Goal: Task Accomplishment & Management: Manage account settings

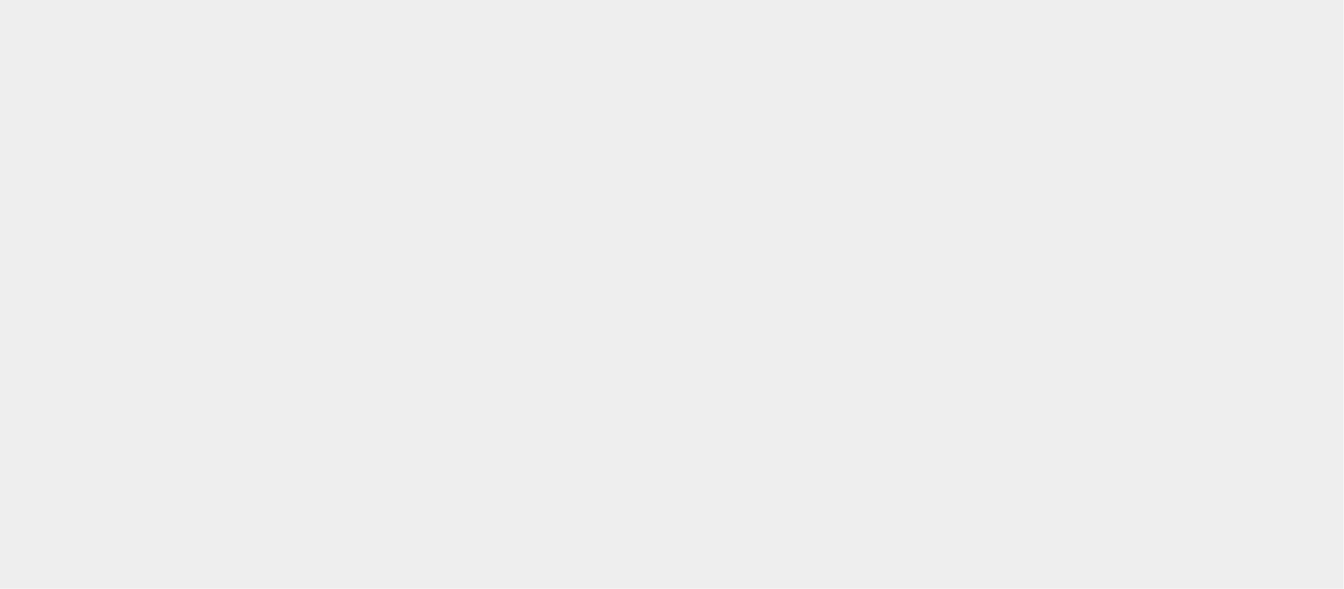
click at [716, 269] on body at bounding box center [672, 276] width 1344 height 553
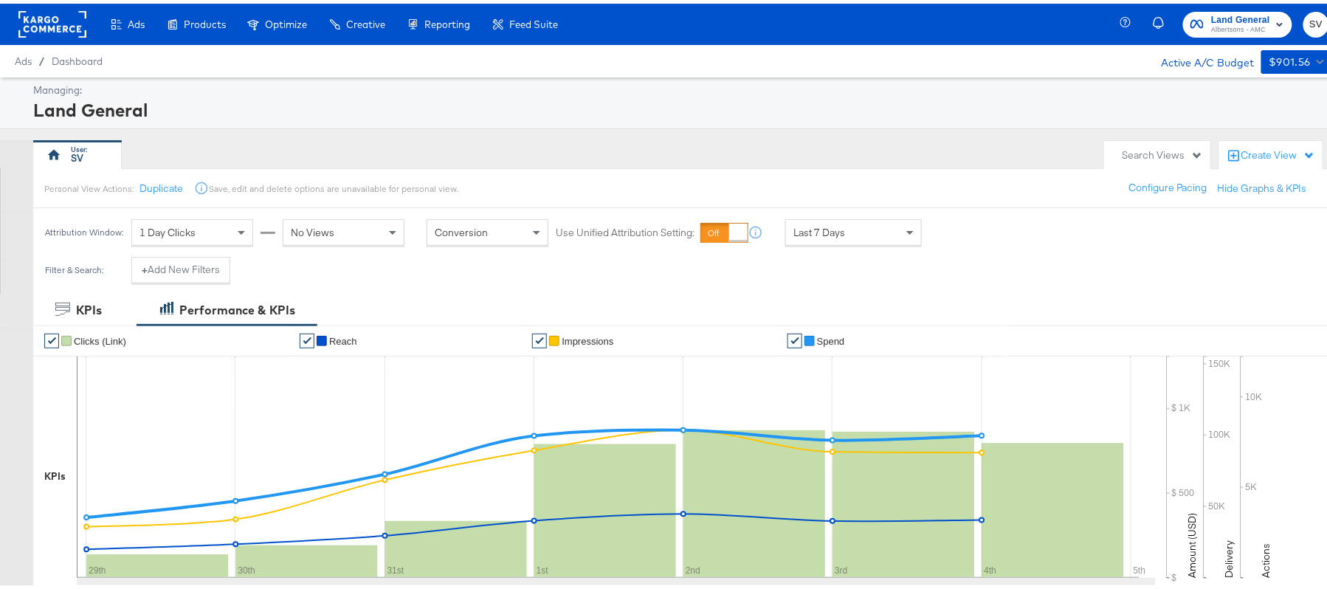
click at [666, 102] on div "Land General" at bounding box center [679, 106] width 1292 height 25
click at [1271, 27] on rect "button" at bounding box center [1280, 21] width 18 height 18
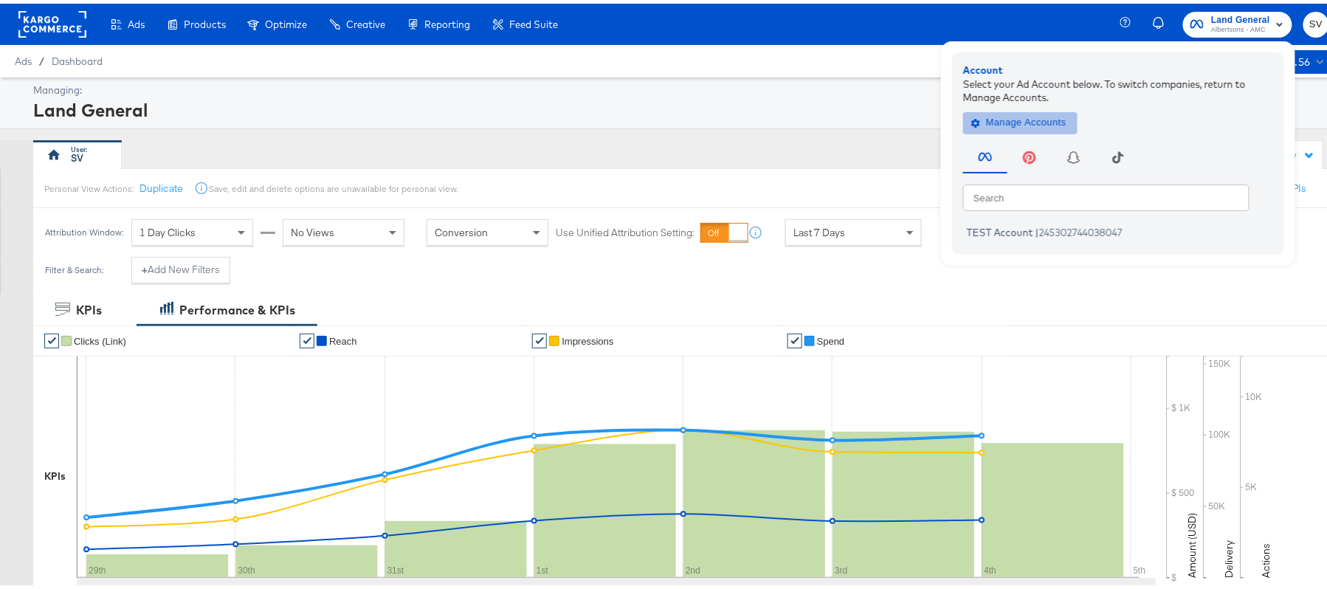
click at [995, 119] on span "Manage Accounts" at bounding box center [1020, 119] width 92 height 17
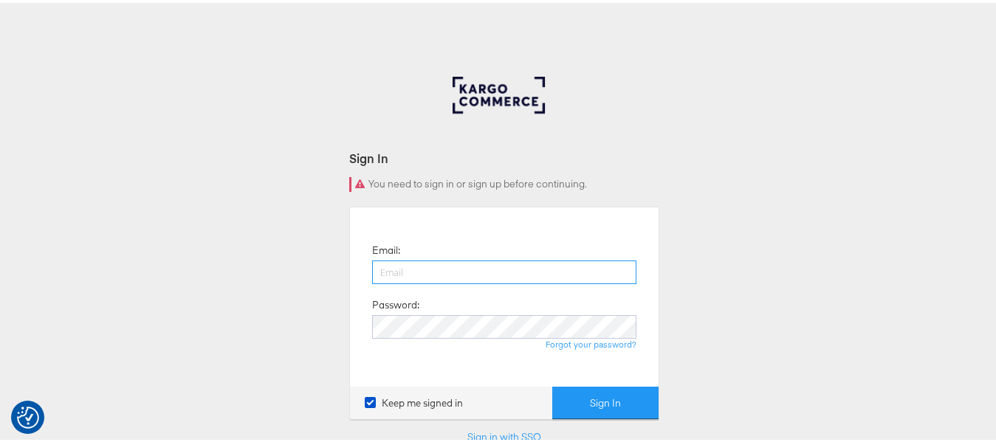
paste input "subodh.verma@kargo.com"
type input "subodh.verma@kargo.com"
click at [494, 279] on input "subodh.verma@kargo.com" at bounding box center [504, 270] width 264 height 24
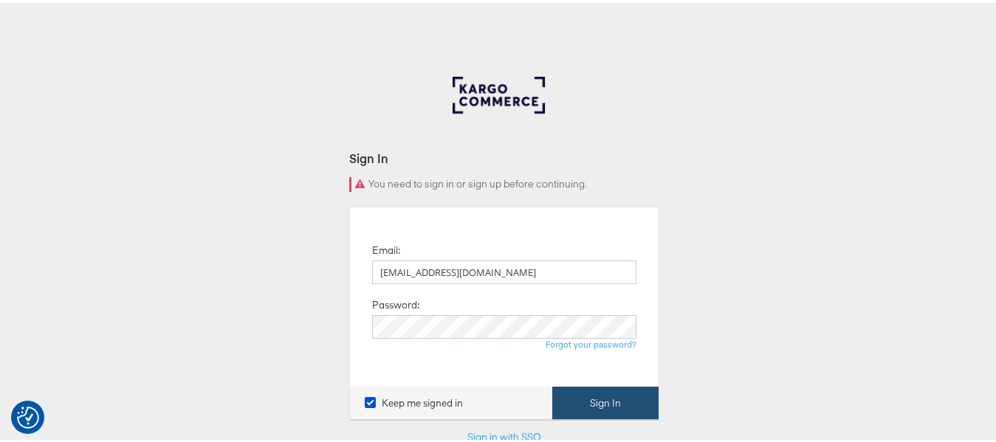
click at [593, 396] on button "Sign In" at bounding box center [605, 400] width 106 height 33
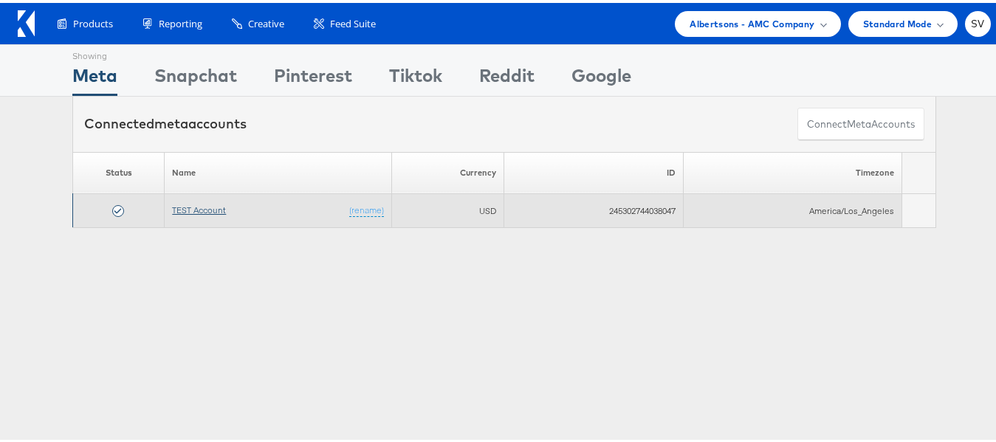
click at [208, 203] on link "TEST Account" at bounding box center [199, 206] width 54 height 11
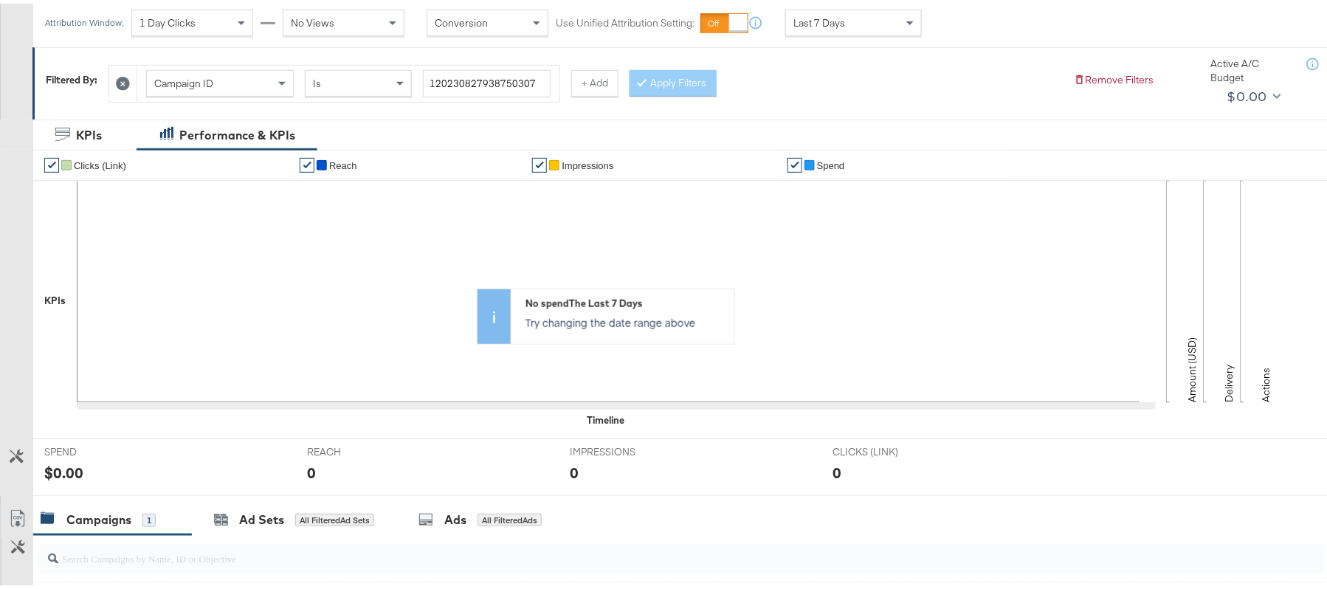
scroll to position [479, 0]
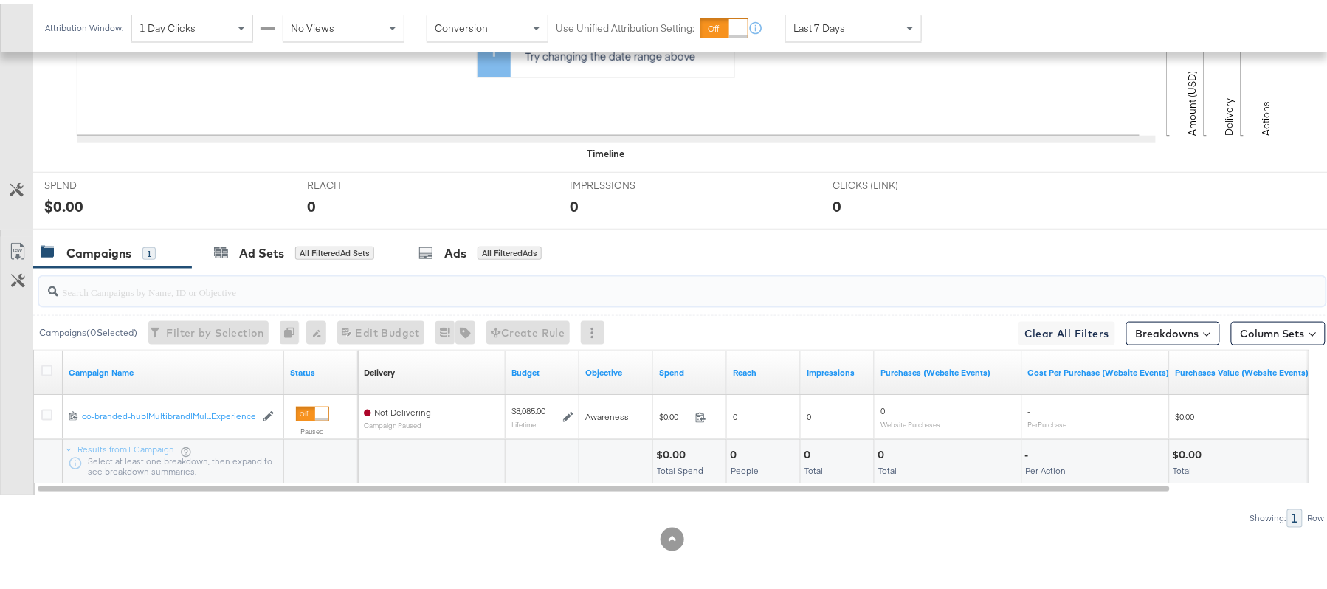
click at [187, 278] on input "search" at bounding box center [633, 282] width 1150 height 29
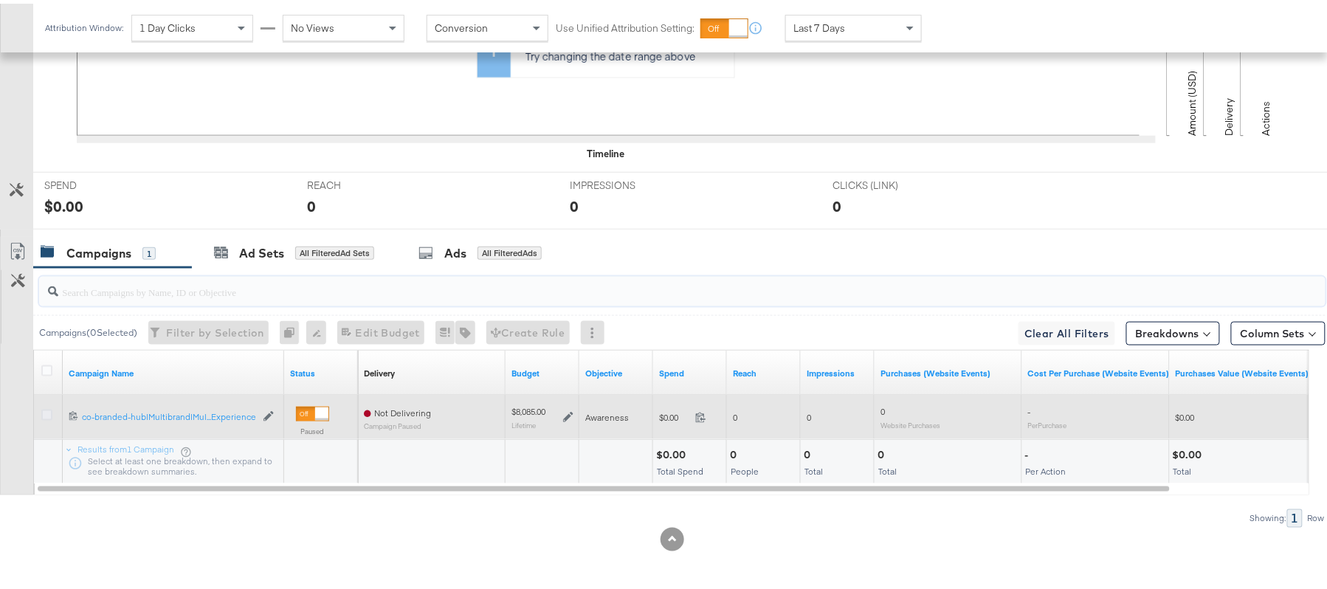
click at [47, 414] on icon at bounding box center [46, 411] width 11 height 11
click at [0, 0] on input "checkbox" at bounding box center [0, 0] width 0 height 0
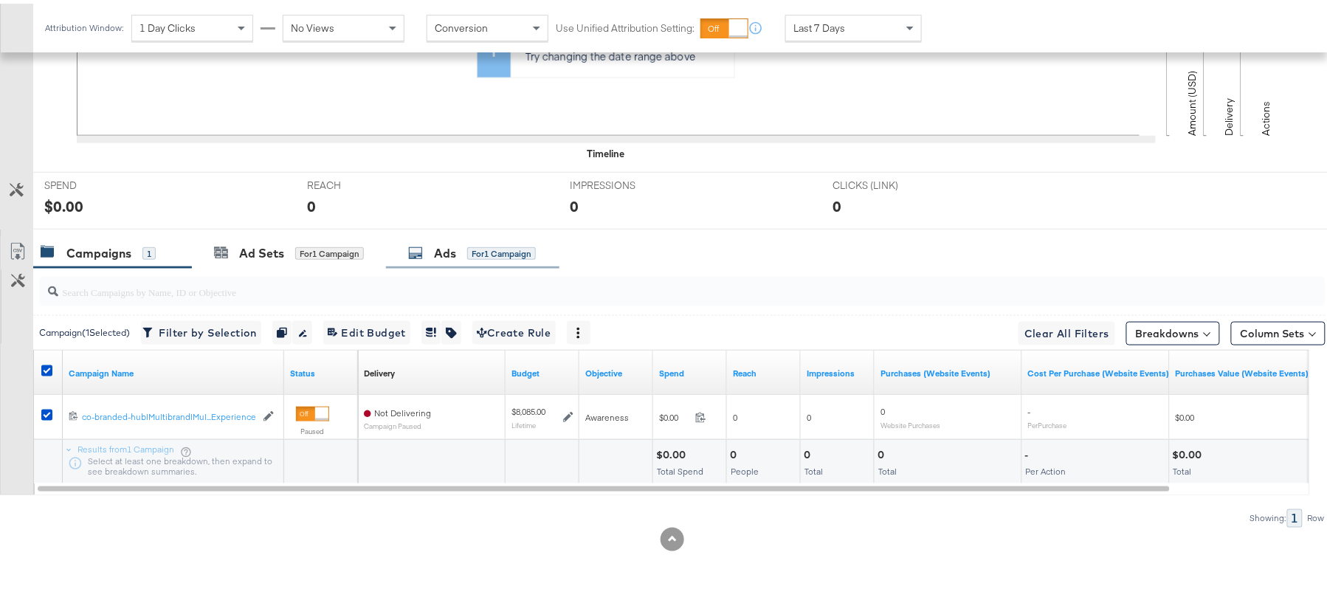
click at [432, 241] on div "Ads for 1 Campaign" at bounding box center [472, 249] width 128 height 17
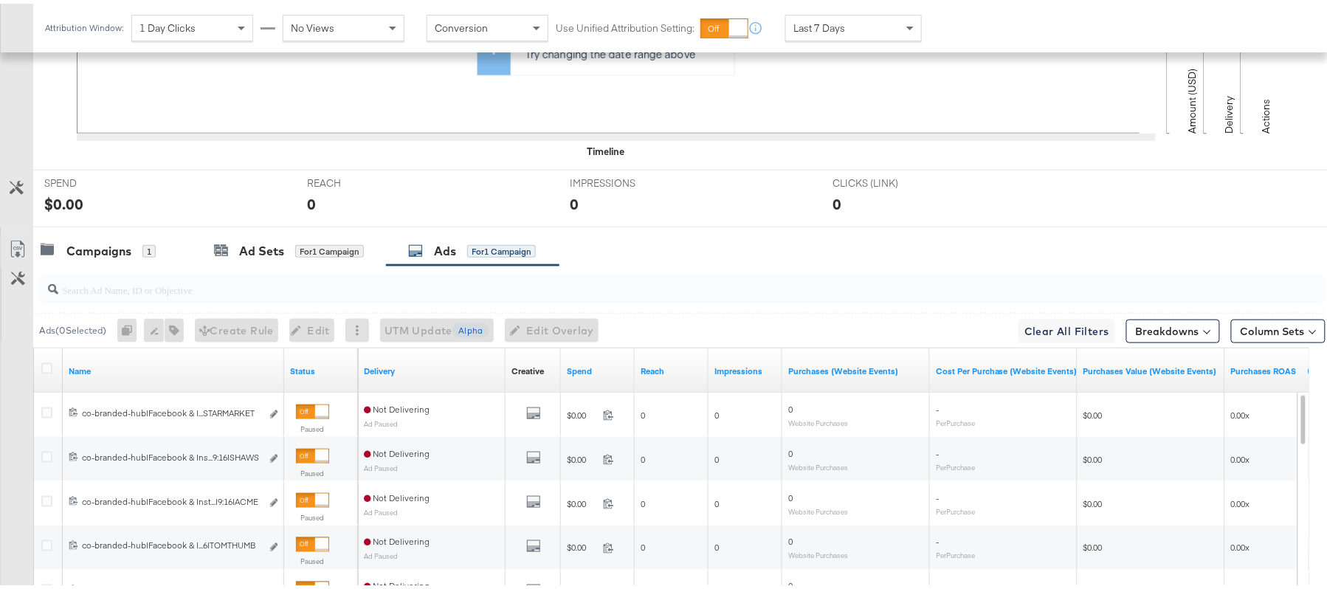
click at [314, 280] on input "search" at bounding box center [633, 280] width 1150 height 29
paste input "co-branded-hub|Facebook & Instagram|Social Media|FBIG - Video IX - Custom Shopp…"
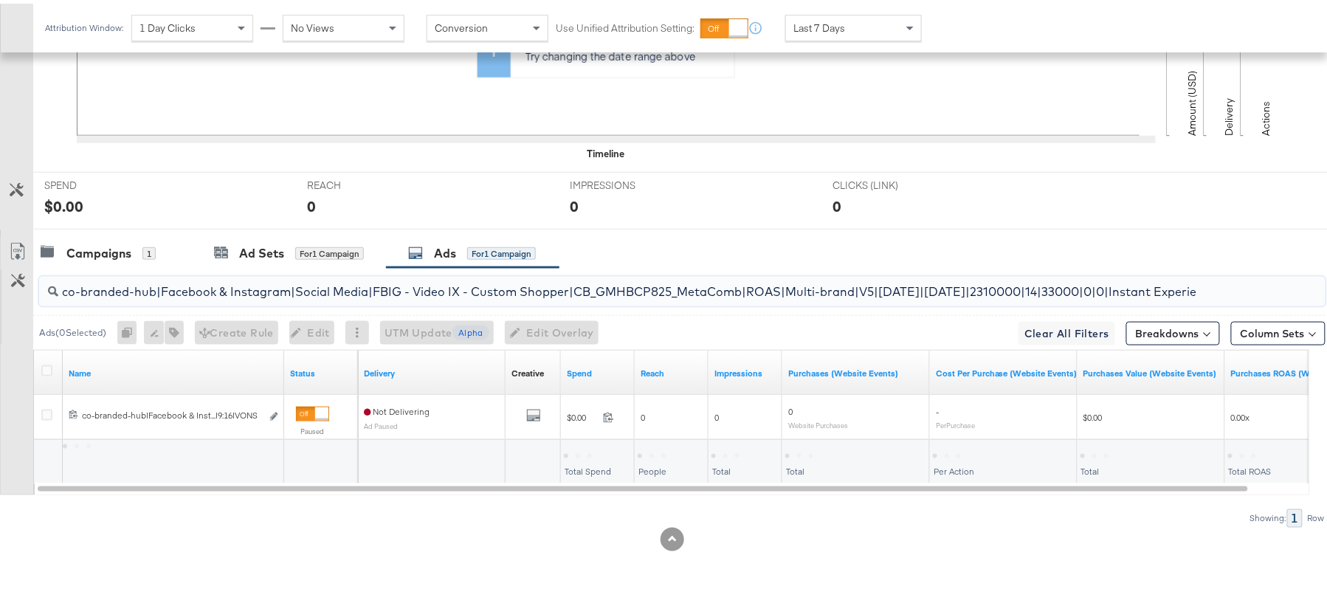
scroll to position [0, 136]
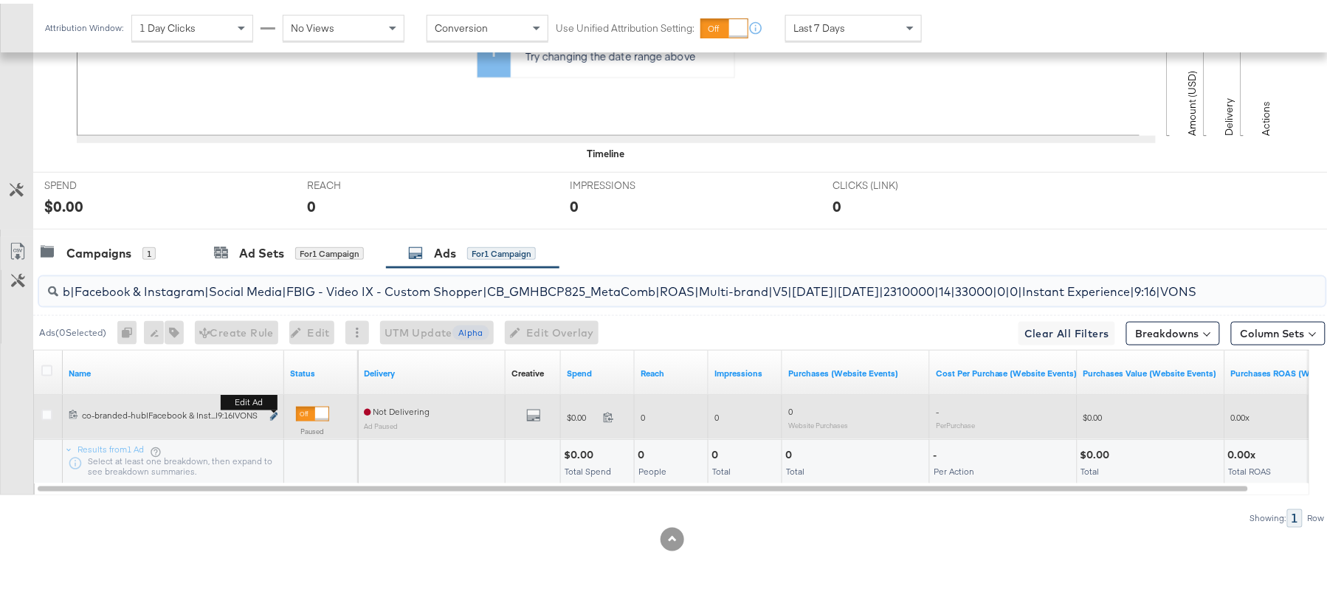
type input "co-branded-hub|Facebook & Instagram|Social Media|FBIG - Video IX - Custom Shopp…"
click at [275, 412] on icon "link" at bounding box center [273, 413] width 7 height 8
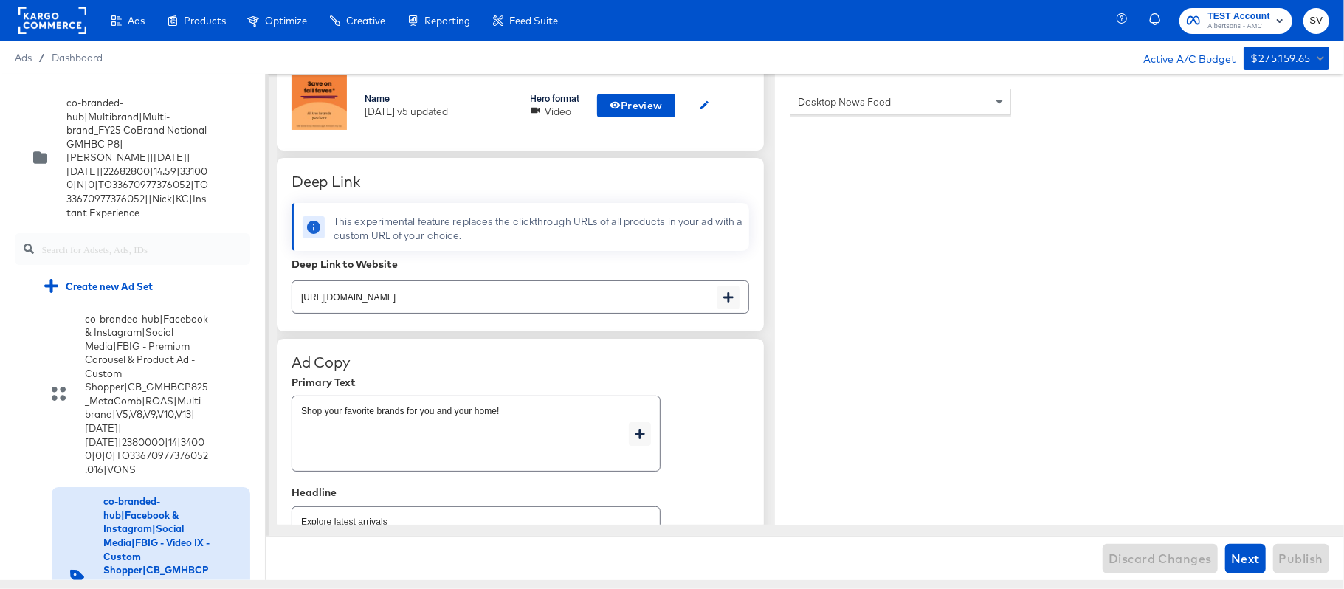
scroll to position [3759, 0]
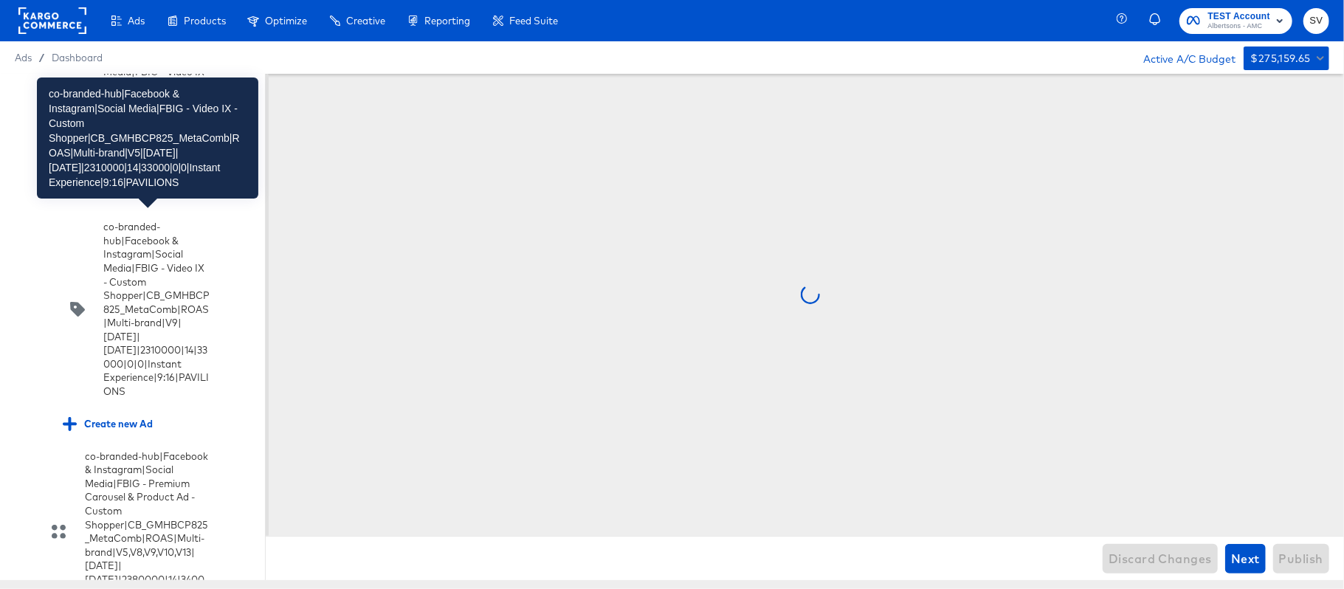
scroll to position [0, 0]
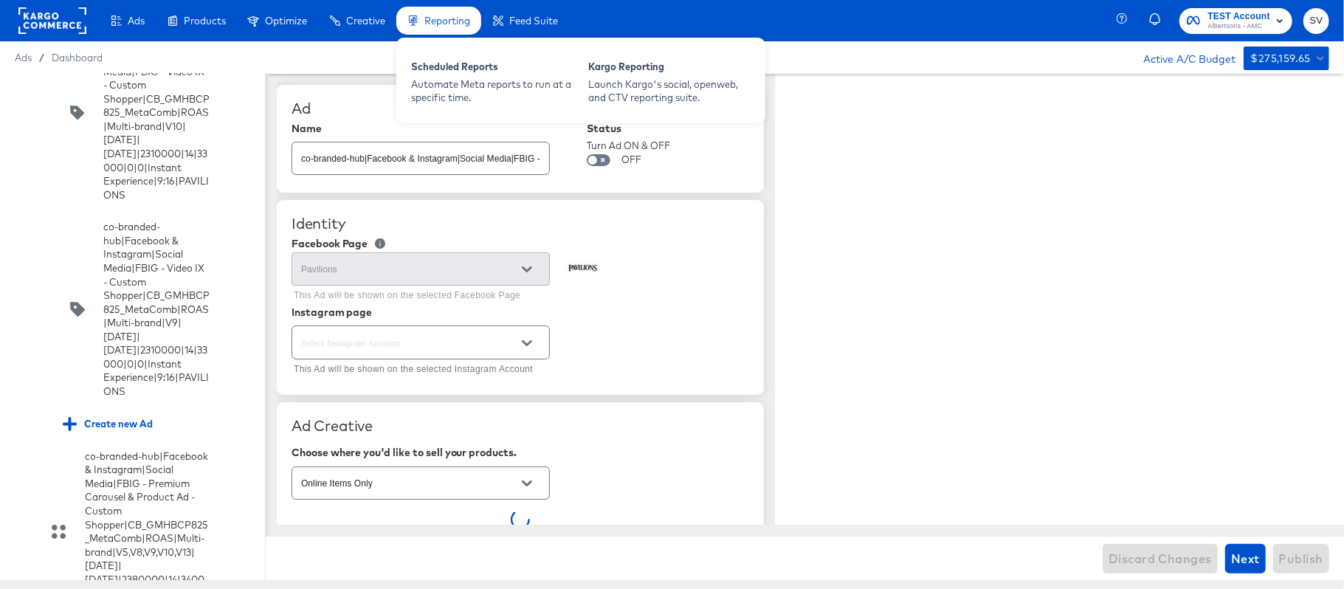
type textarea "x"
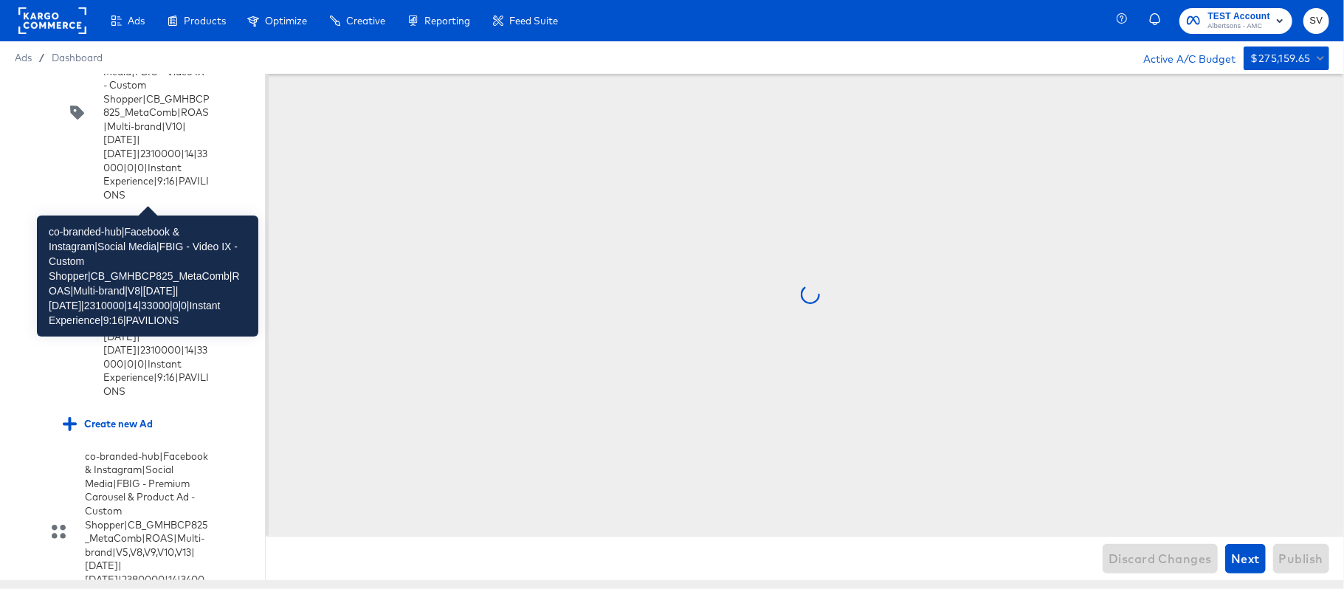
scroll to position [0, 0]
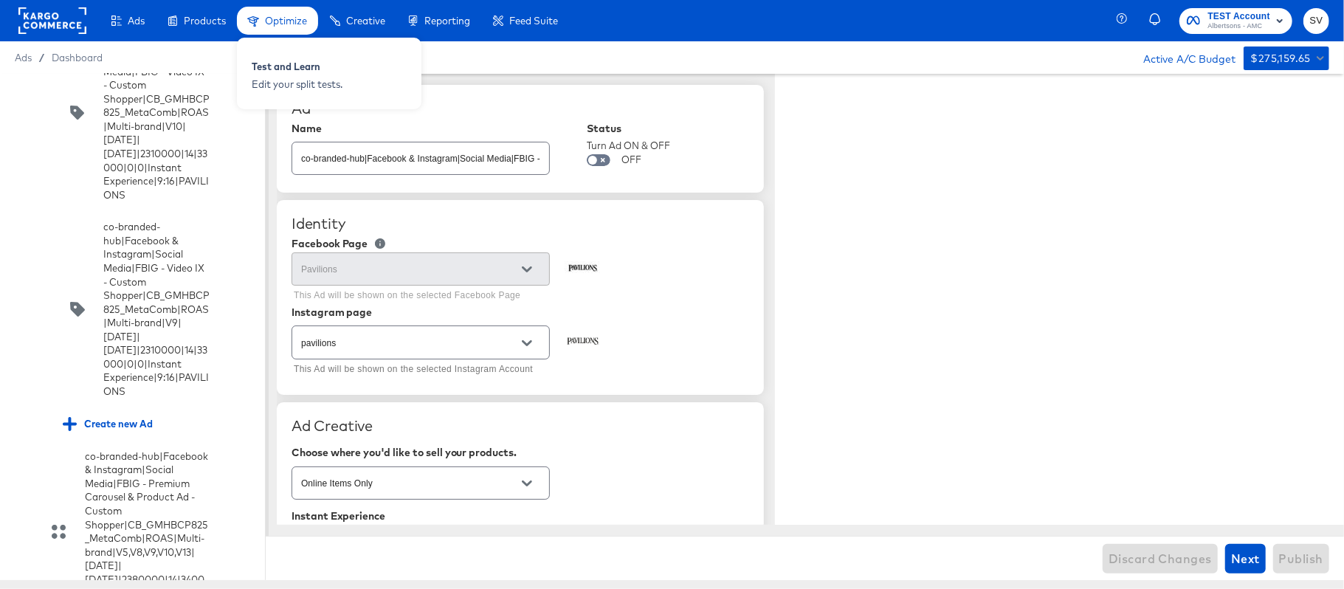
type textarea "x"
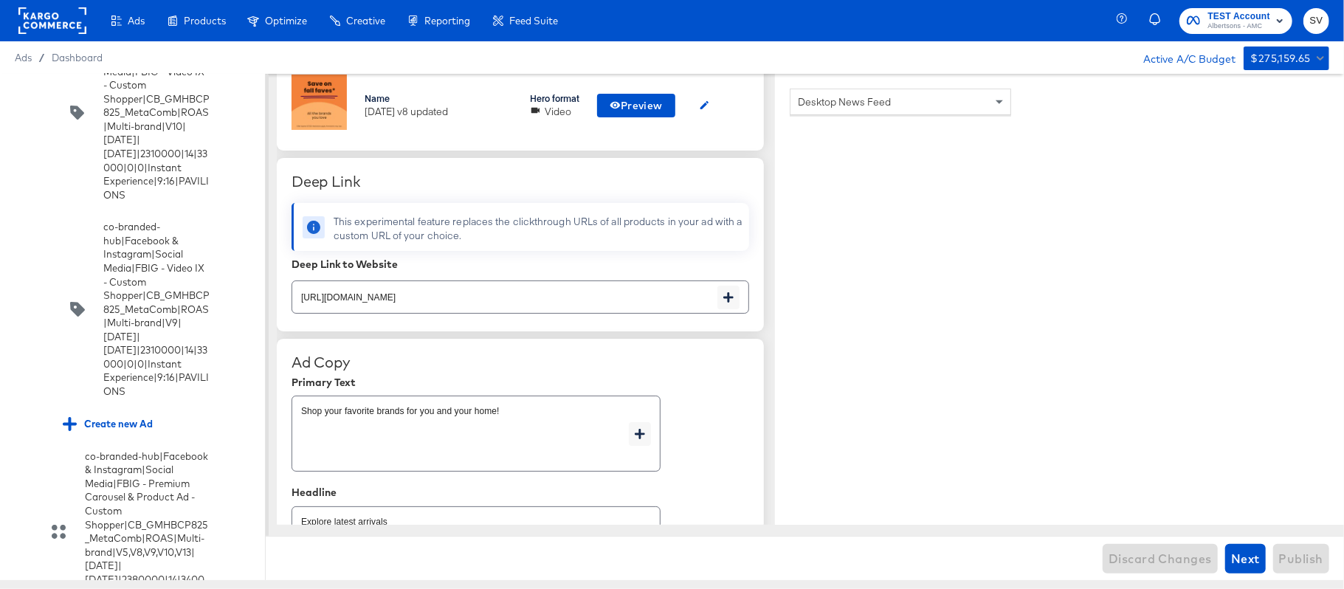
scroll to position [5716, 0]
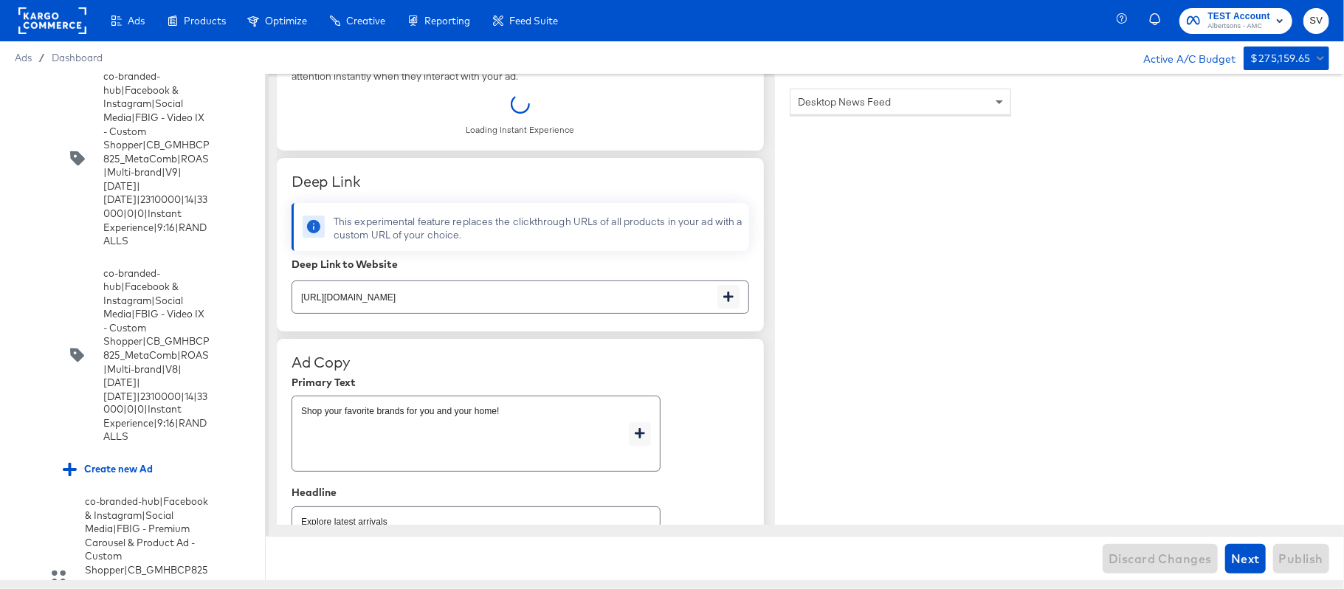
scroll to position [4633, 0]
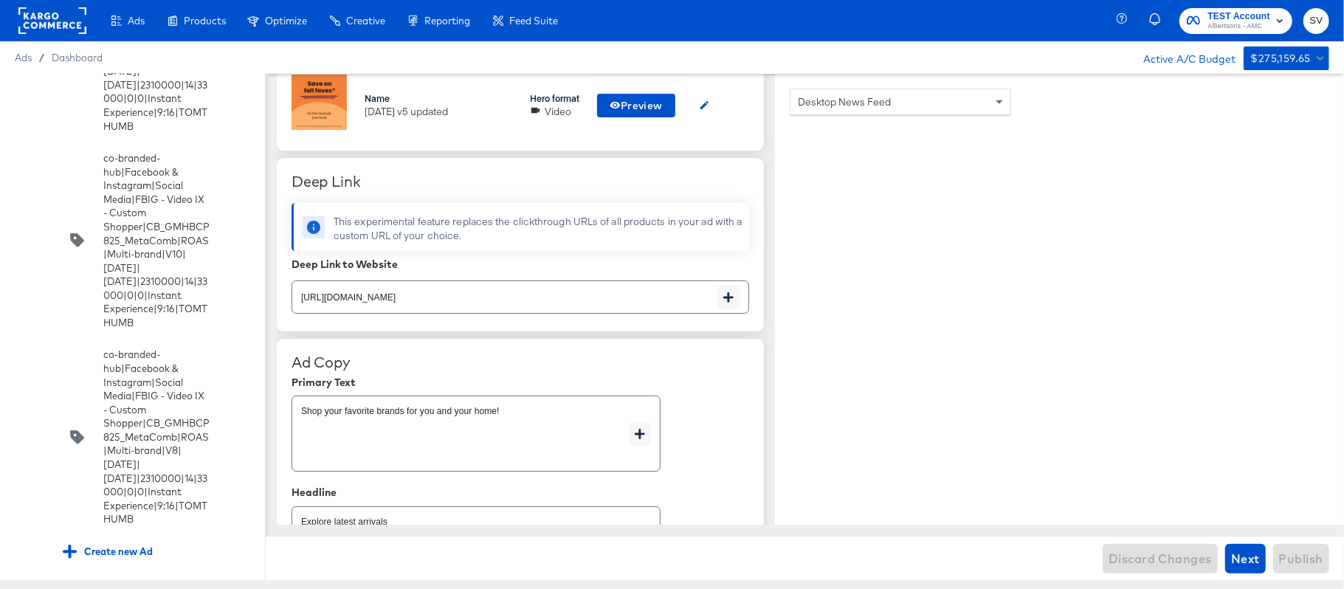
scroll to position [2466, 0]
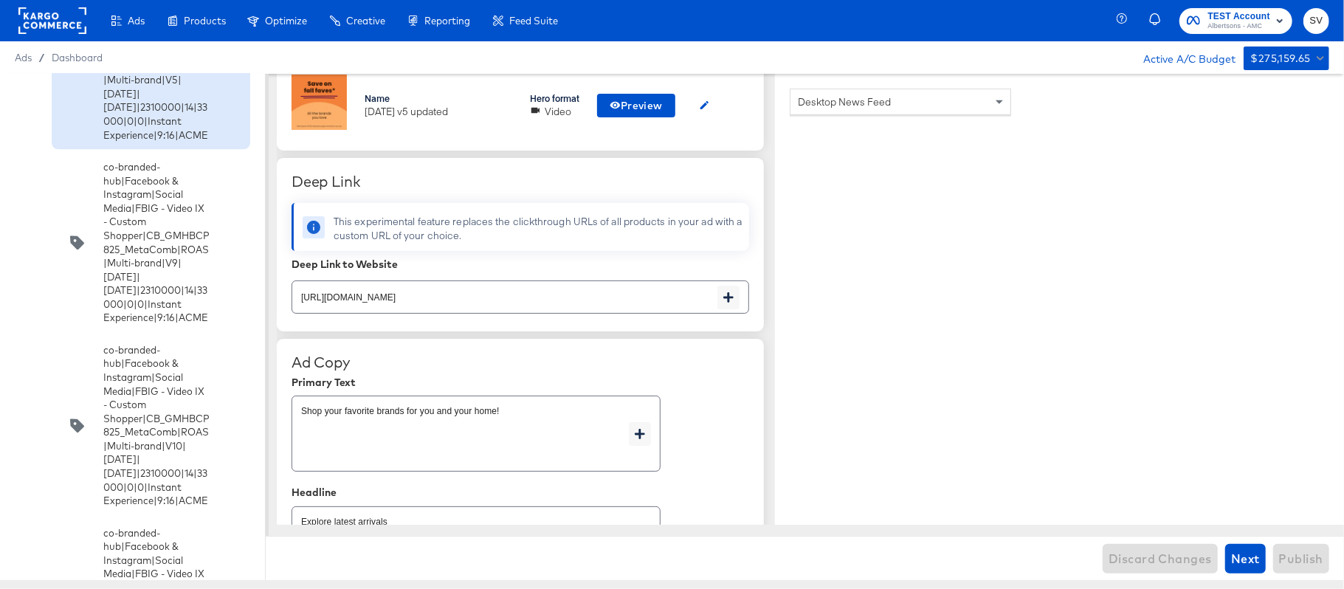
click at [177, 142] on div "co-branded-hub|Facebook & Instagram|Social Media|FBIG - Video IX - Custom Shopp…" at bounding box center [156, 59] width 106 height 165
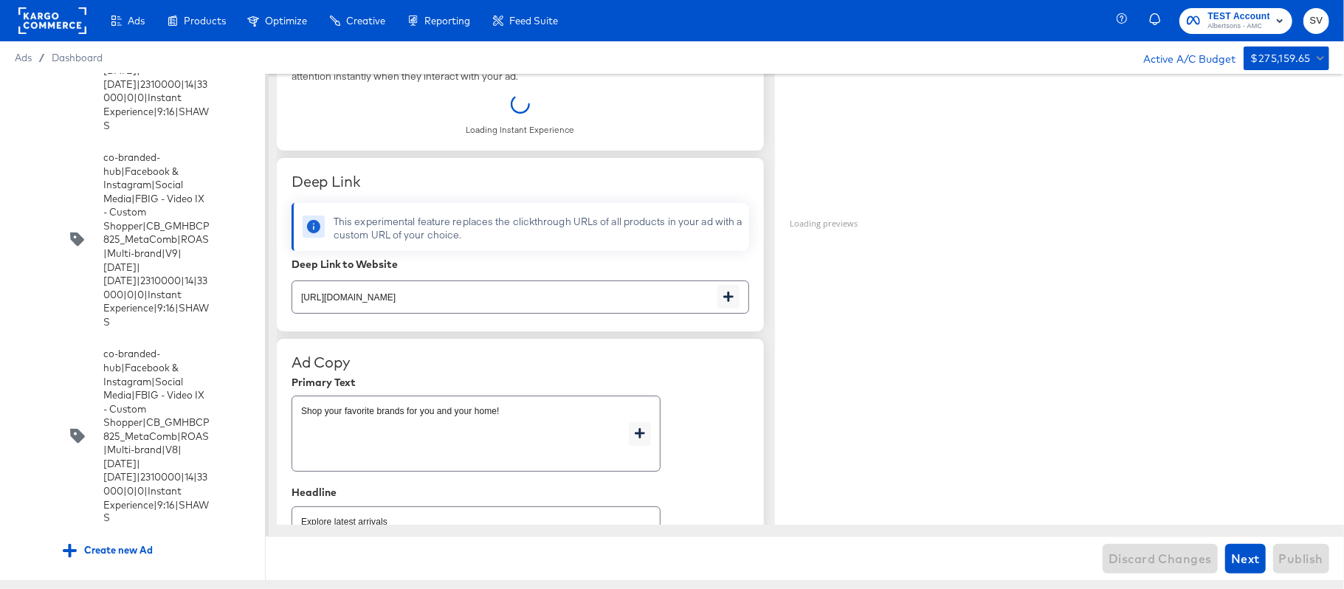
scroll to position [7884, 0]
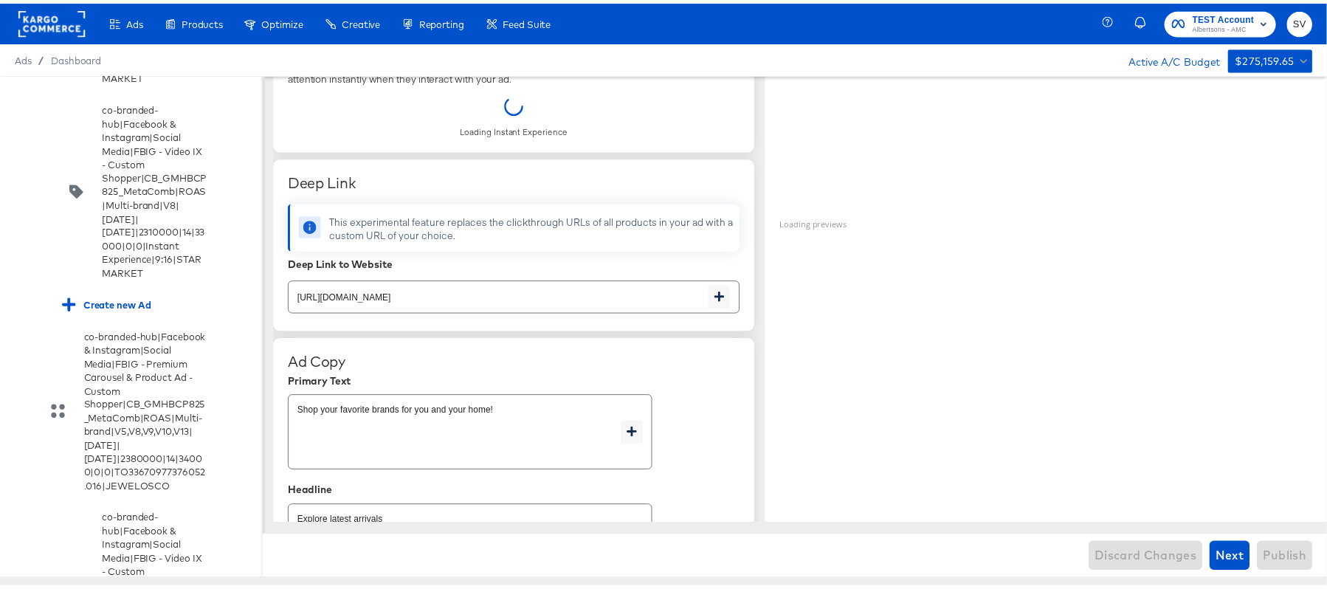
scroll to position [176, 0]
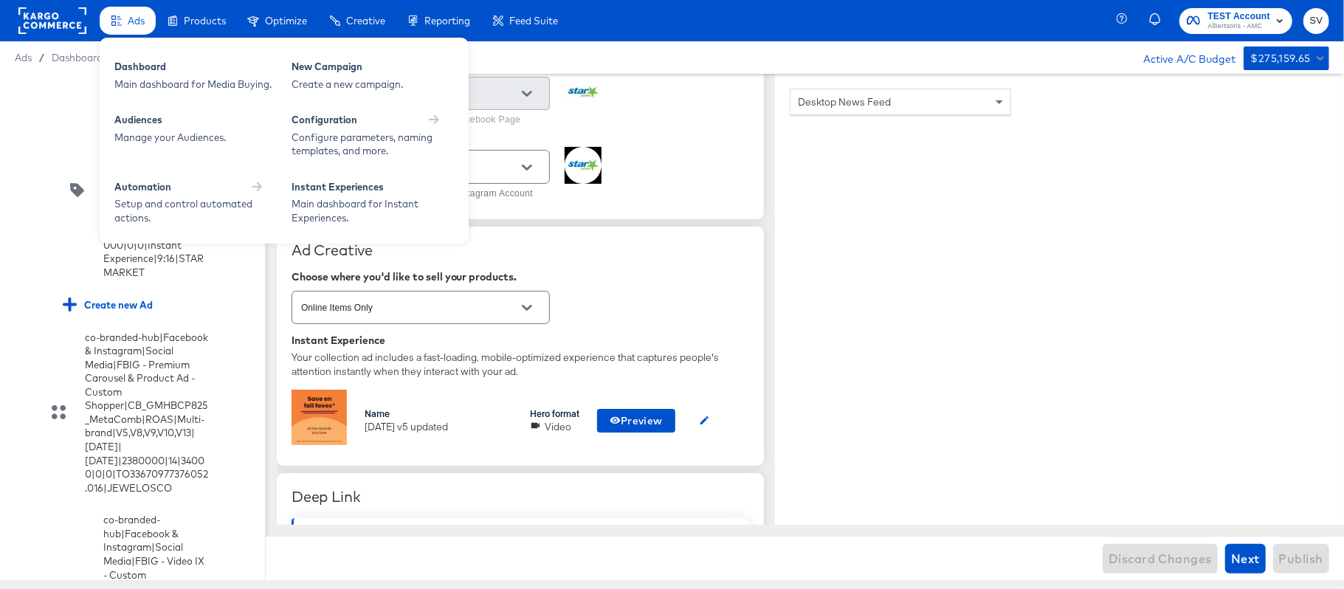
click at [114, 22] on icon at bounding box center [116, 20] width 10 height 10
click at [131, 68] on div "Dashboard" at bounding box center [195, 69] width 162 height 18
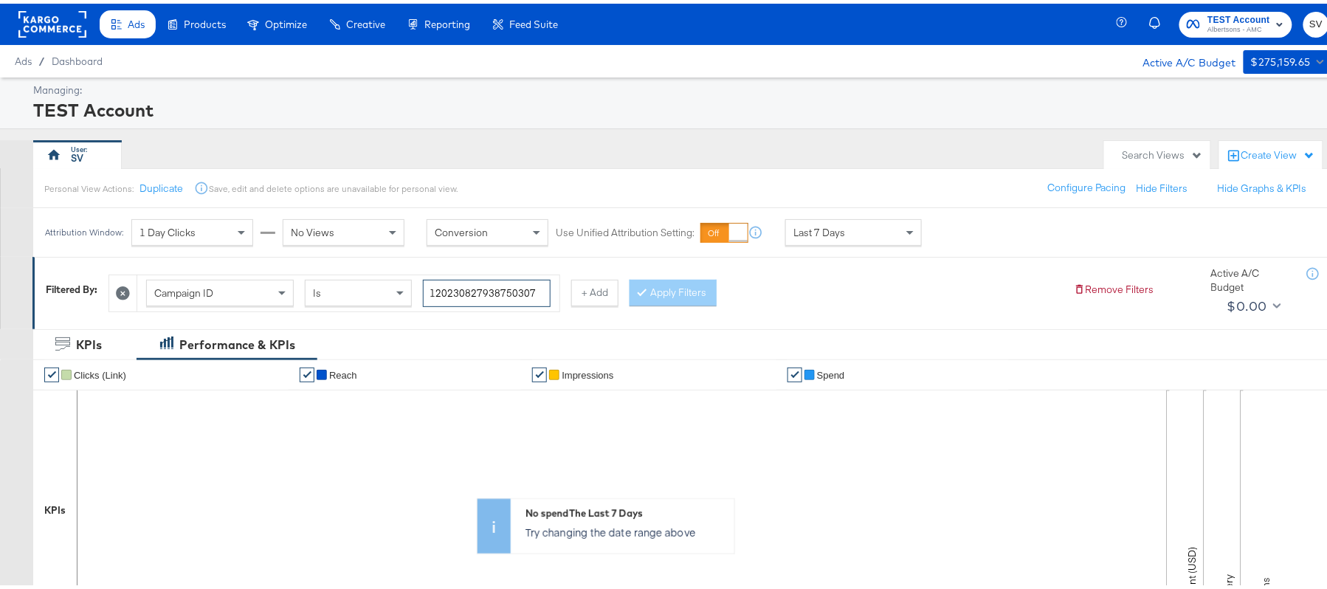
click at [488, 284] on input "120230827938750307" at bounding box center [487, 289] width 128 height 27
paste input "52383"
type input "120230827523830307"
click at [674, 289] on button "Apply Filters" at bounding box center [672, 289] width 87 height 27
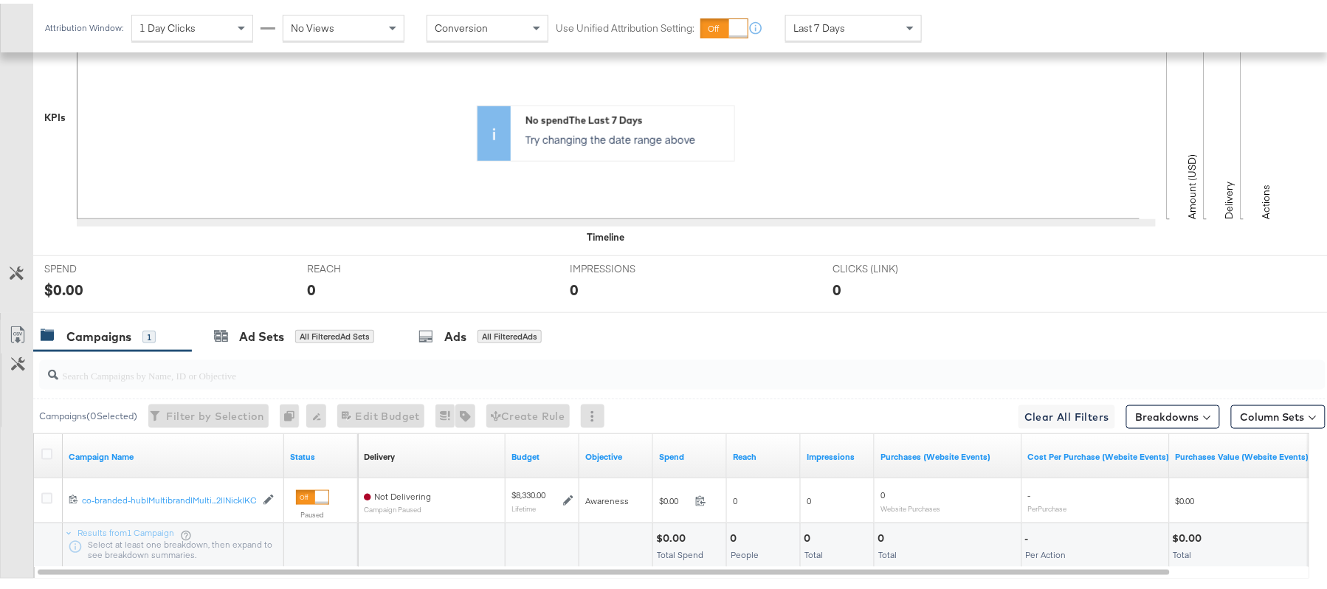
scroll to position [479, 0]
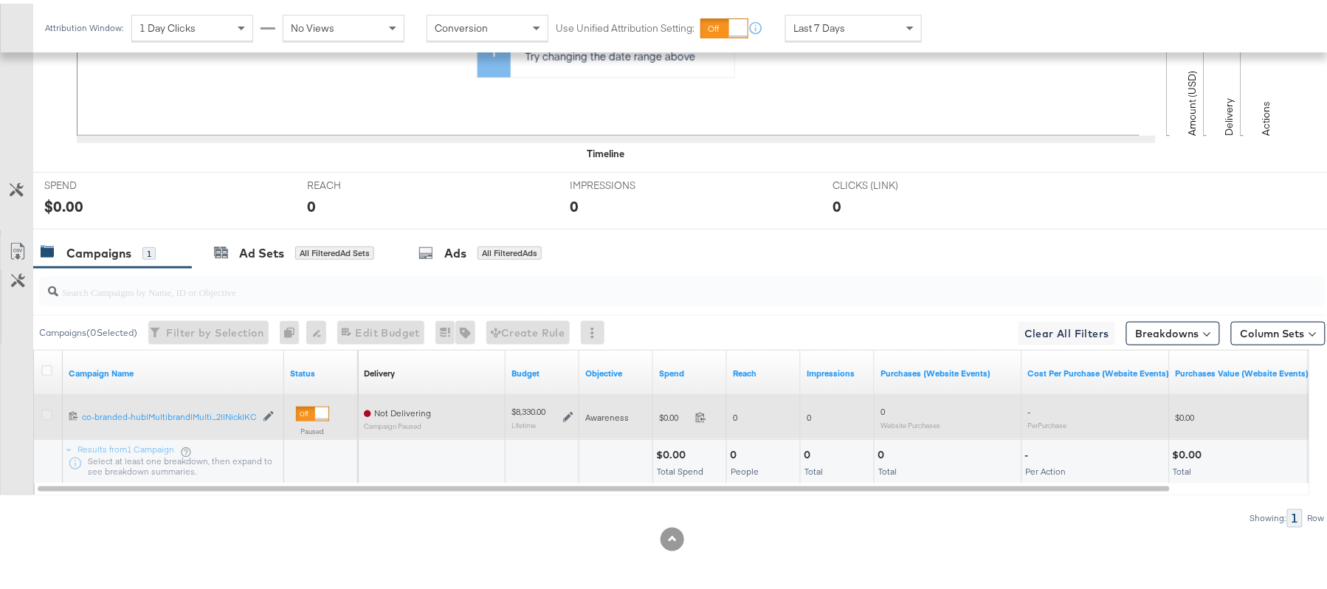
click at [42, 416] on icon at bounding box center [46, 411] width 11 height 11
click at [0, 0] on input "checkbox" at bounding box center [0, 0] width 0 height 0
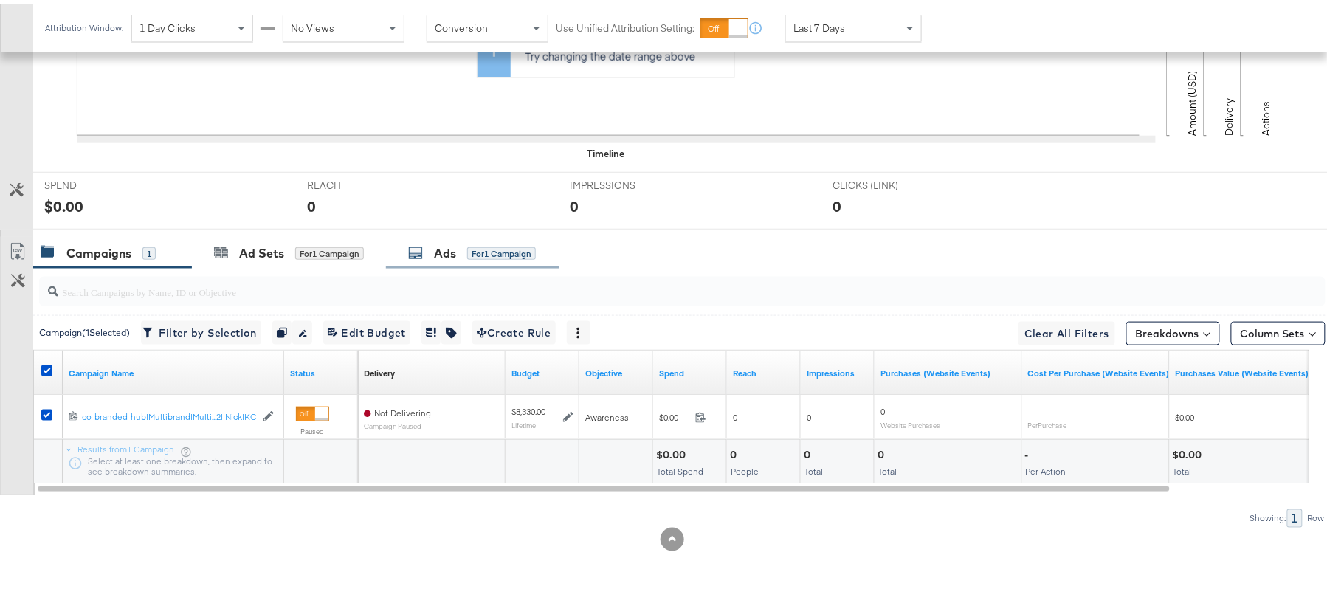
click at [452, 248] on div "Ads" at bounding box center [445, 249] width 22 height 17
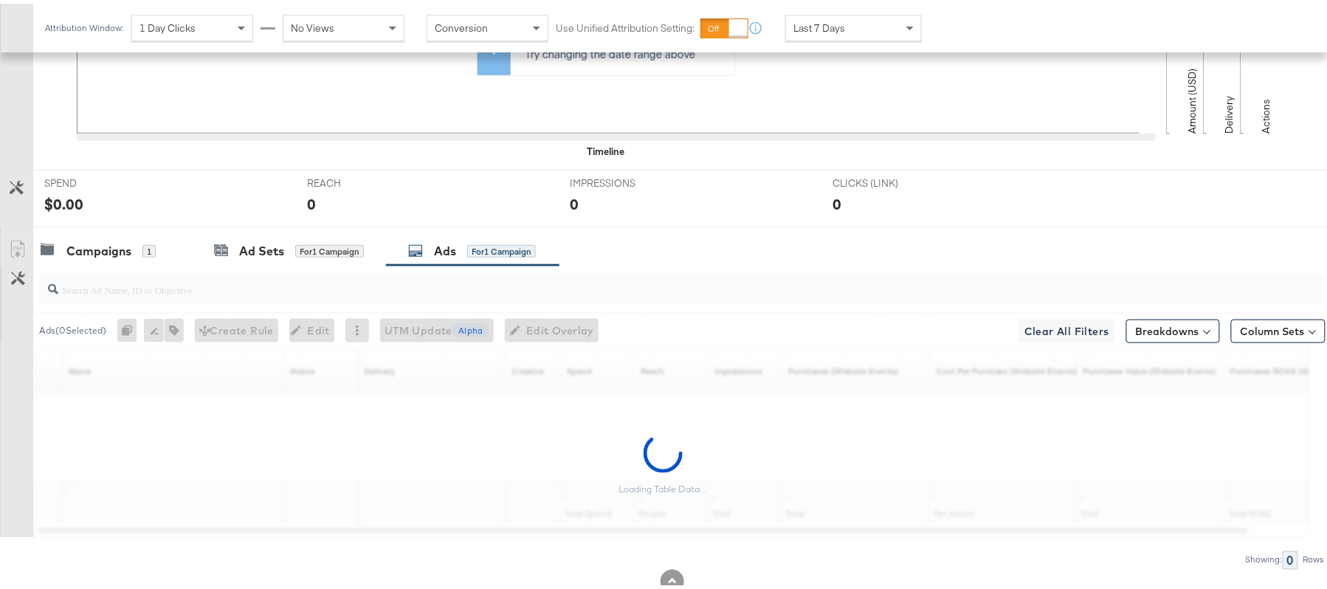
click at [381, 300] on div at bounding box center [682, 286] width 1286 height 30
paste input "https://www.albertsons.com/shop/aisles/personal-care-health.html"
type input "https://www.albertsons.com/shop/aisles/personal-care-health.html"
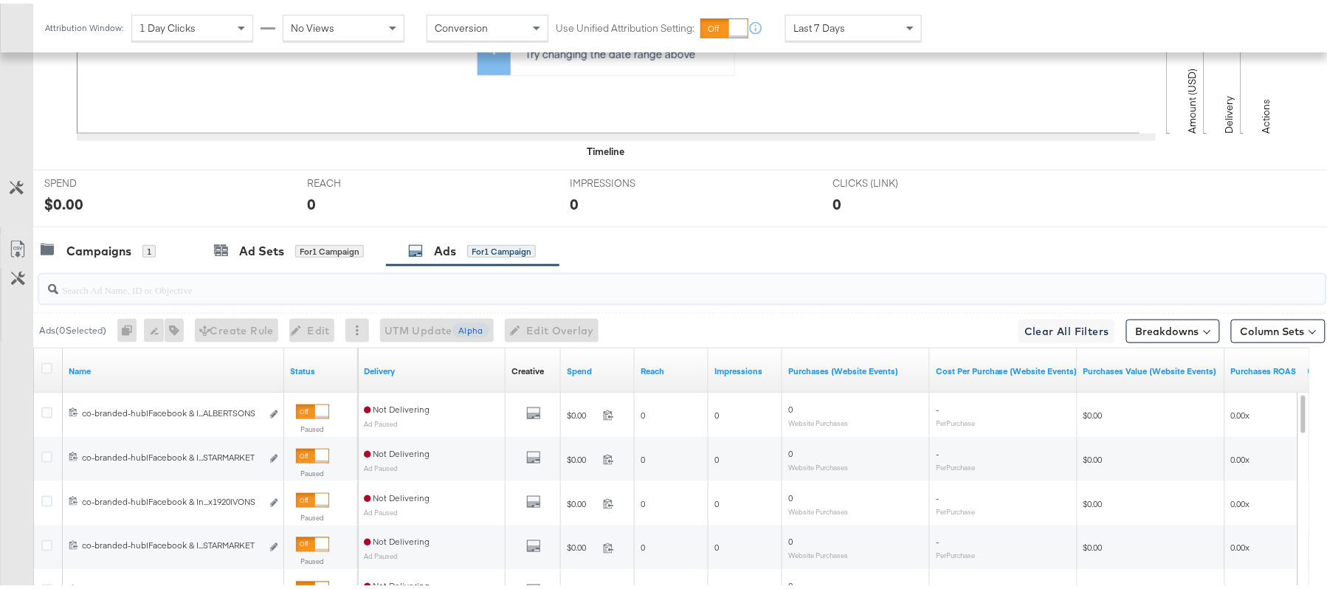
click at [390, 279] on input "search" at bounding box center [633, 280] width 1150 height 29
paste input "co-branded-hub|Facebook & Instagram|Social Media|FBIG - Premium Carousel & Prod…"
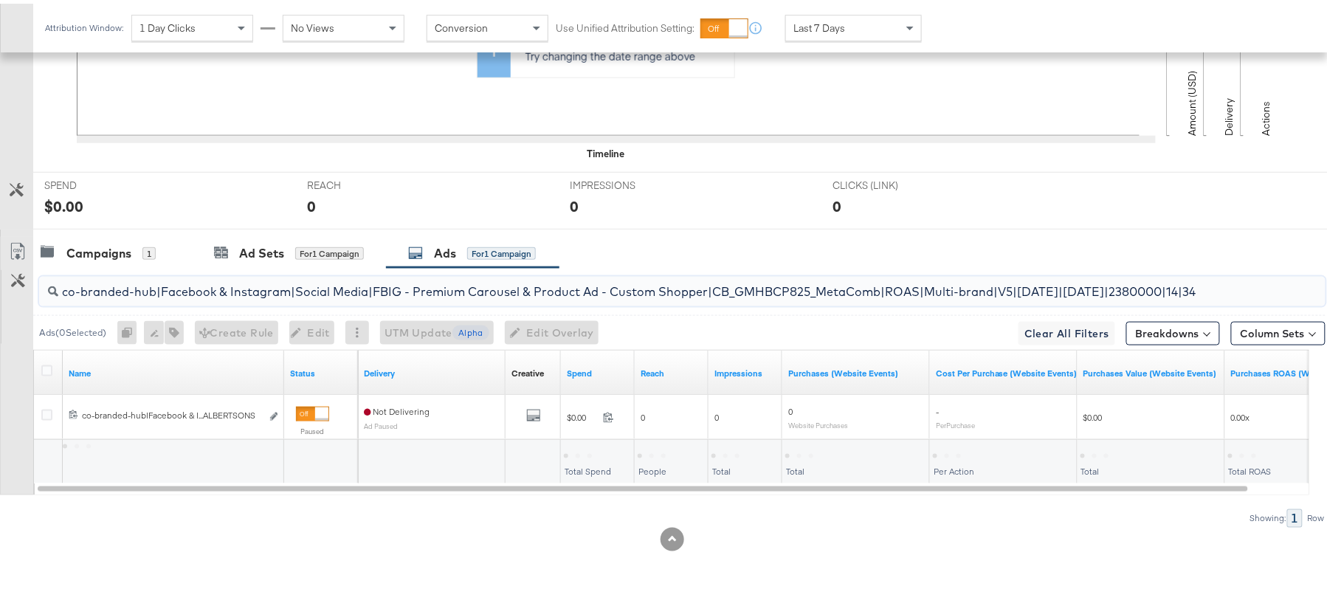
scroll to position [0, 308]
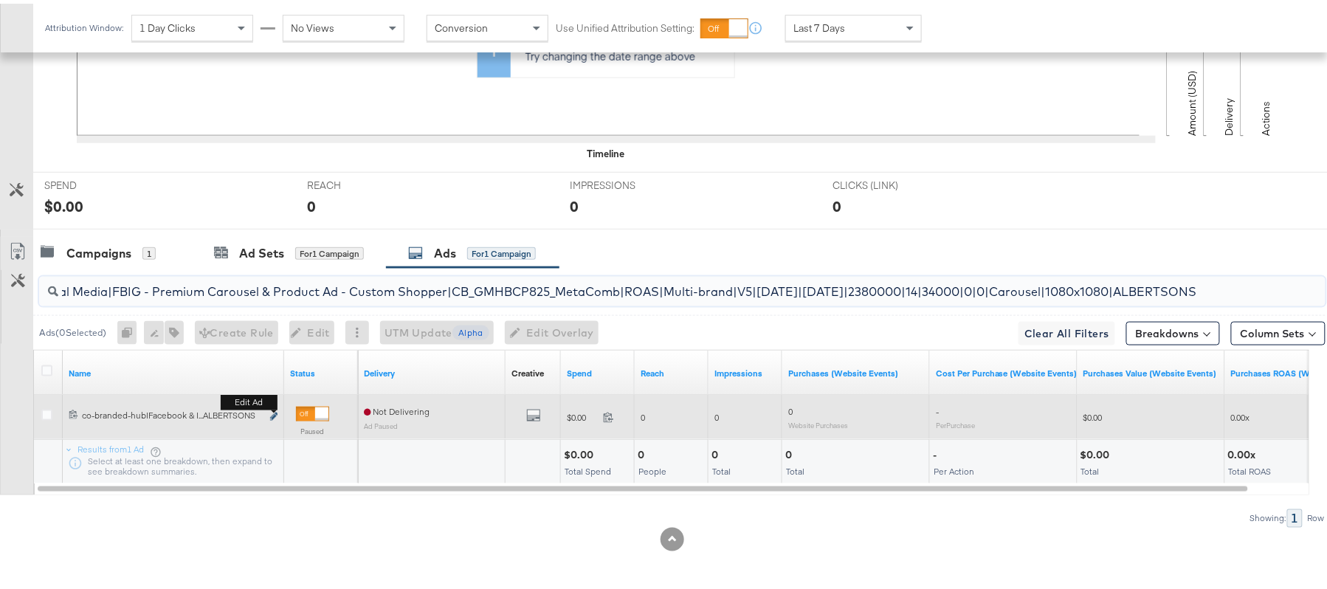
type input "co-branded-hub|Facebook & Instagram|Social Media|FBIG - Premium Carousel & Prod…"
click at [273, 410] on button "Edit ad" at bounding box center [273, 413] width 9 height 15
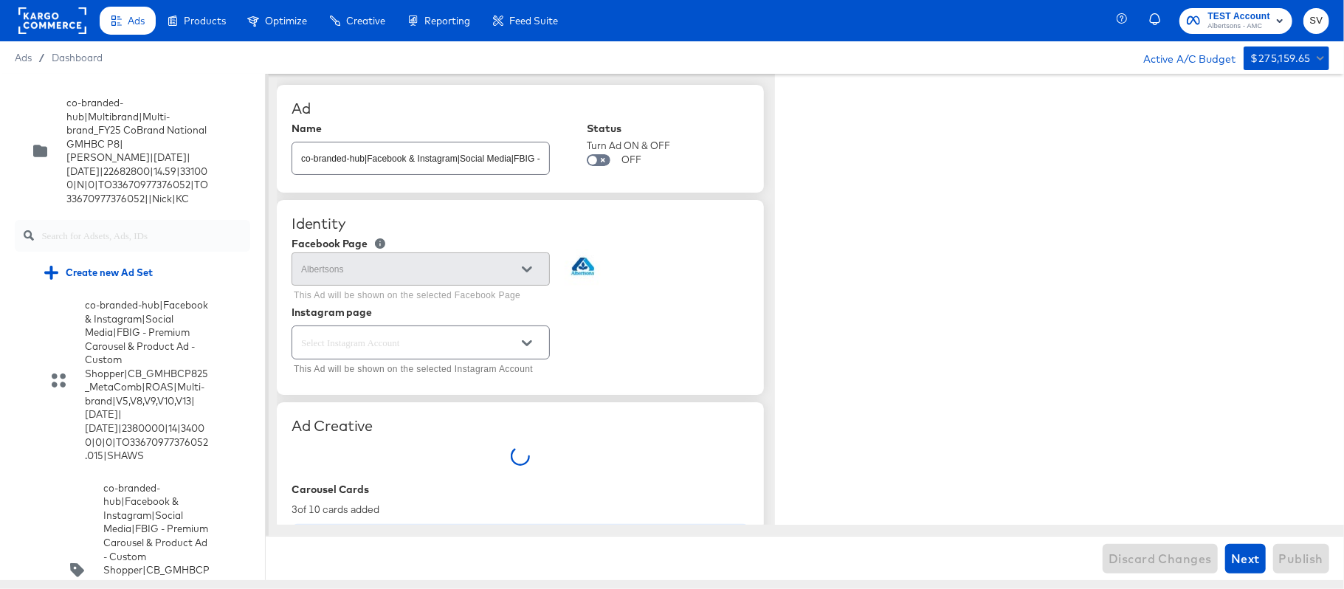
type textarea "x"
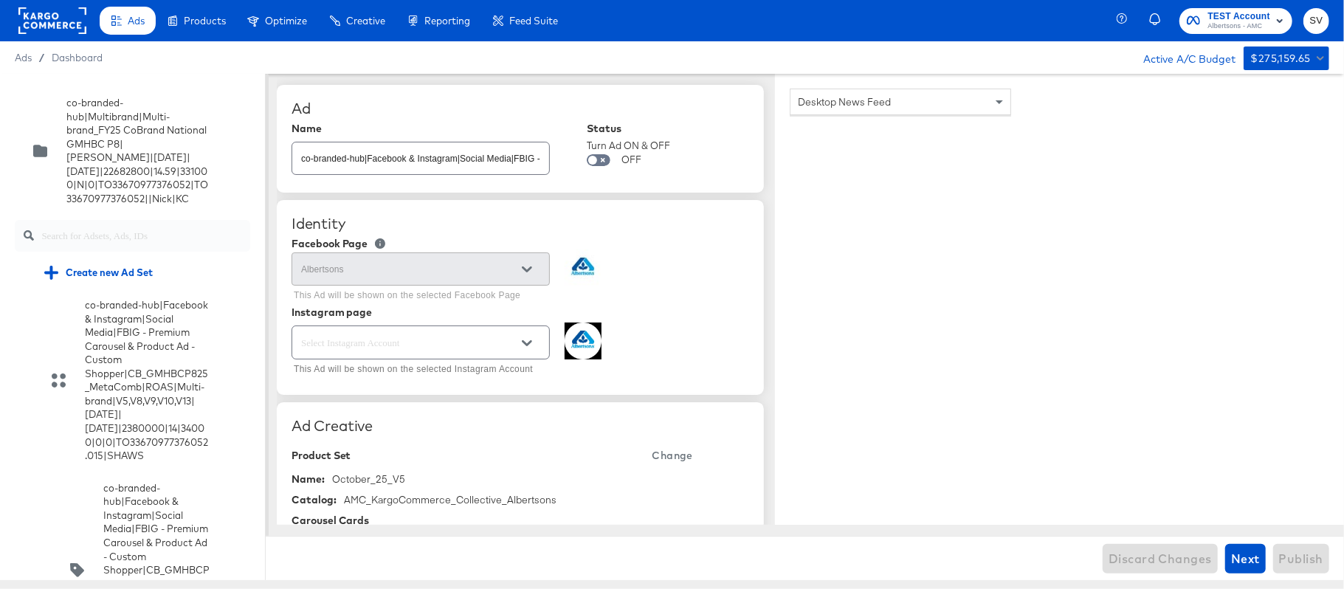
scroll to position [9520, 0]
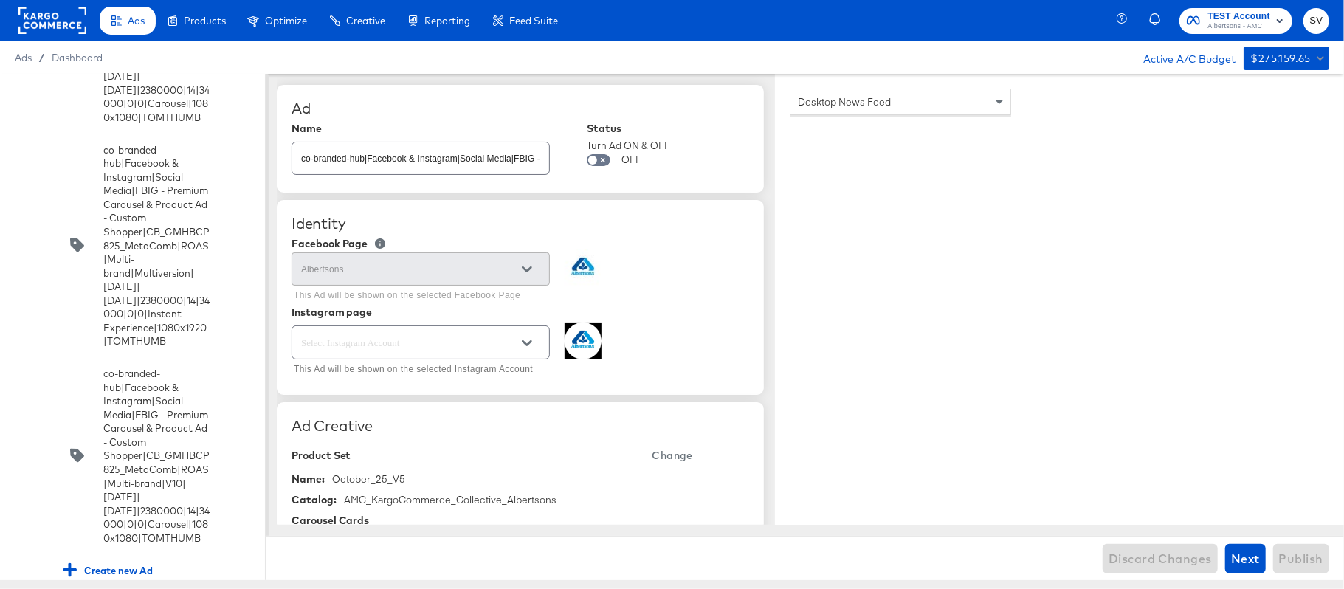
type textarea "x"
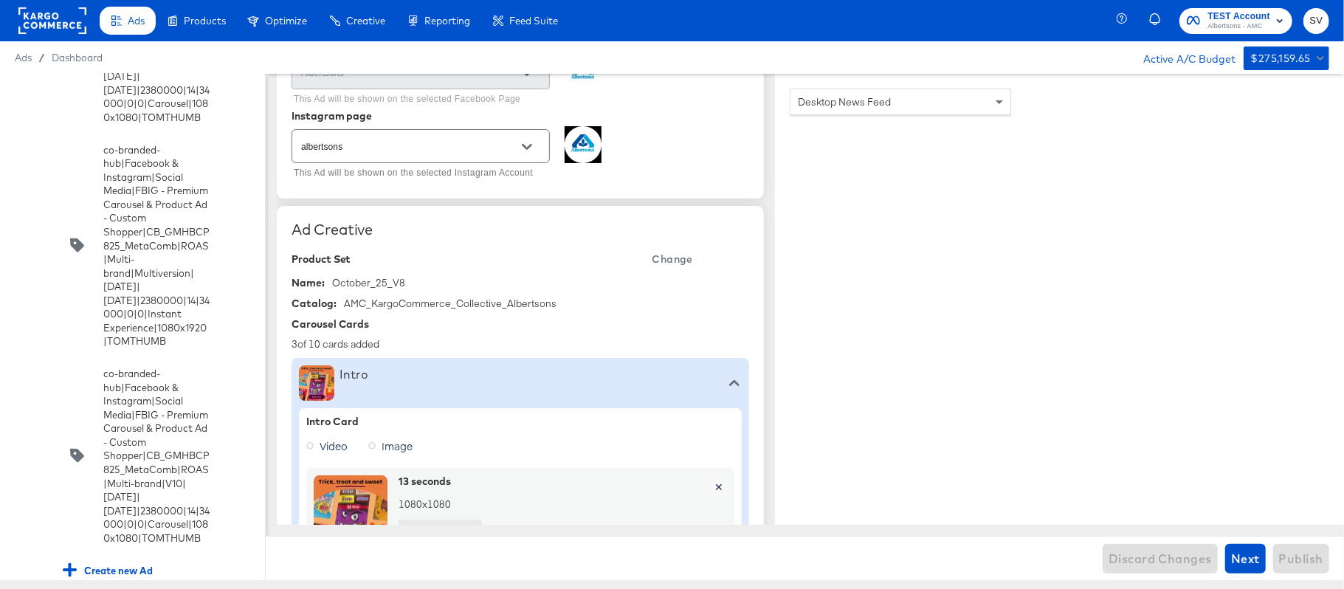
scroll to position [9044, 0]
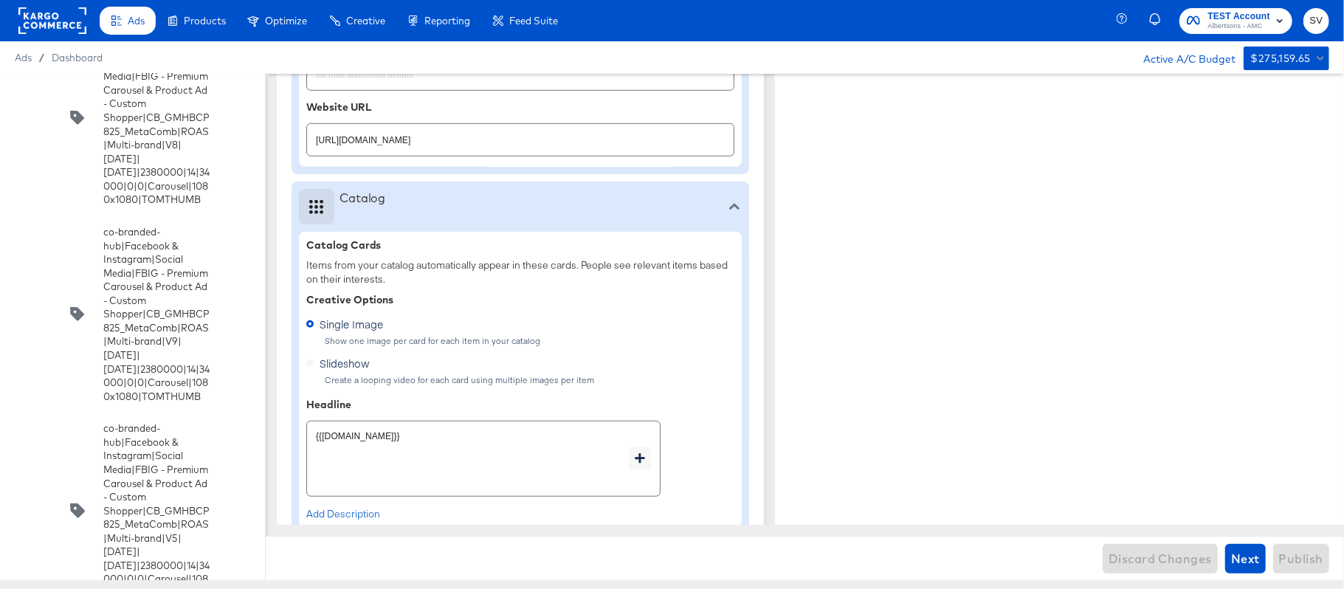
type textarea "x"
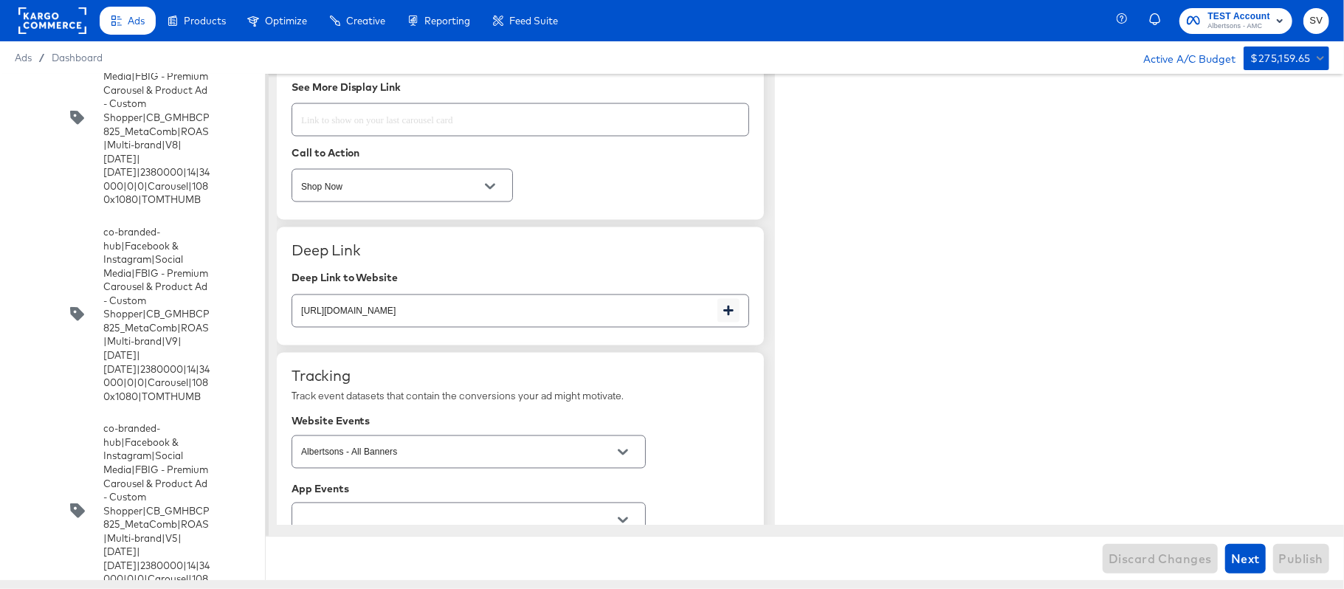
type textarea "x"
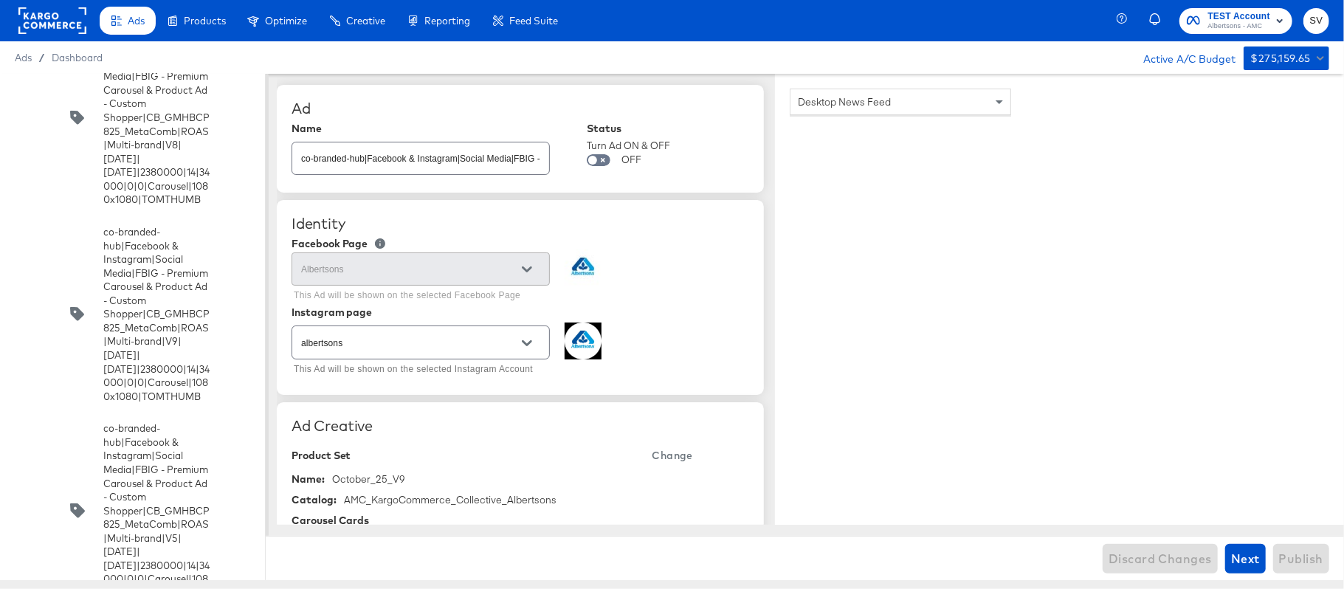
type textarea "x"
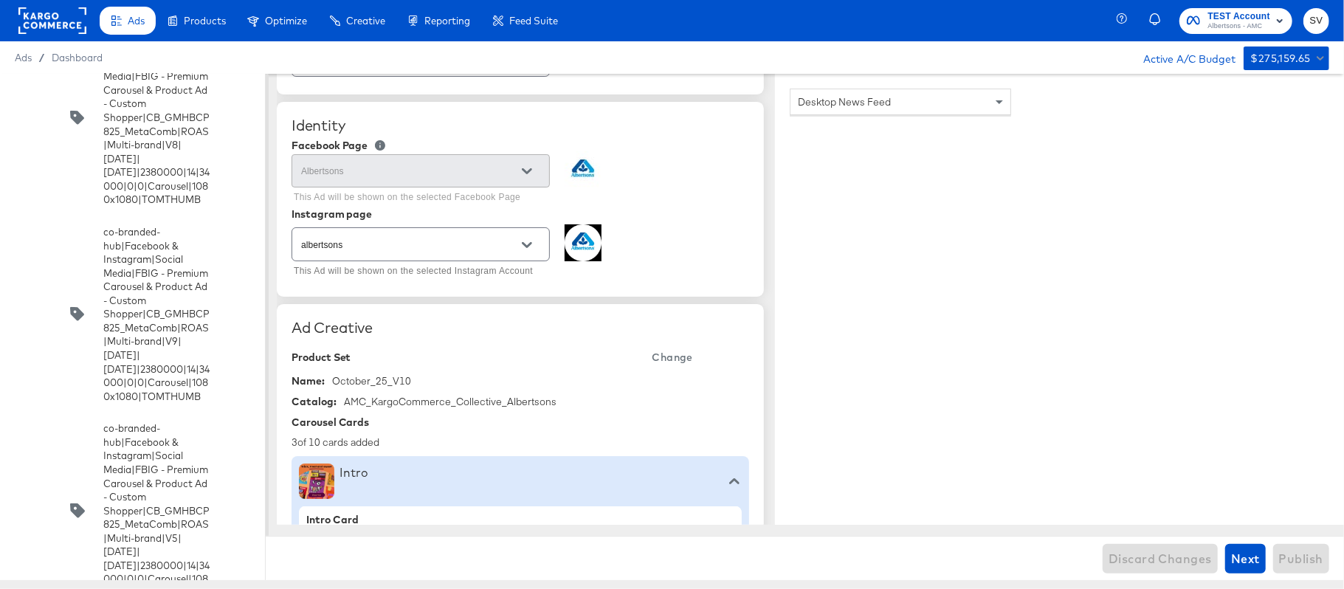
scroll to position [6481, 0]
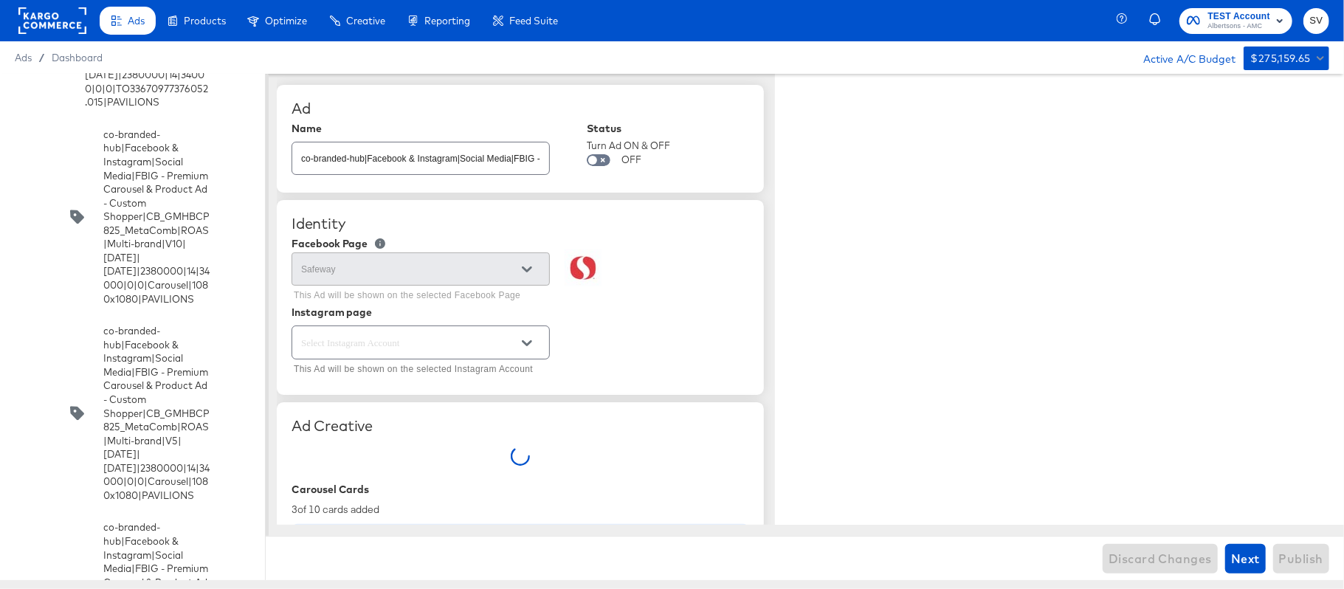
type textarea "x"
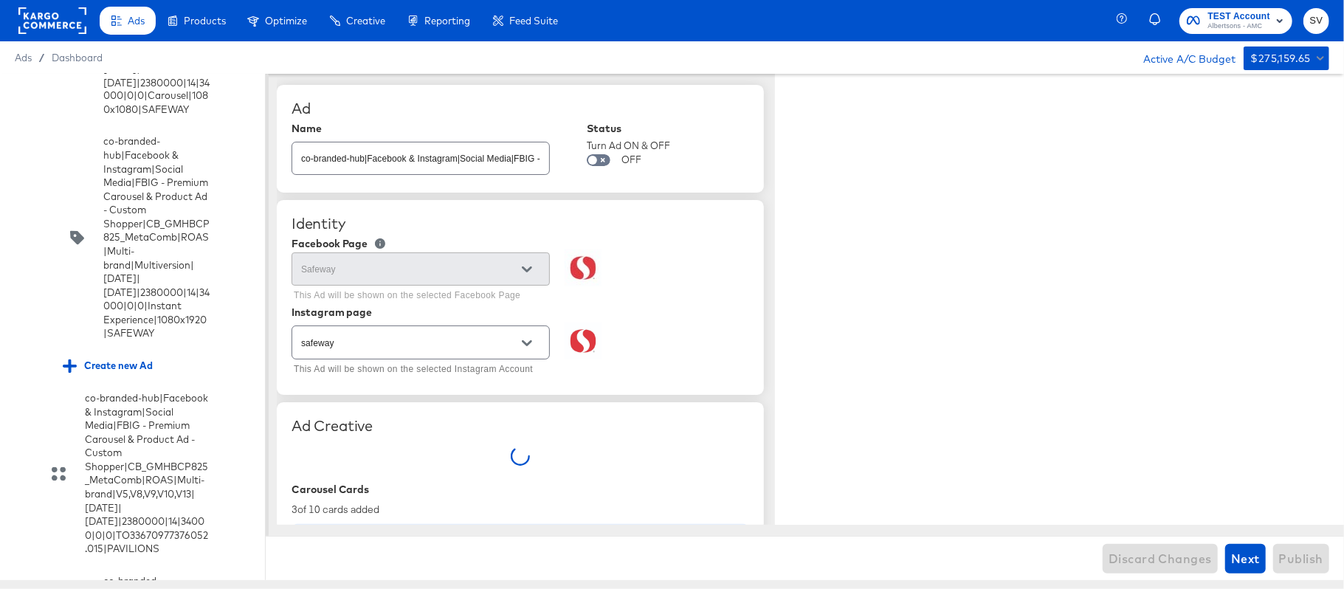
type textarea "x"
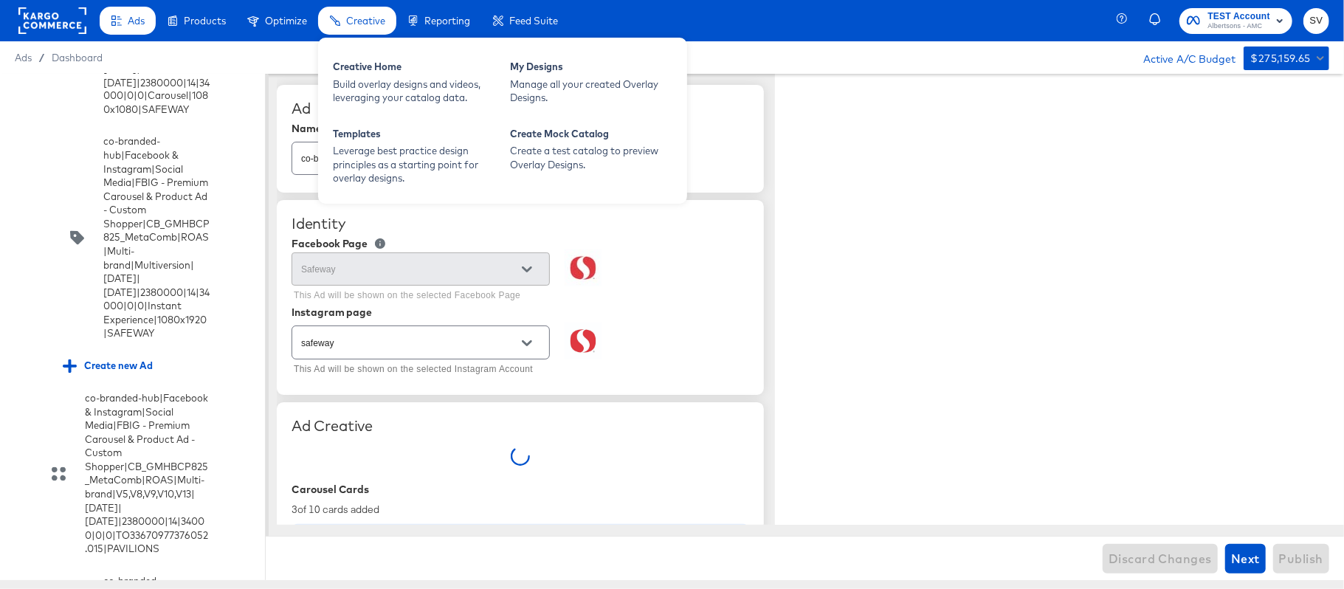
type textarea "x"
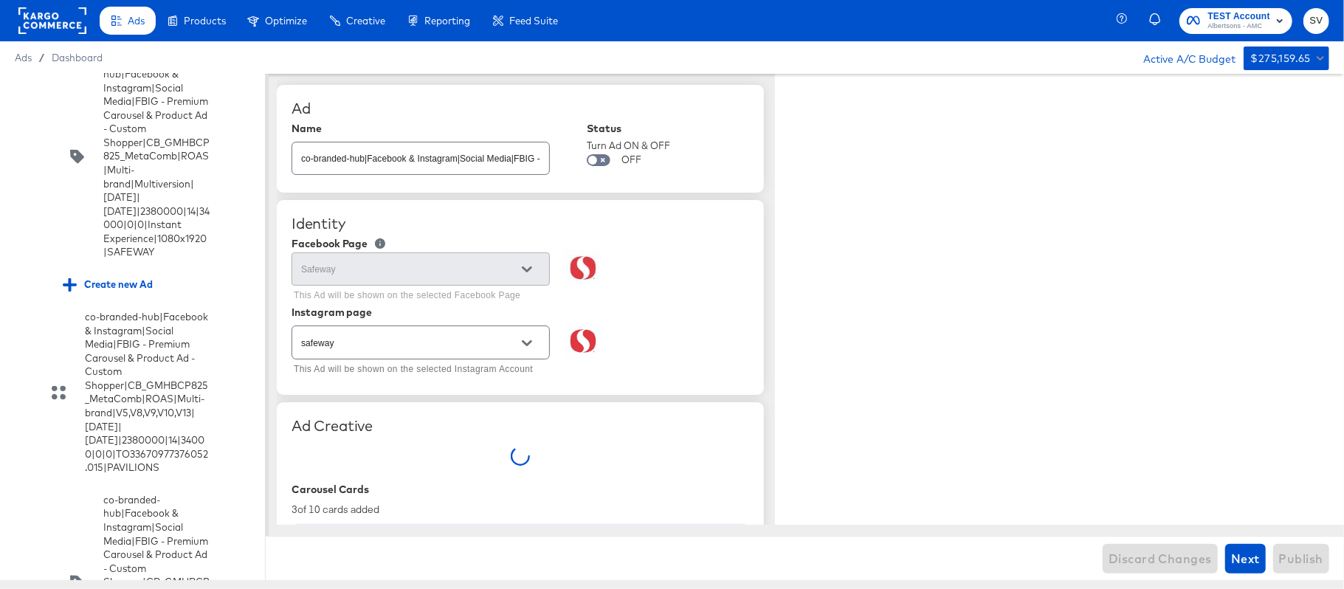
type textarea "x"
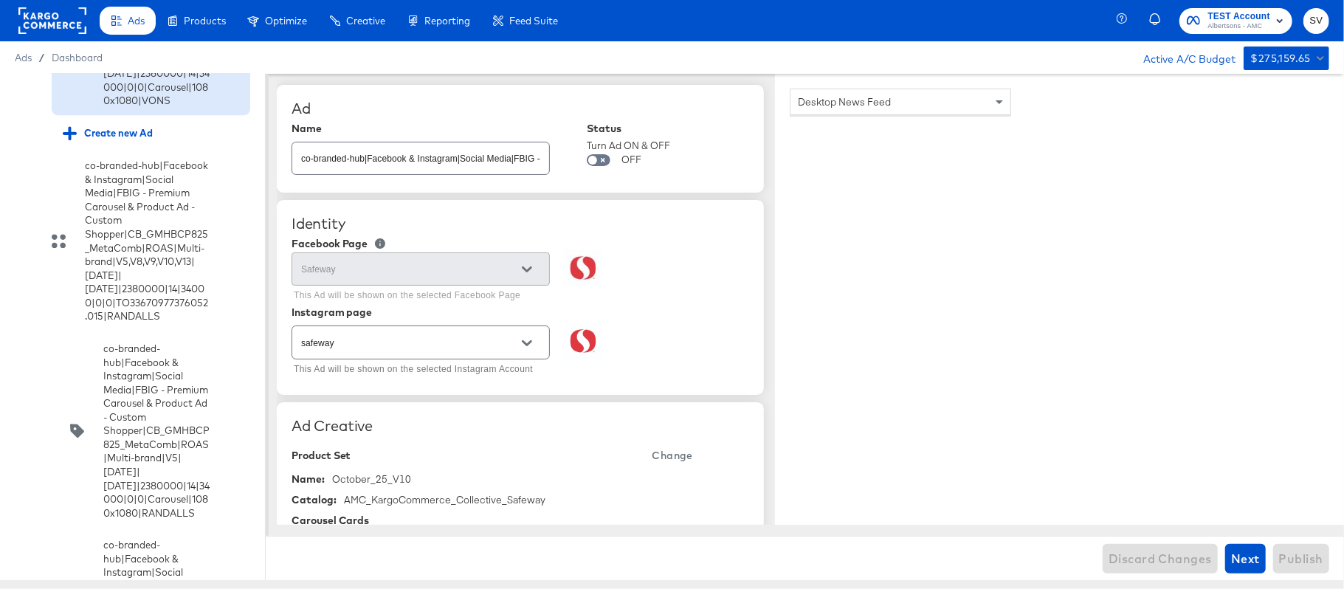
click at [199, 108] on div "co-branded-hub|Facebook & Instagram|Social Media|FBIG - Premium Carousel & Prod…" at bounding box center [151, 19] width 176 height 178
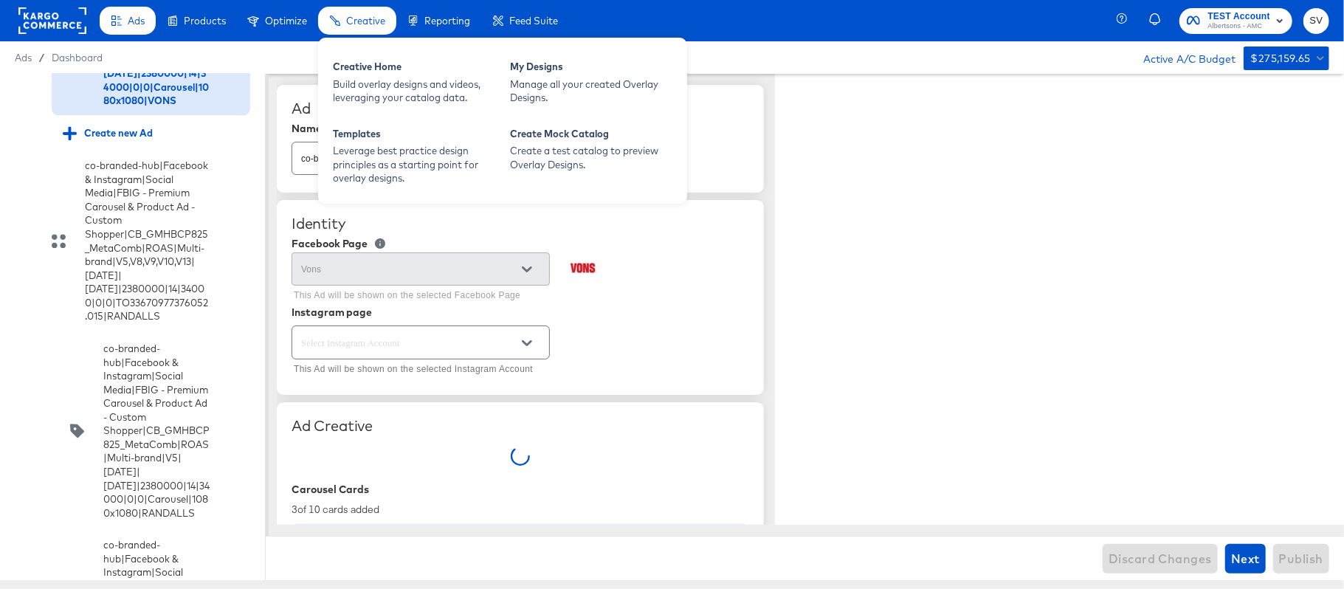
type textarea "x"
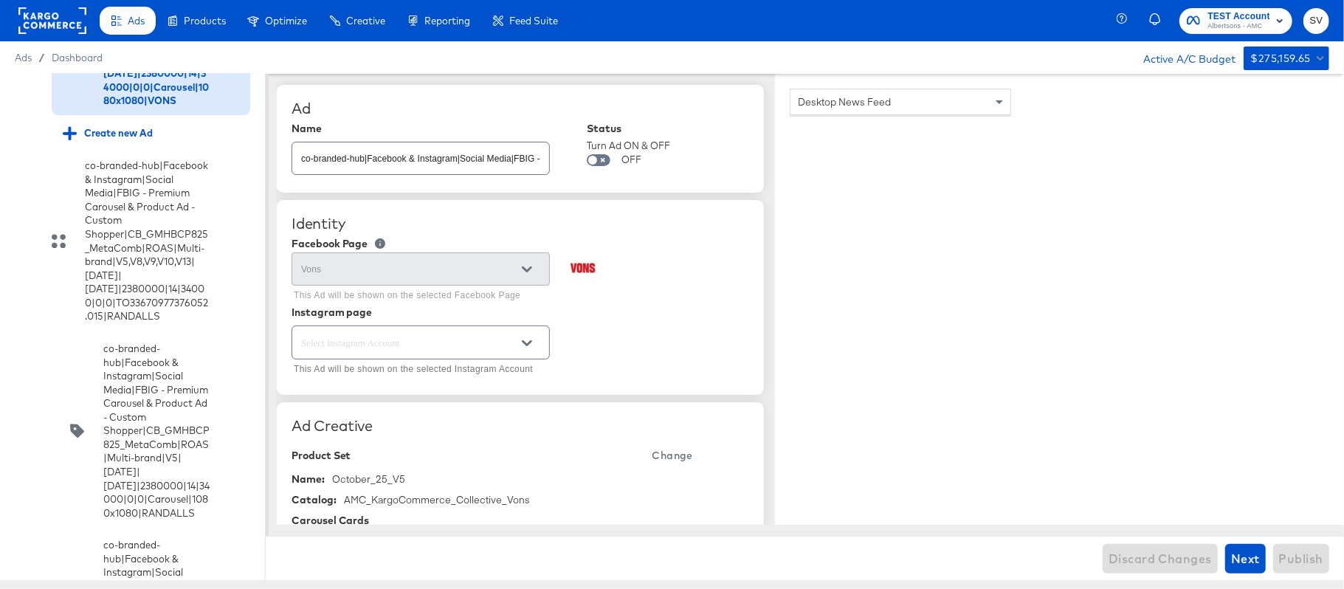
scroll to position [2509, 0]
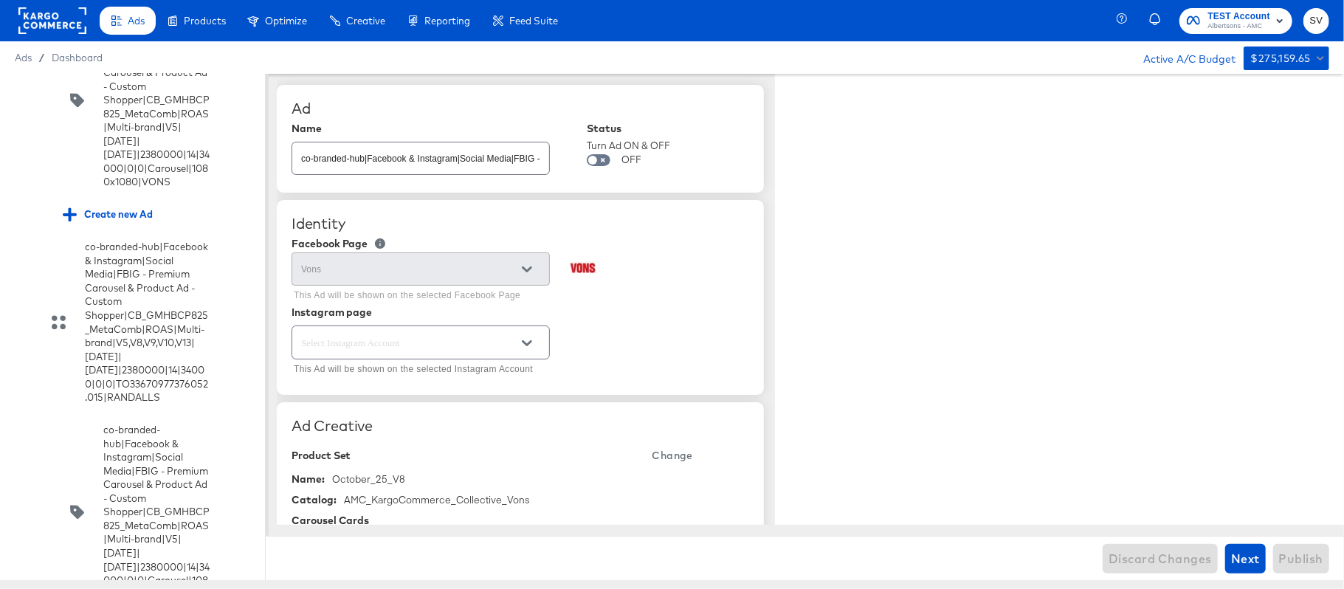
type textarea "x"
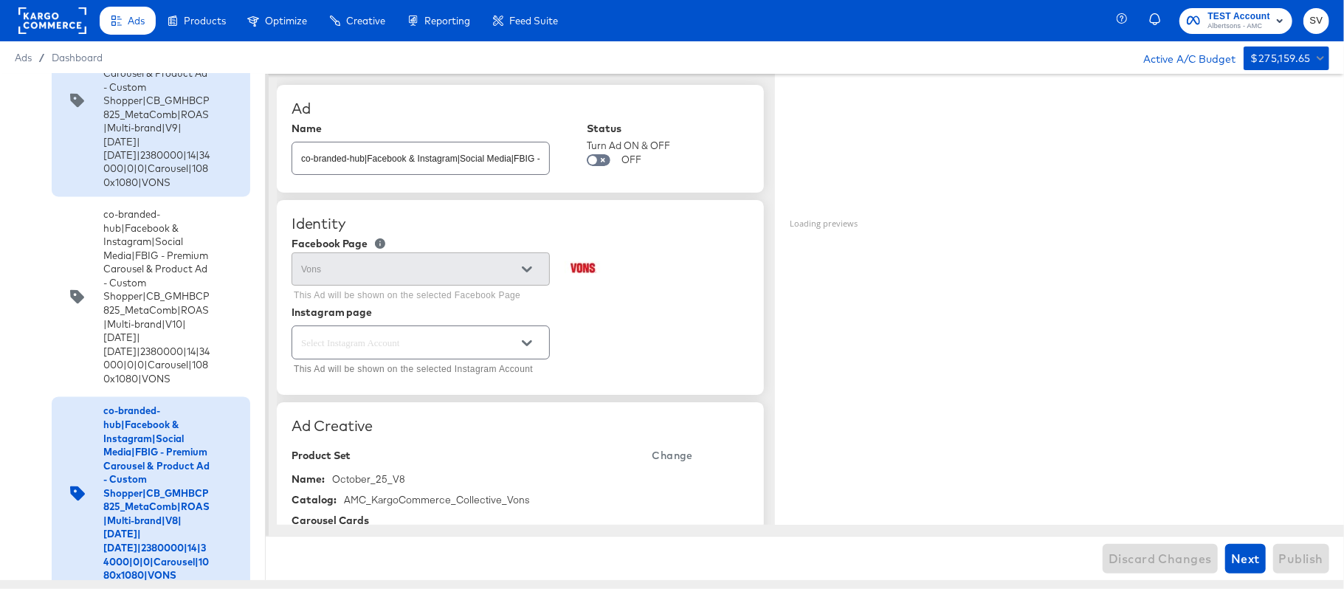
click at [172, 190] on div "co-branded-hub|Facebook & Instagram|Social Media|FBIG - Premium Carousel & Prod…" at bounding box center [156, 101] width 106 height 178
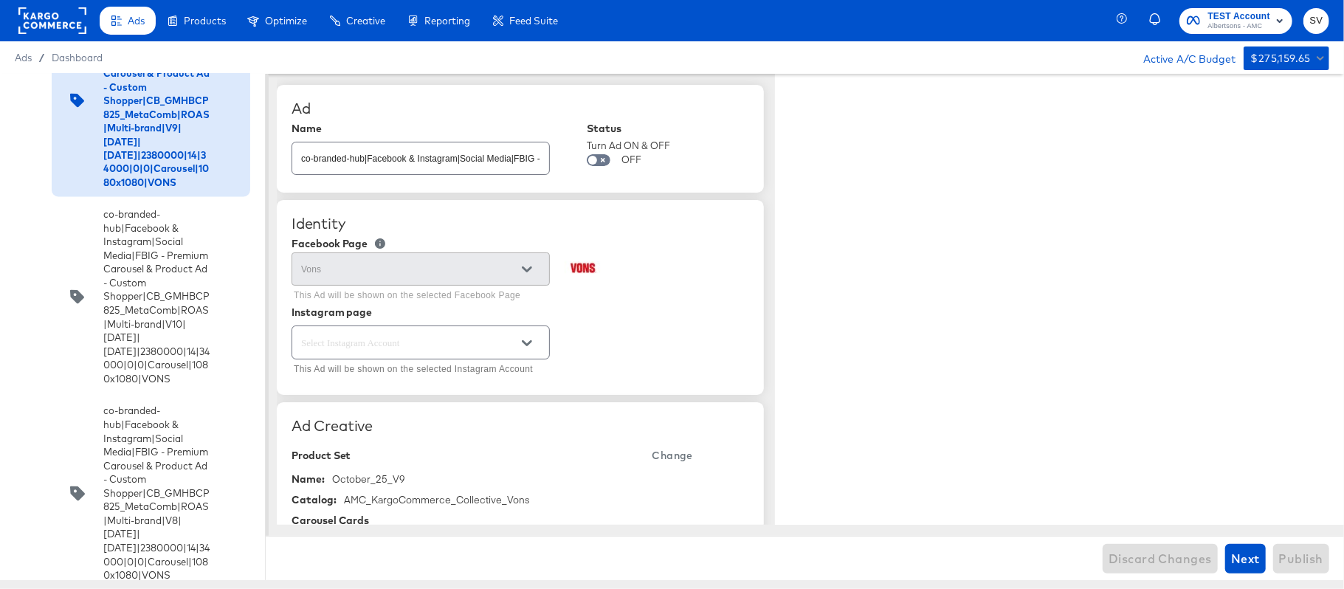
type textarea "x"
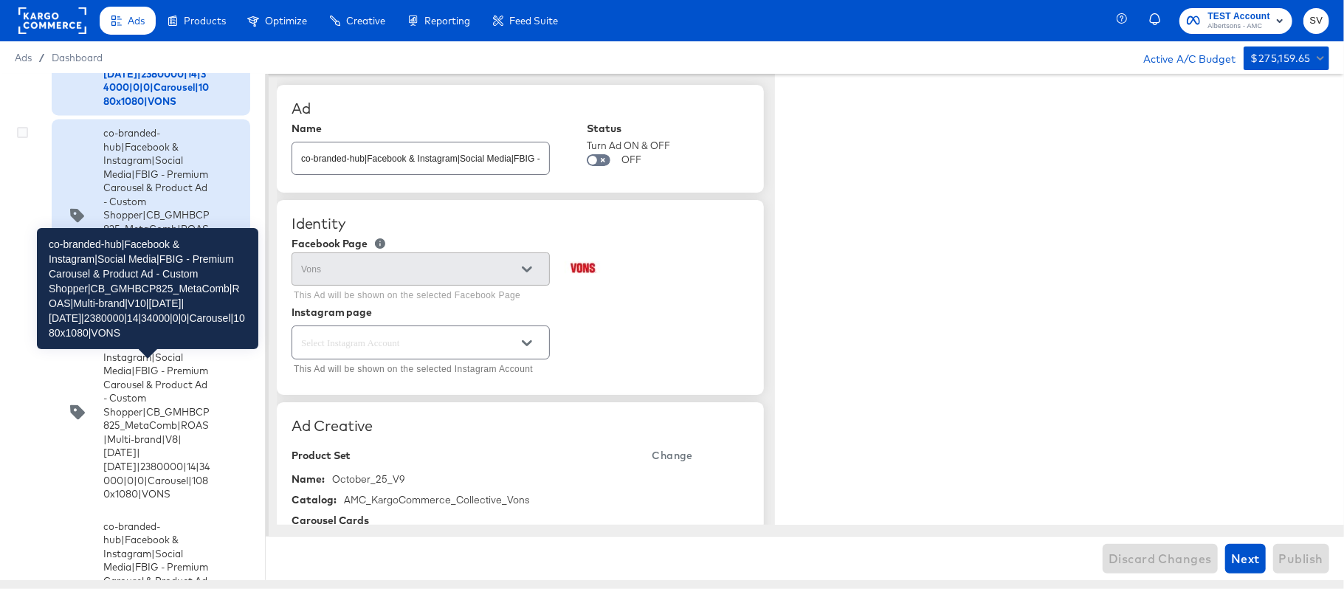
click at [153, 305] on div "co-branded-hub|Facebook & Instagram|Social Media|FBIG - Premium Carousel & Prod…" at bounding box center [156, 216] width 106 height 178
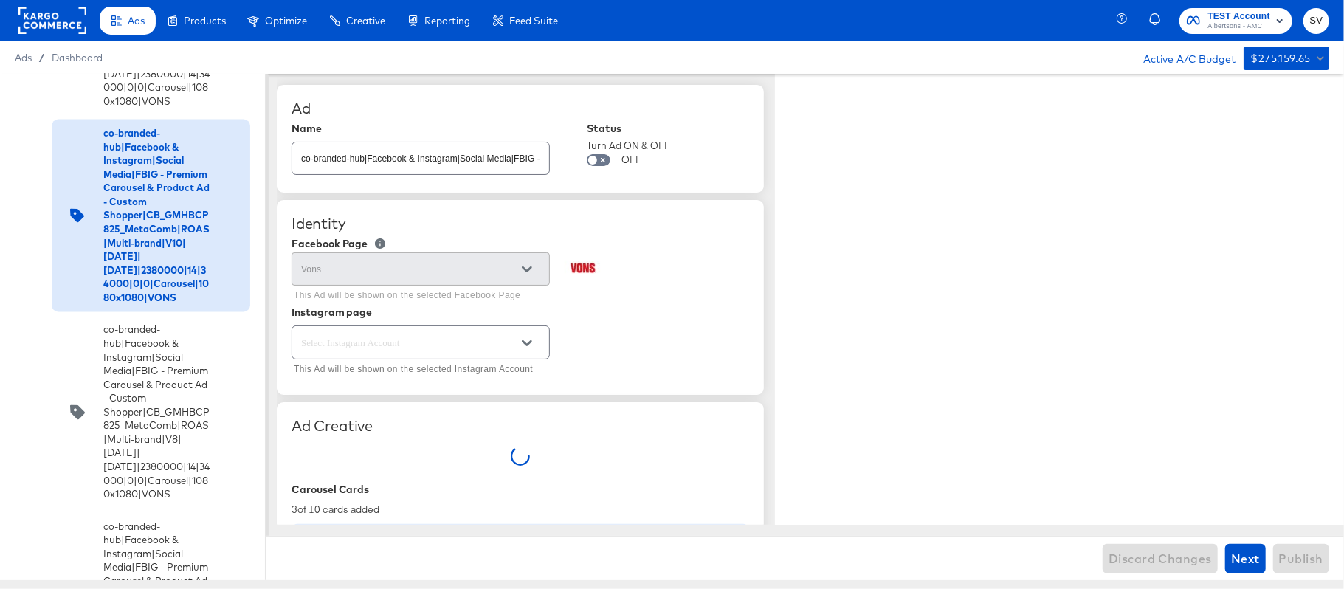
type textarea "x"
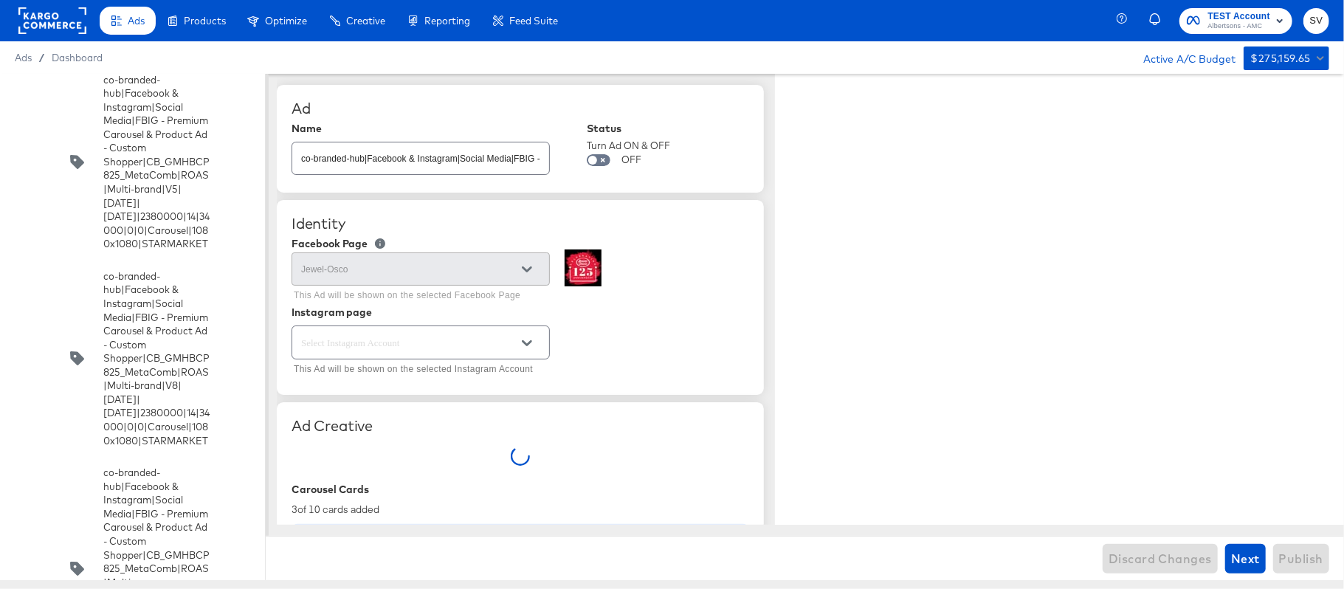
type textarea "x"
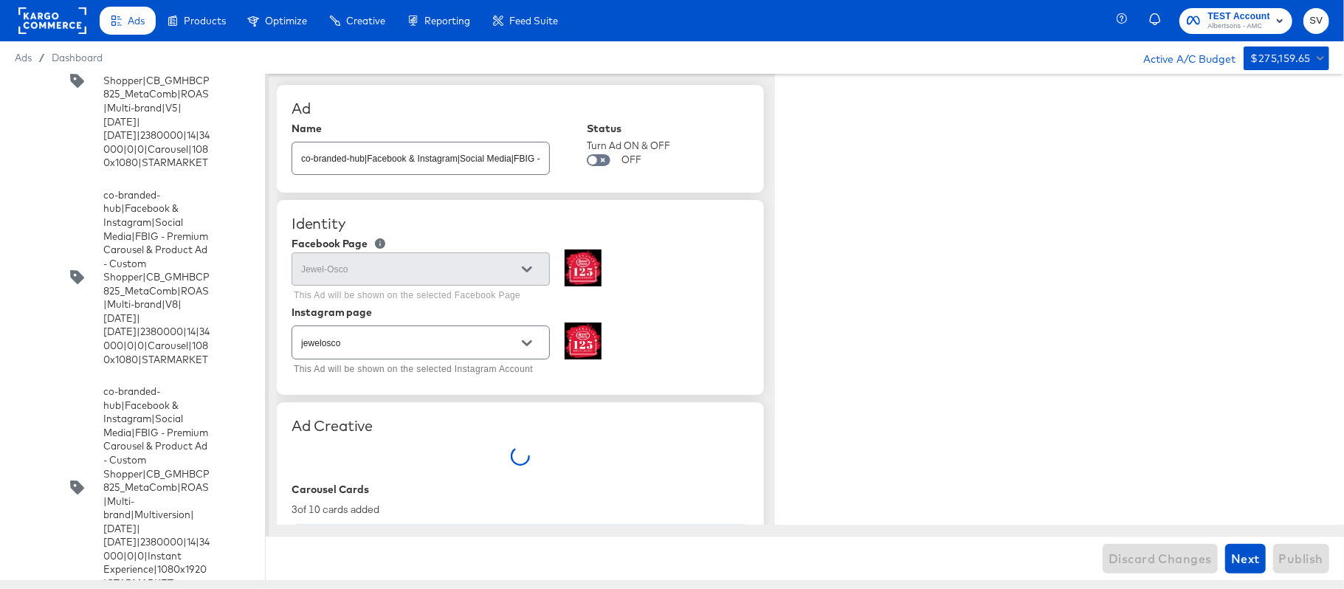
type textarea "x"
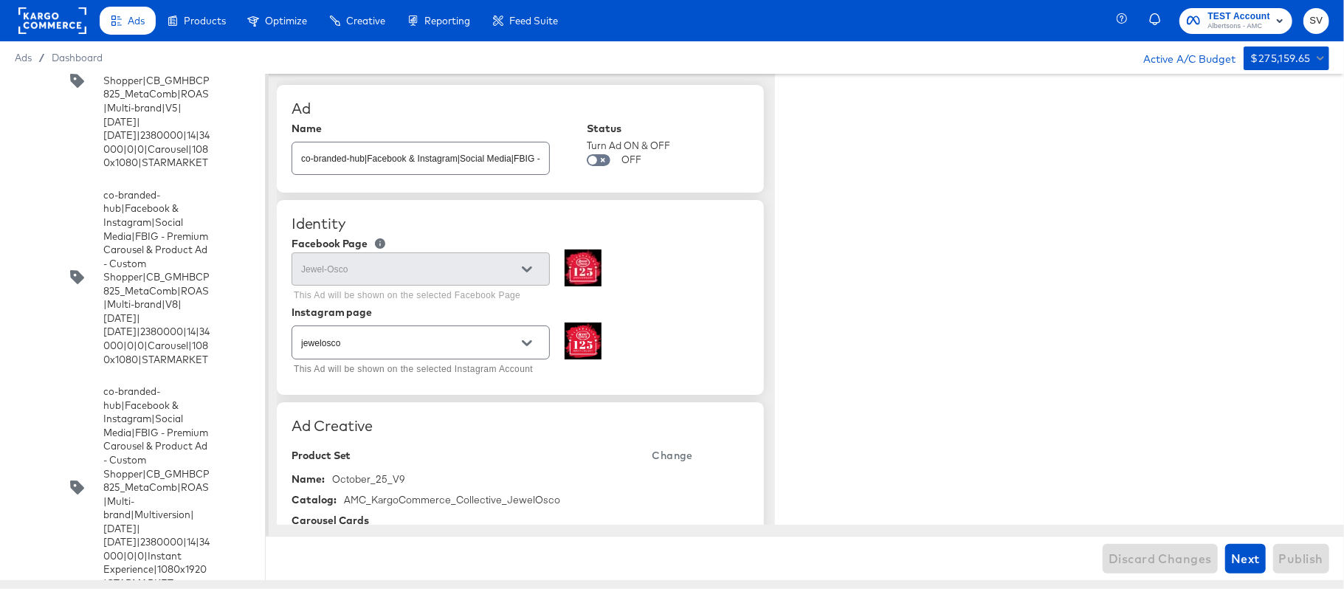
type textarea "x"
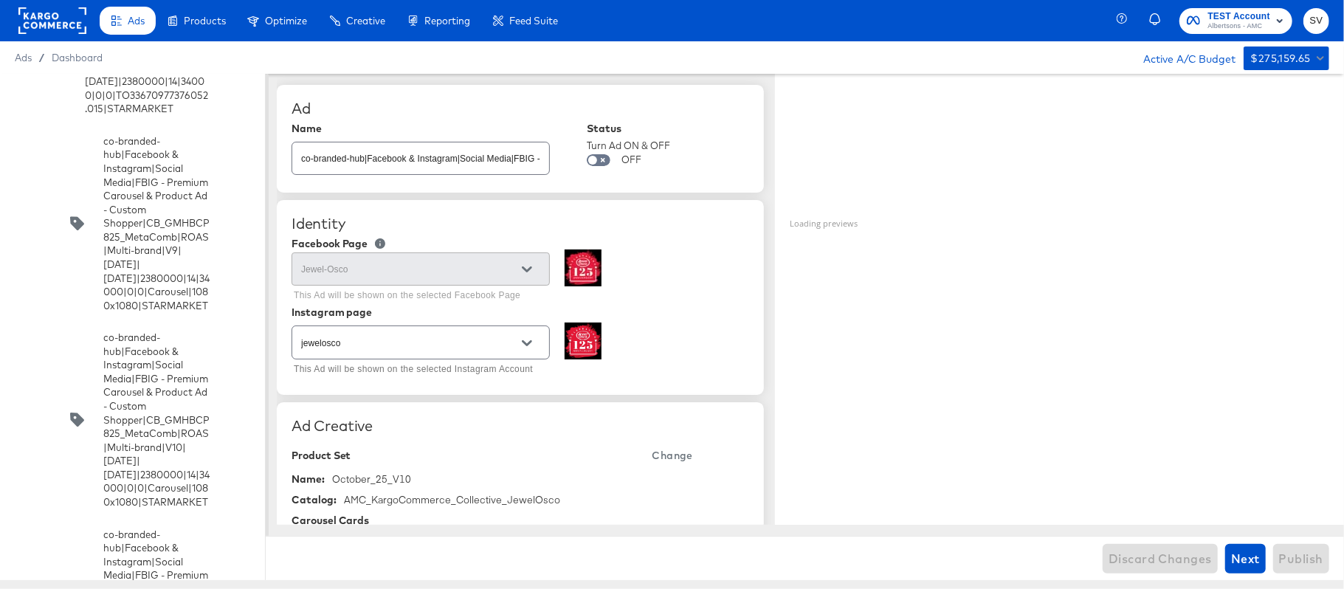
type textarea "x"
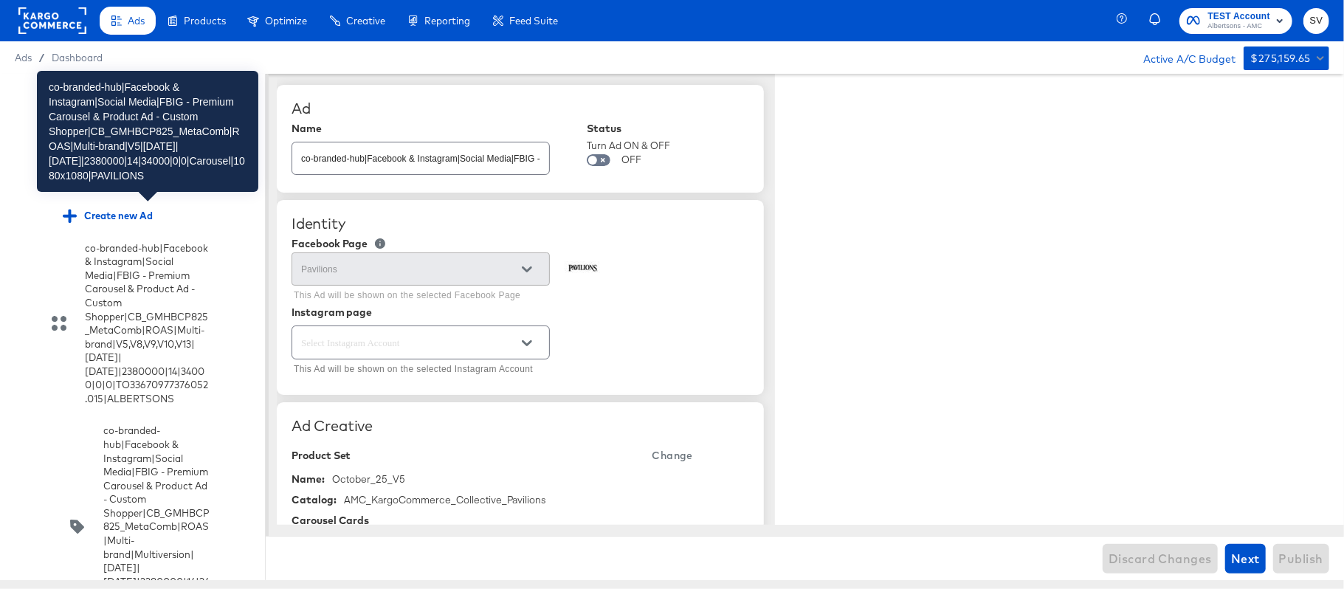
type textarea "x"
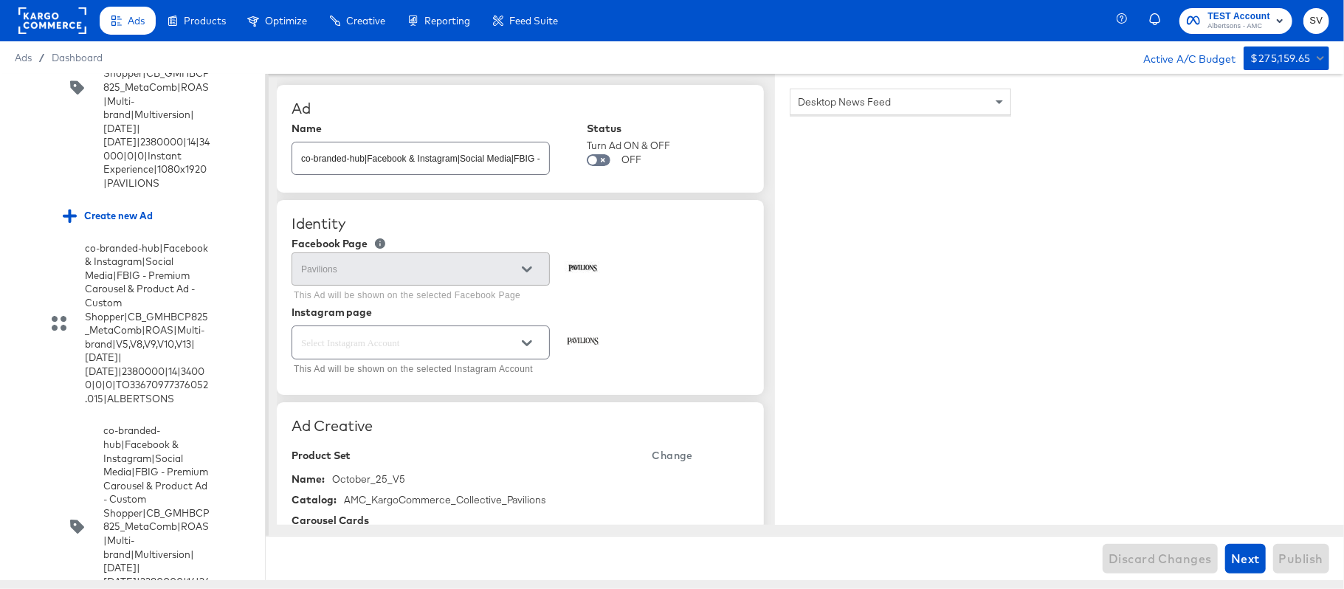
scroll to position [7490, 0]
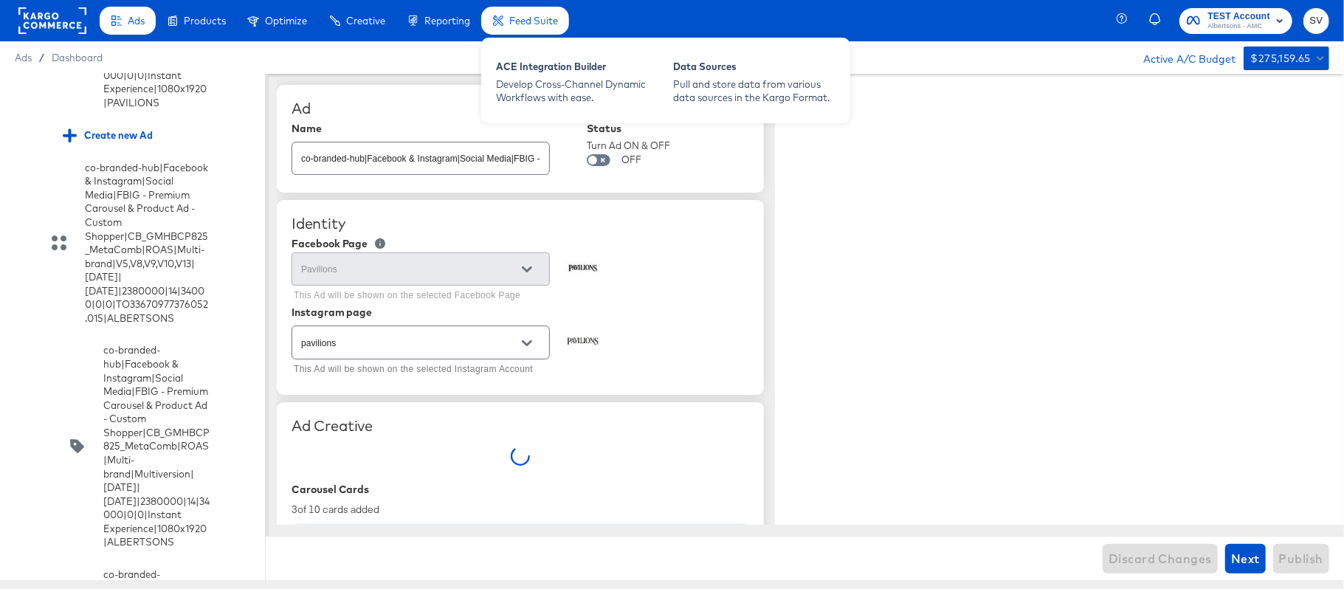
type textarea "x"
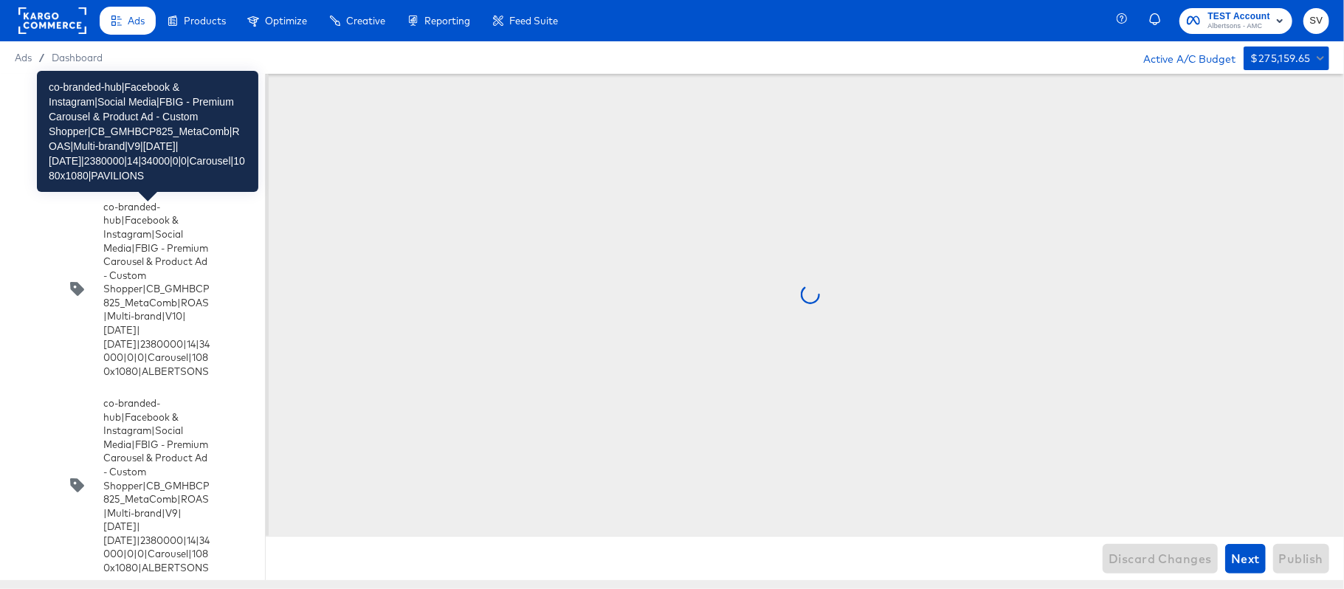
scroll to position [7858, 0]
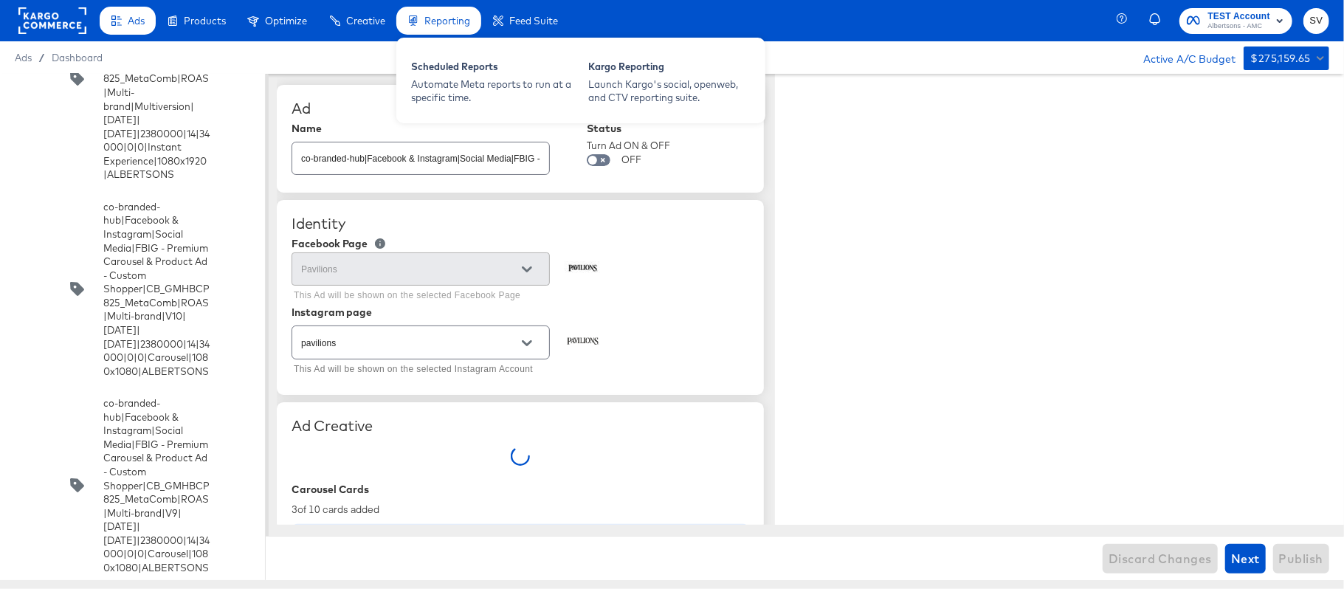
type textarea "x"
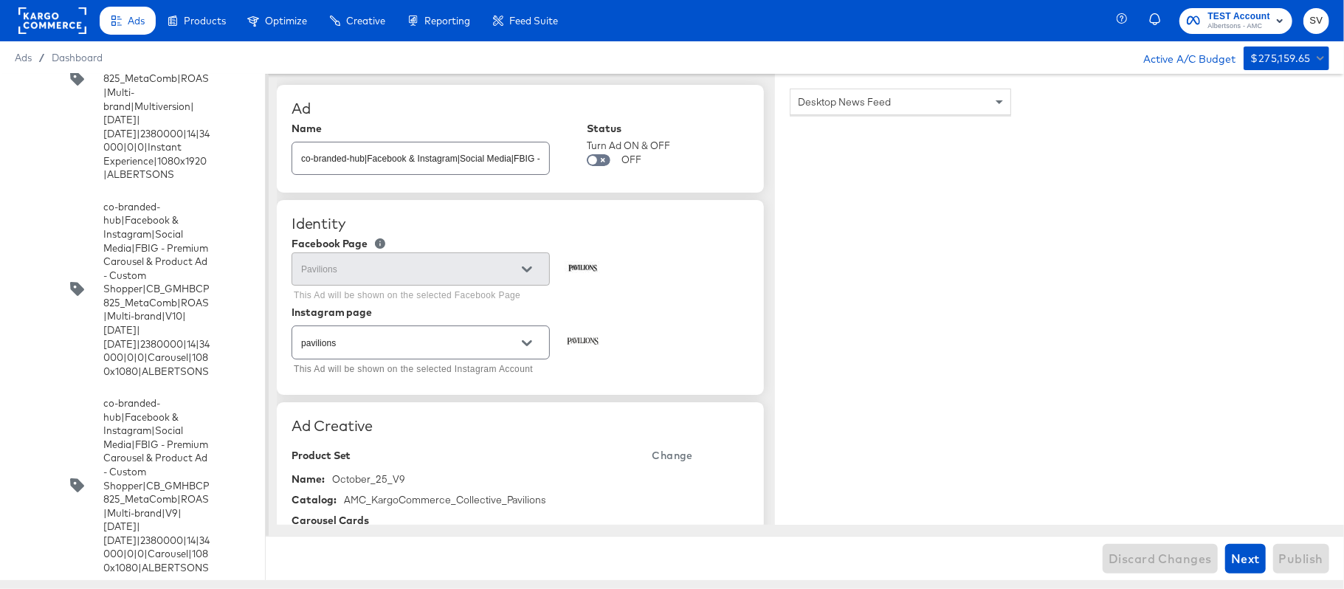
scroll to position [7186, 0]
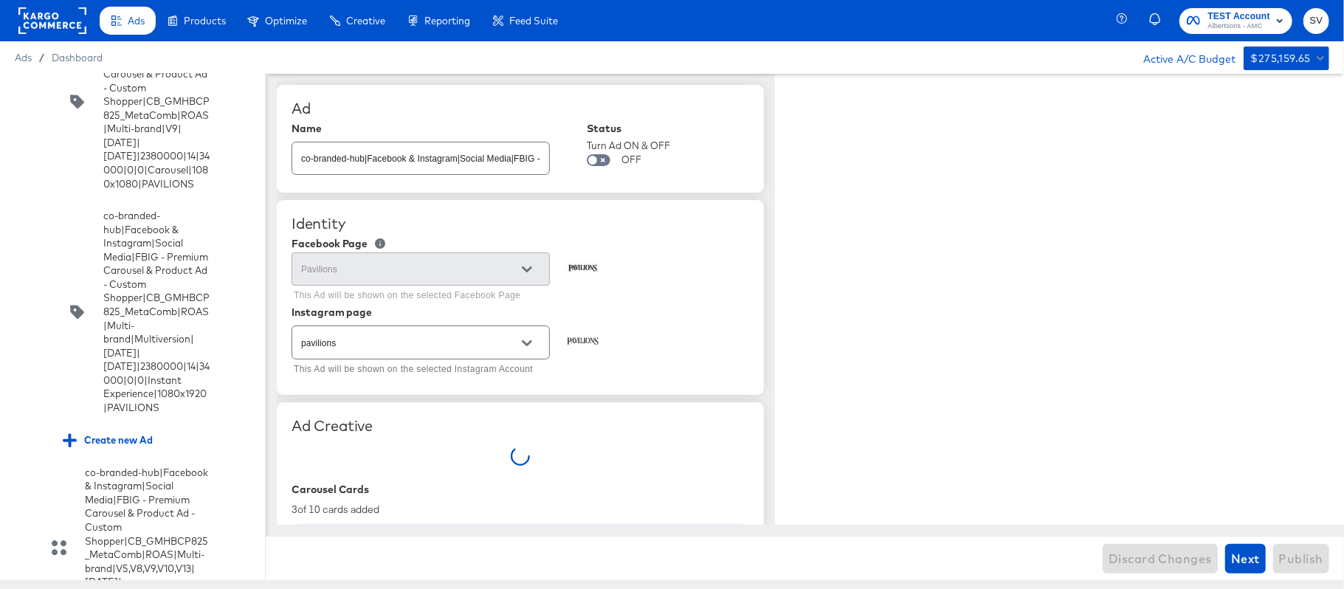
type textarea "x"
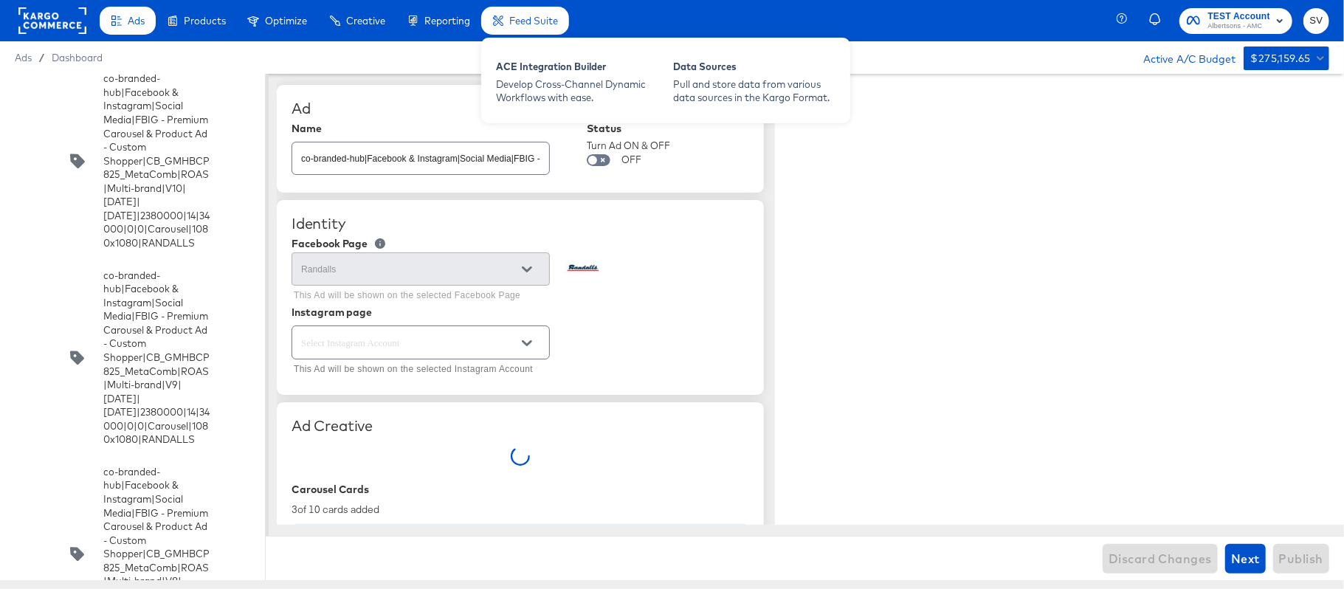
type textarea "x"
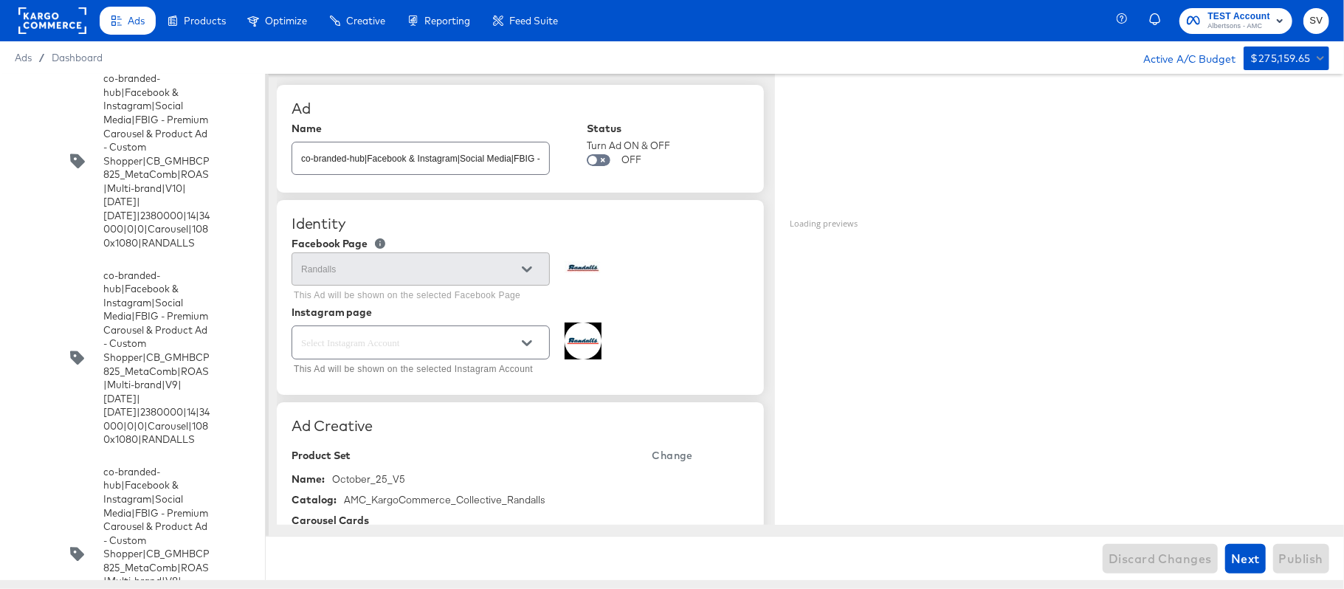
scroll to position [3729, 0]
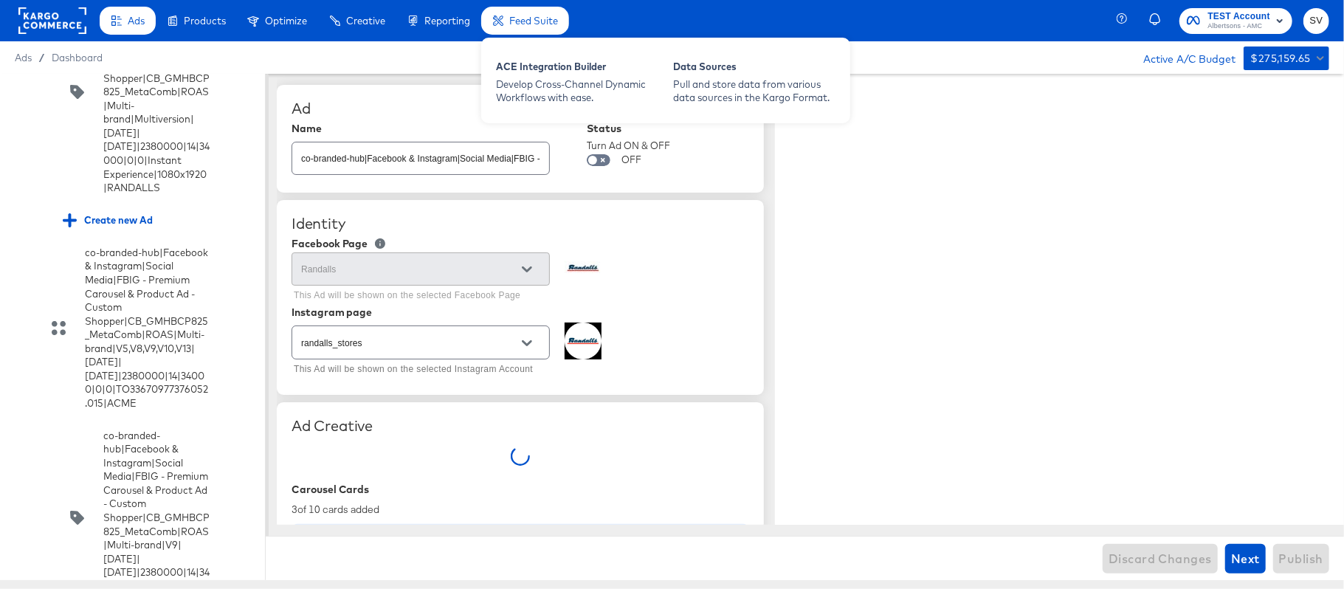
type textarea "x"
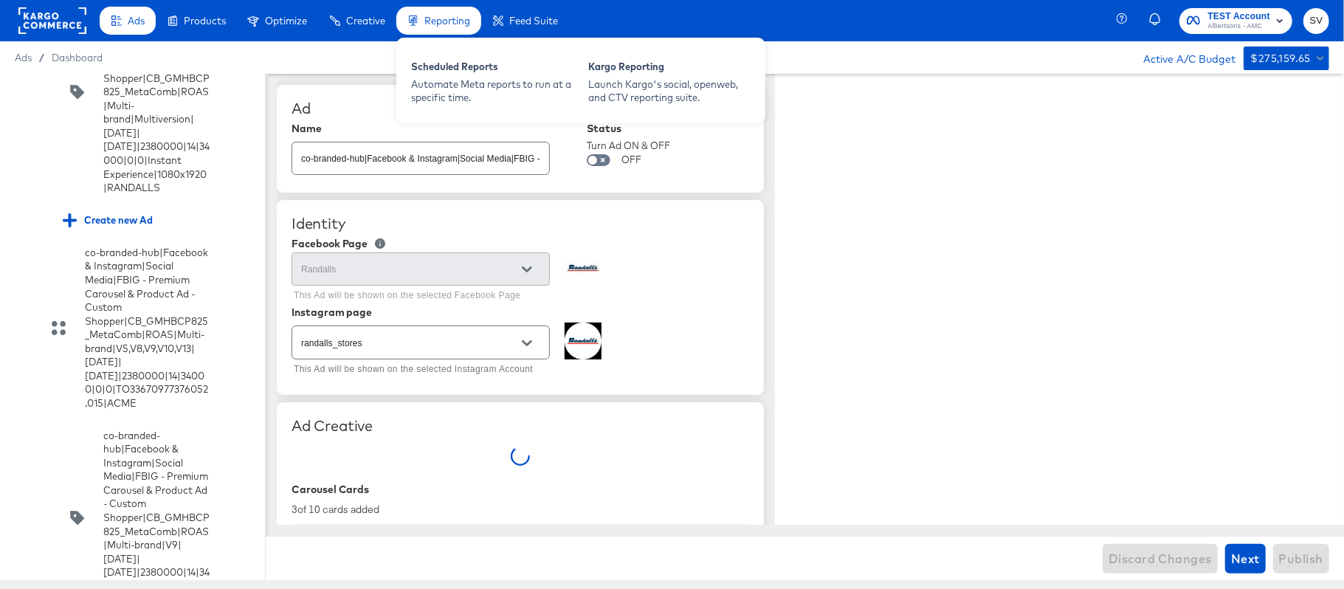
type textarea "x"
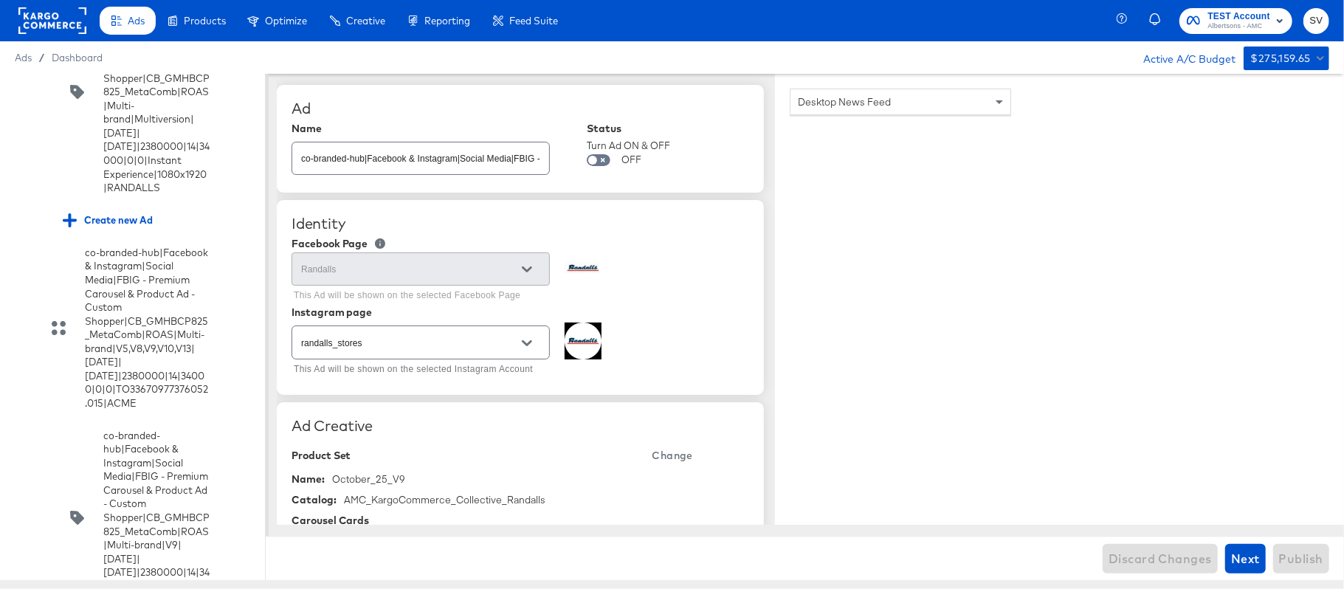
scroll to position [3281, 0]
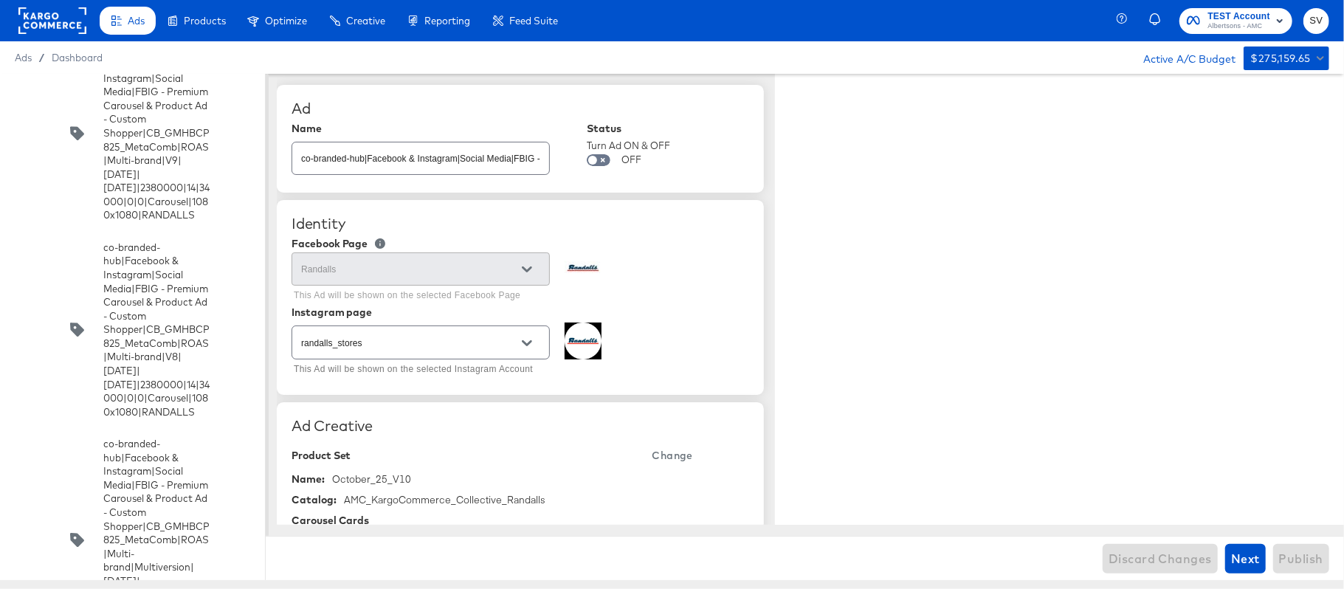
type textarea "x"
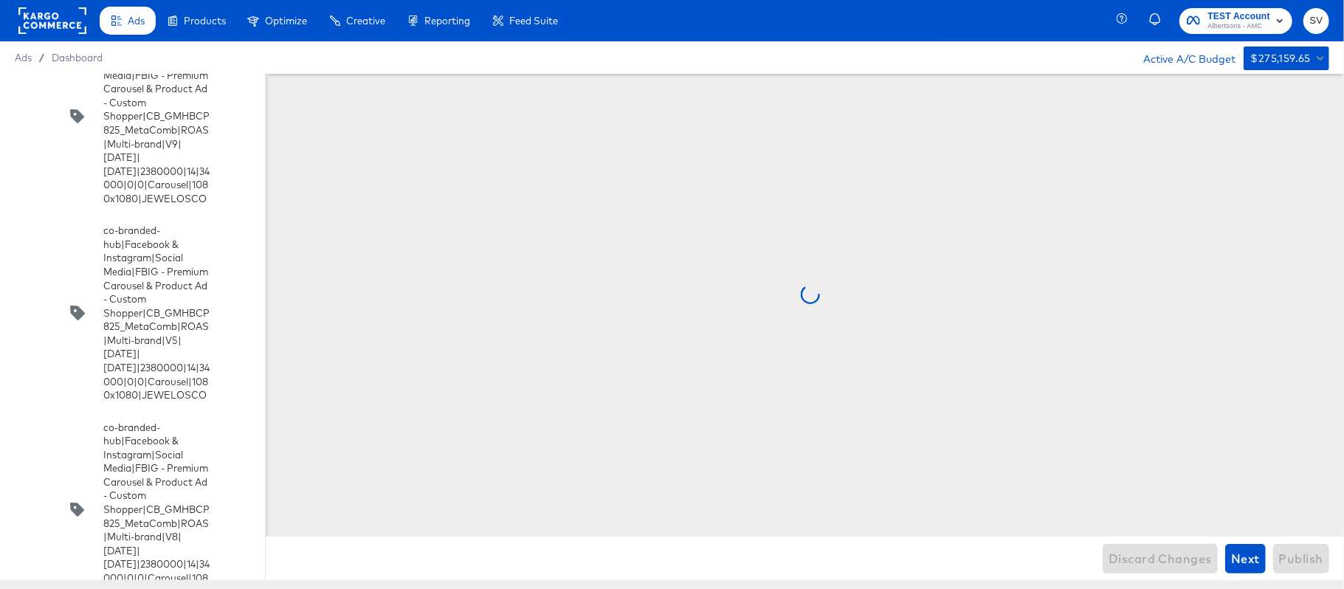
scroll to position [10441, 0]
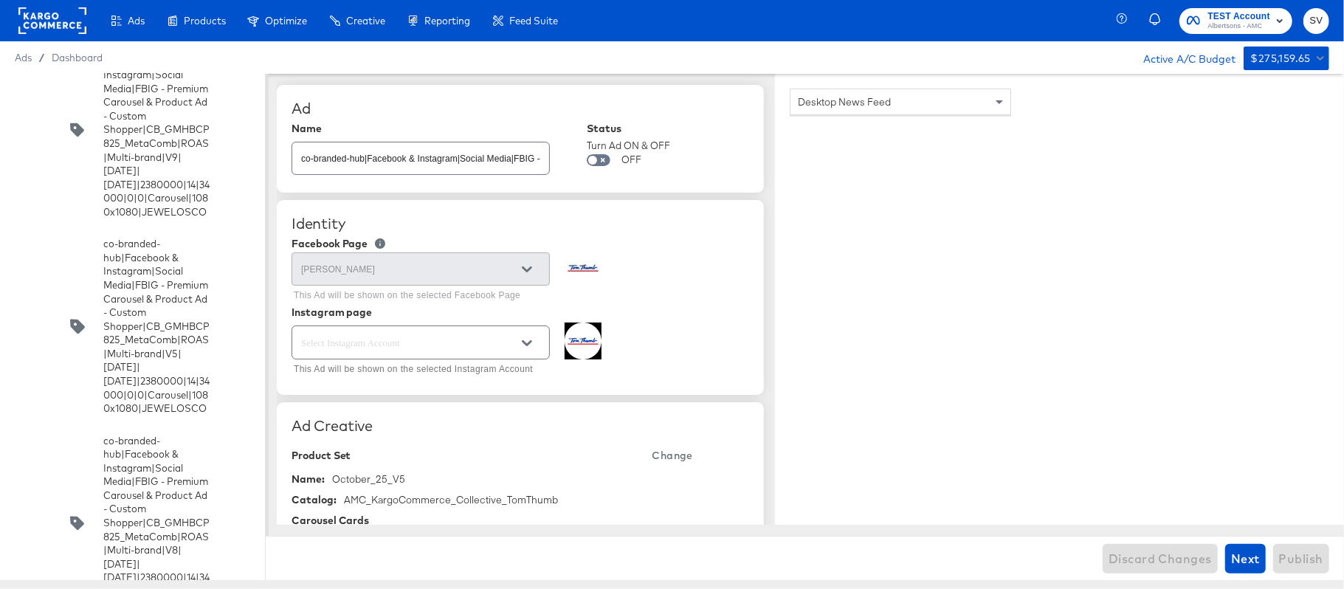
scroll to position [9993, 0]
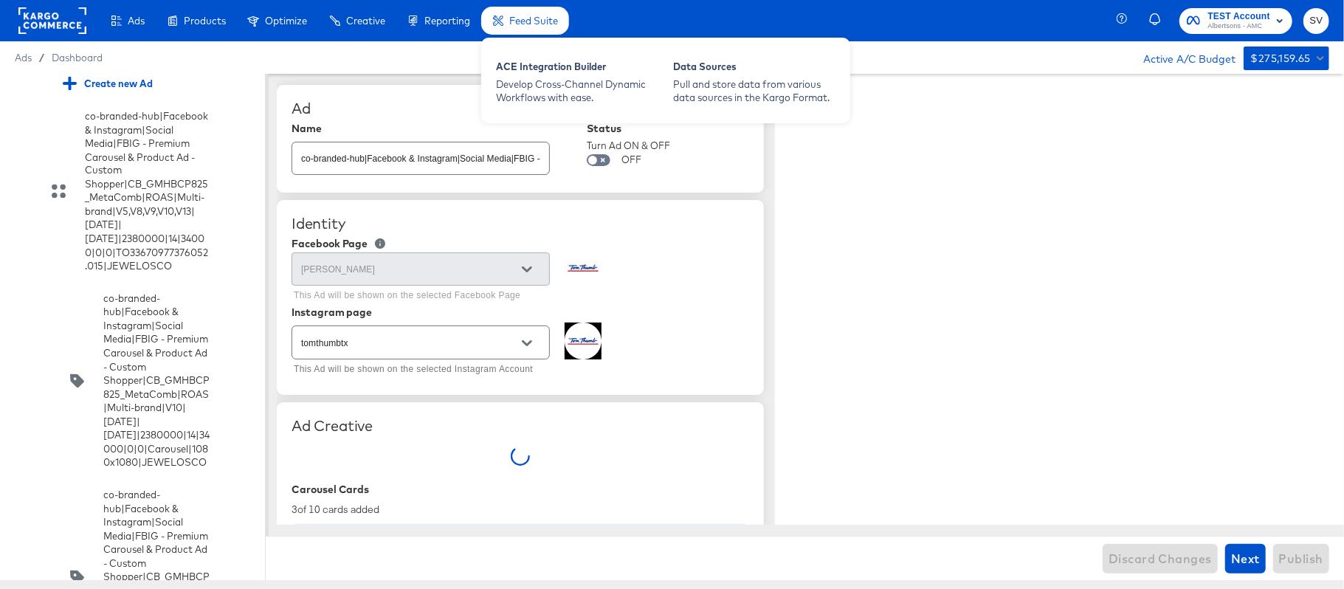
type textarea "x"
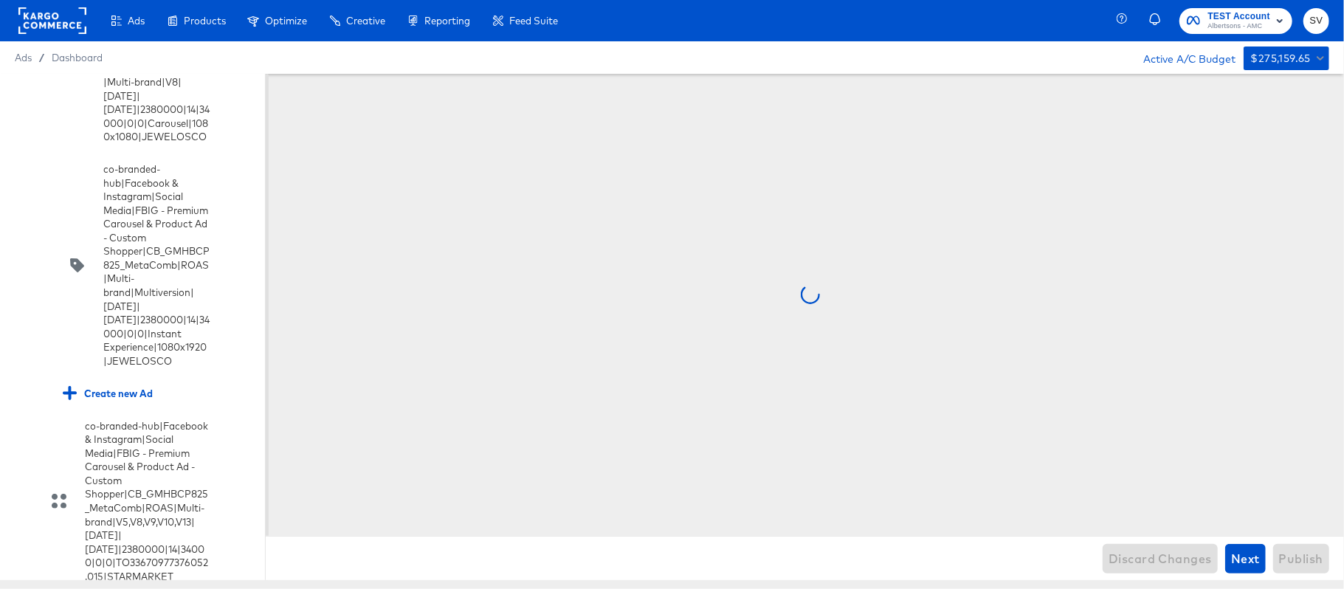
scroll to position [10909, 0]
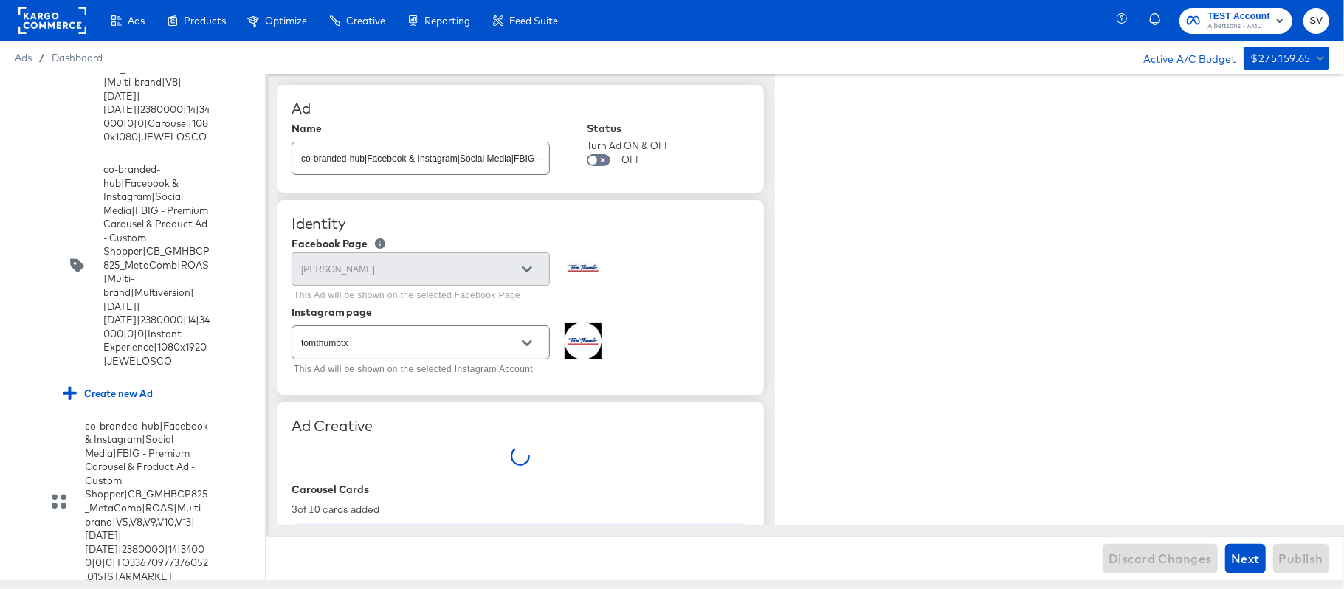
type textarea "x"
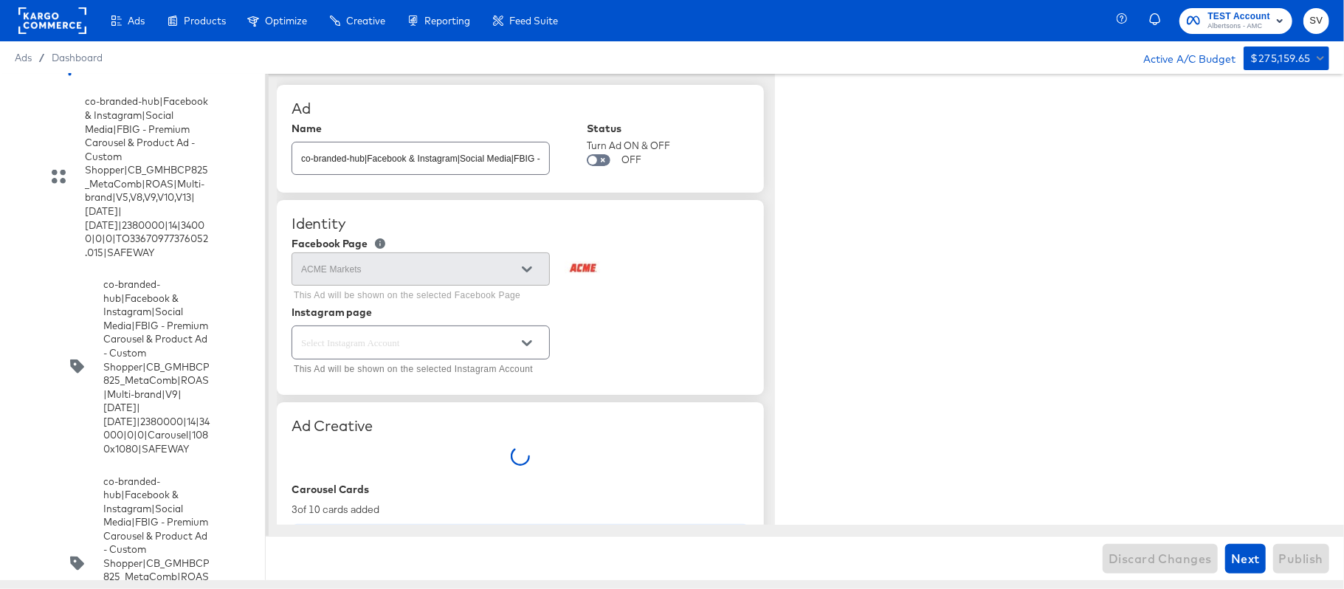
type textarea "x"
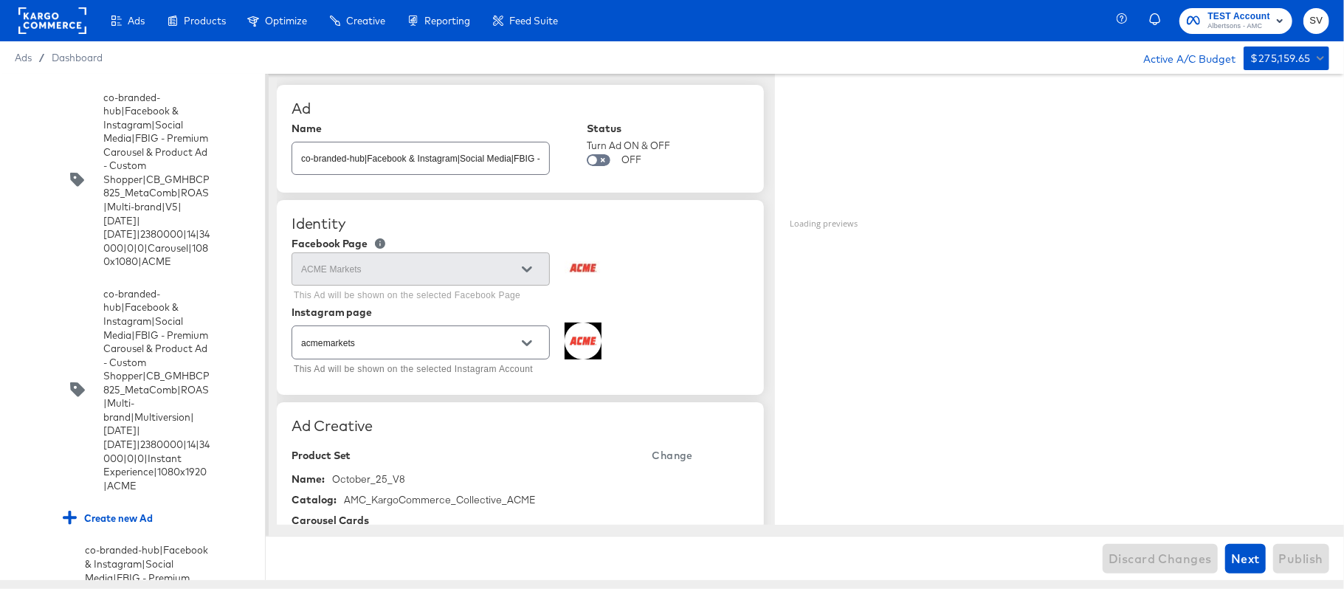
type textarea "x"
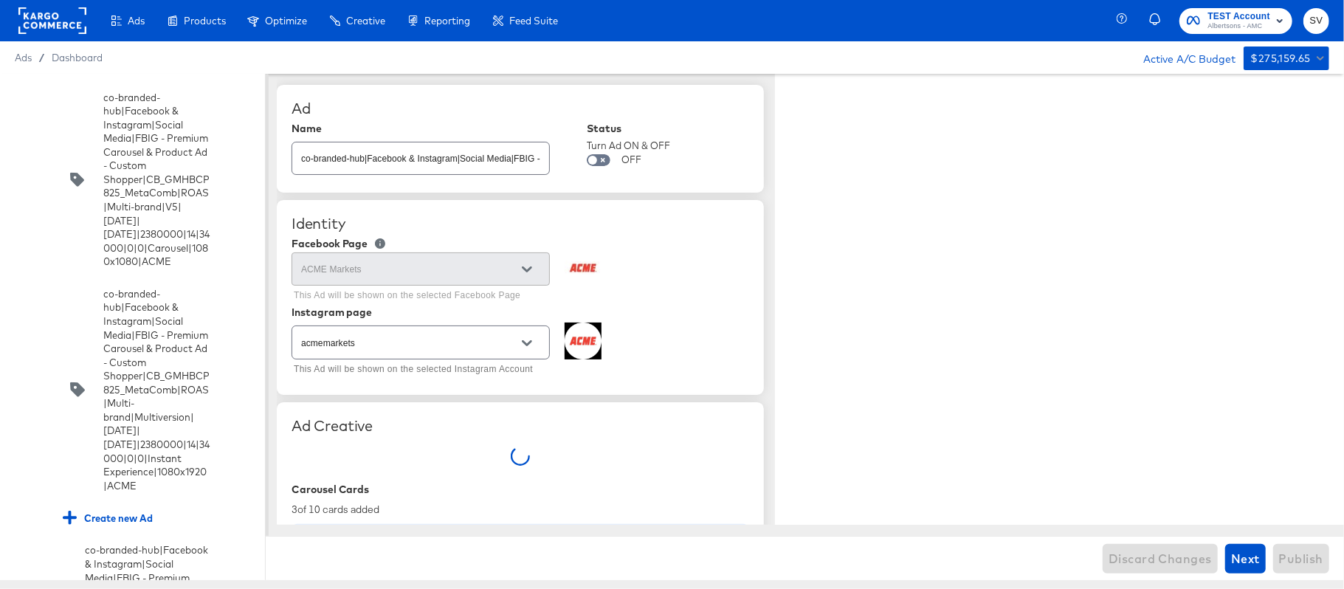
type textarea "x"
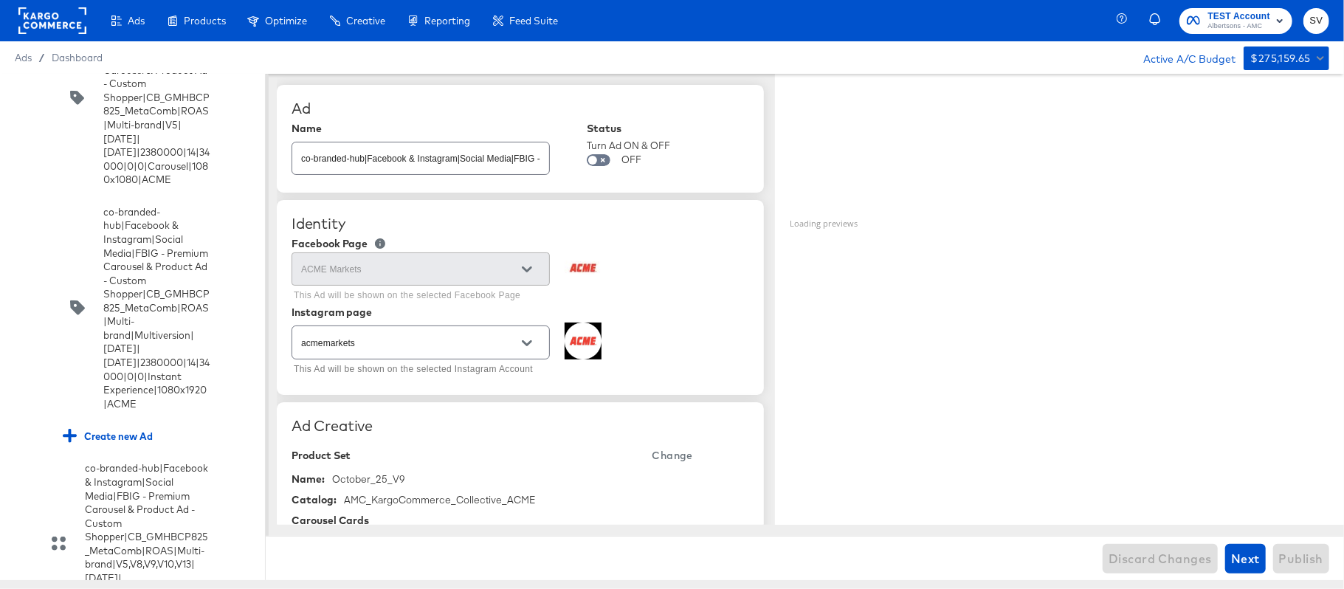
type textarea "x"
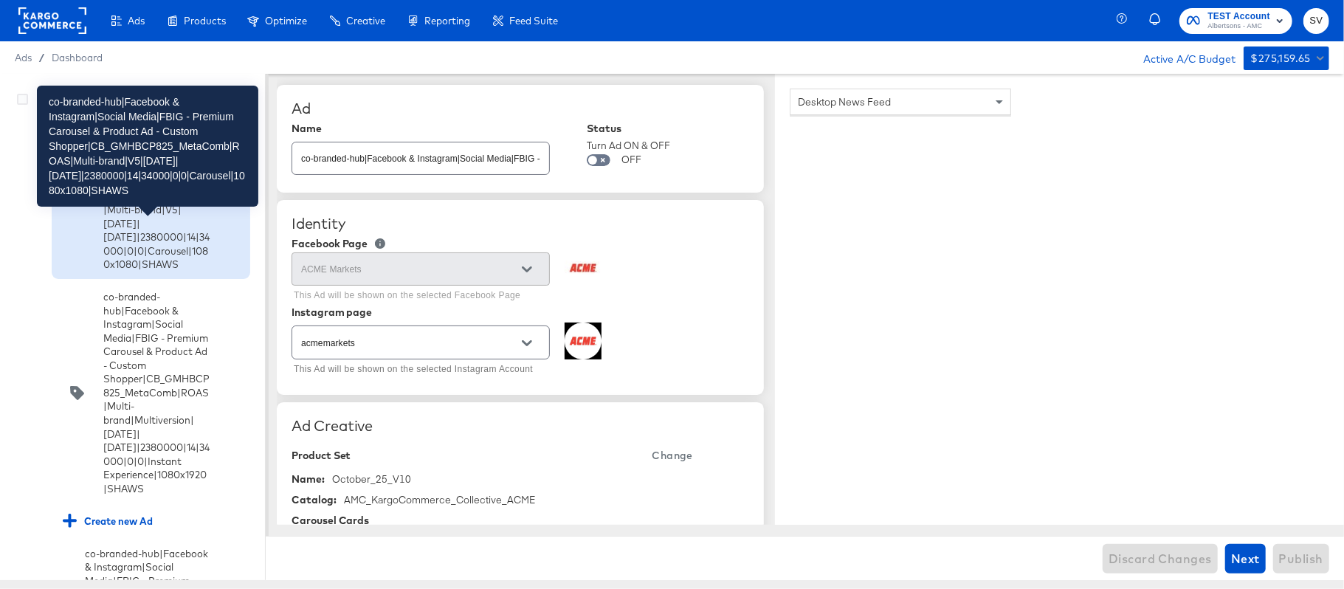
click at [140, 249] on div "co-branded-hub|Facebook & Instagram|Social Media|FBIG - Premium Carousel & Prod…" at bounding box center [156, 183] width 106 height 178
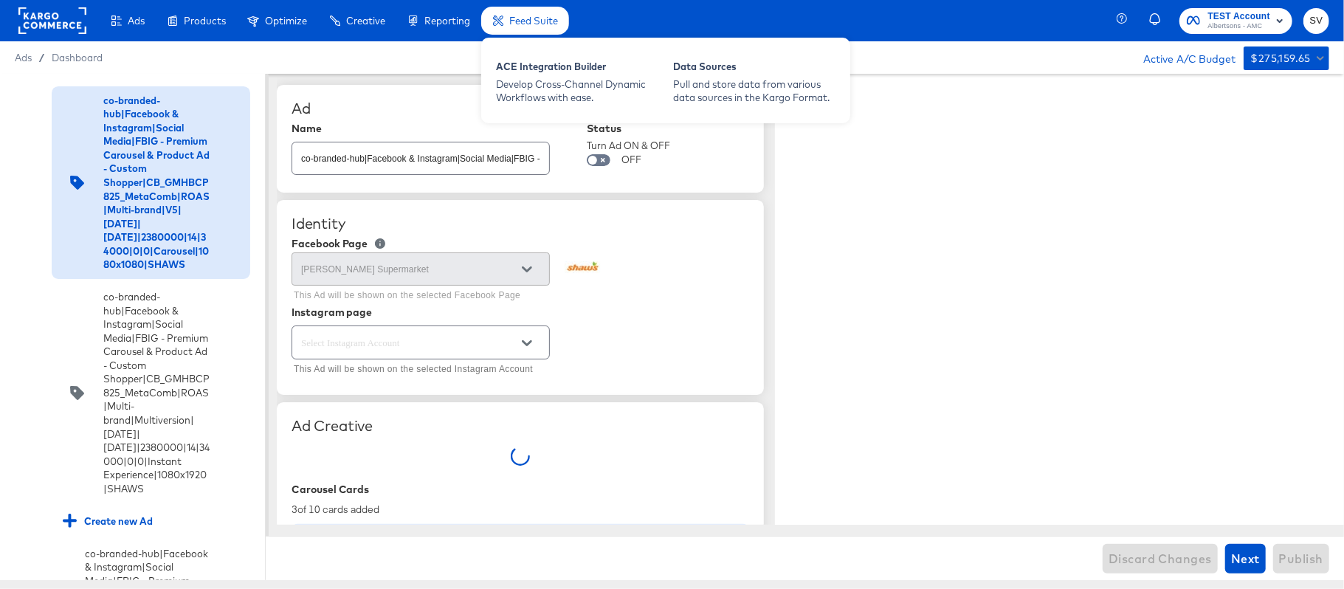
type textarea "x"
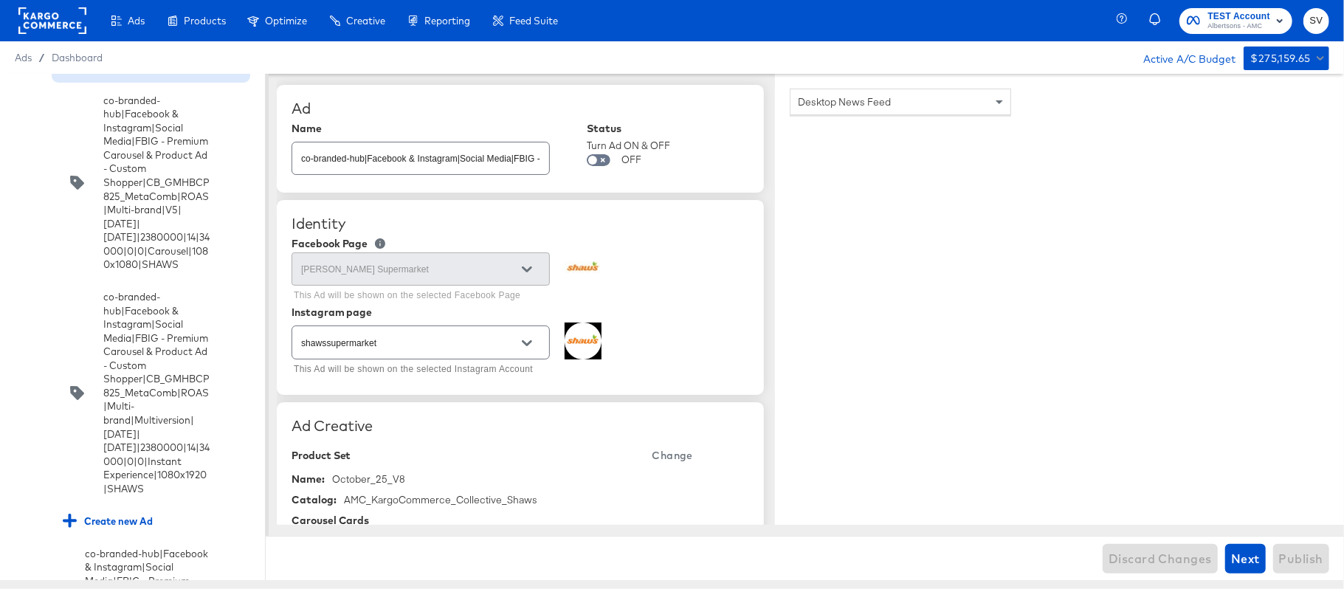
type textarea "x"
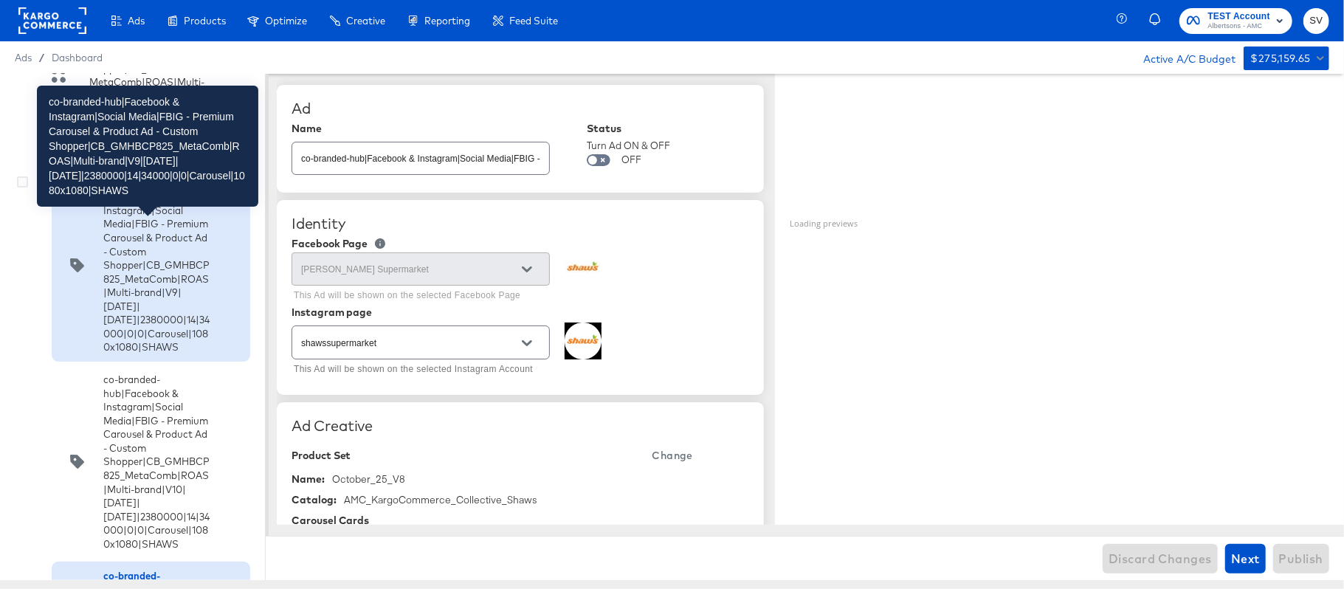
click at [128, 264] on div "co-branded-hub|Facebook & Instagram|Social Media|FBIG - Premium Carousel & Prod…" at bounding box center [156, 265] width 106 height 178
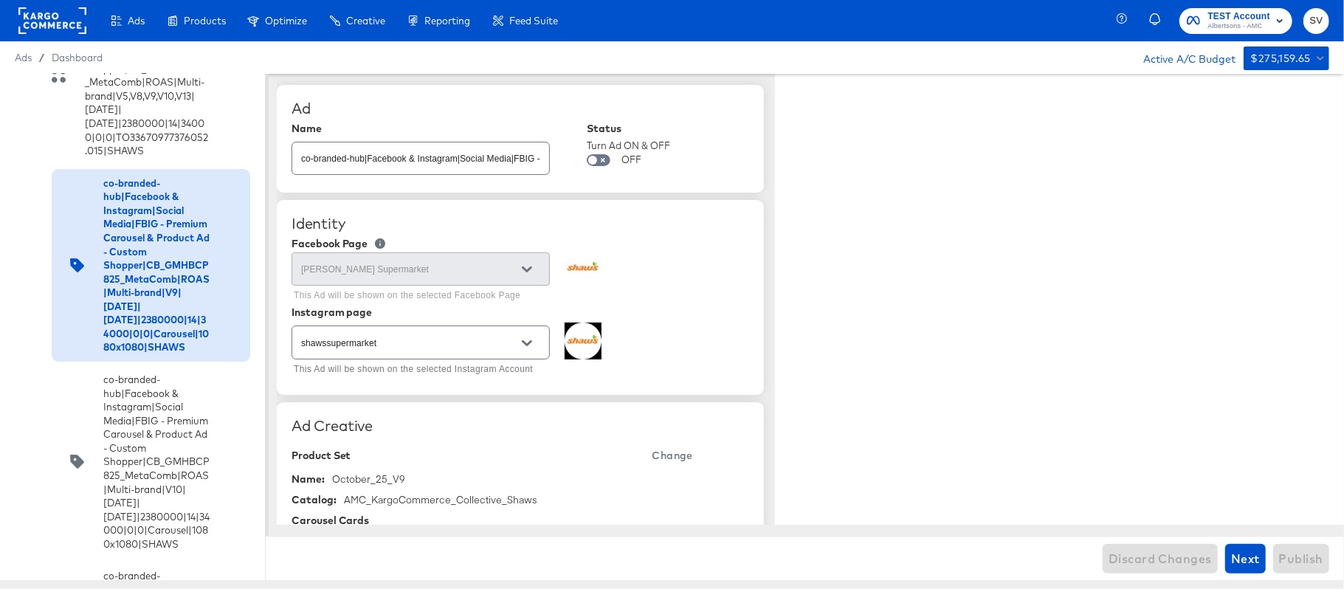
type textarea "x"
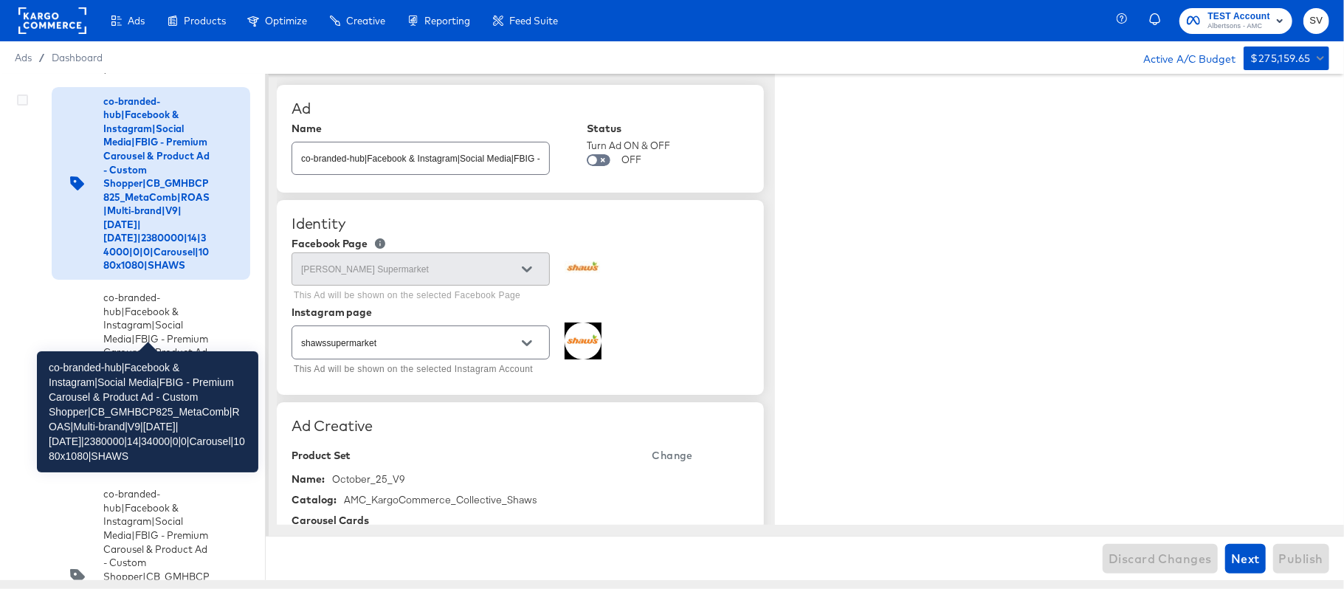
click at [163, 222] on div "co-branded-hub|Facebook & Instagram|Social Media|FBIG - Premium Carousel & Prod…" at bounding box center [156, 183] width 106 height 178
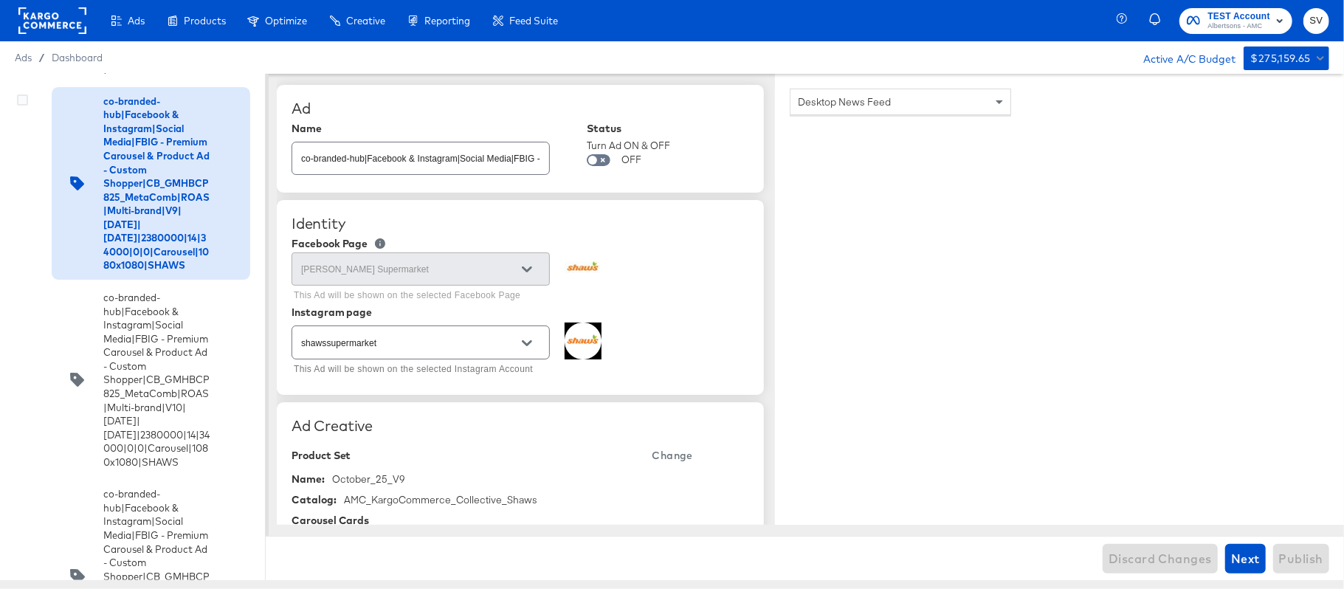
click at [182, 211] on div "co-branded-hub|Facebook & Instagram|Social Media|FBIG - Premium Carousel & Prod…" at bounding box center [156, 183] width 106 height 178
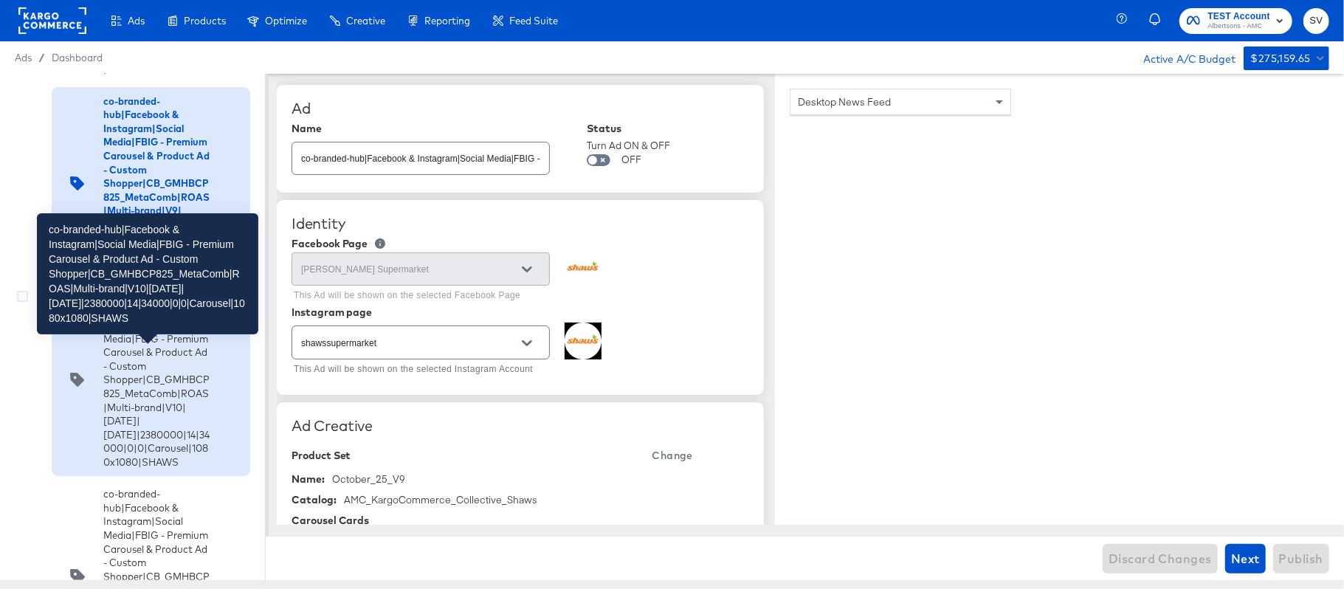
click at [184, 379] on div "co-branded-hub|Facebook & Instagram|Social Media|FBIG - Premium Carousel & Prod…" at bounding box center [156, 380] width 106 height 178
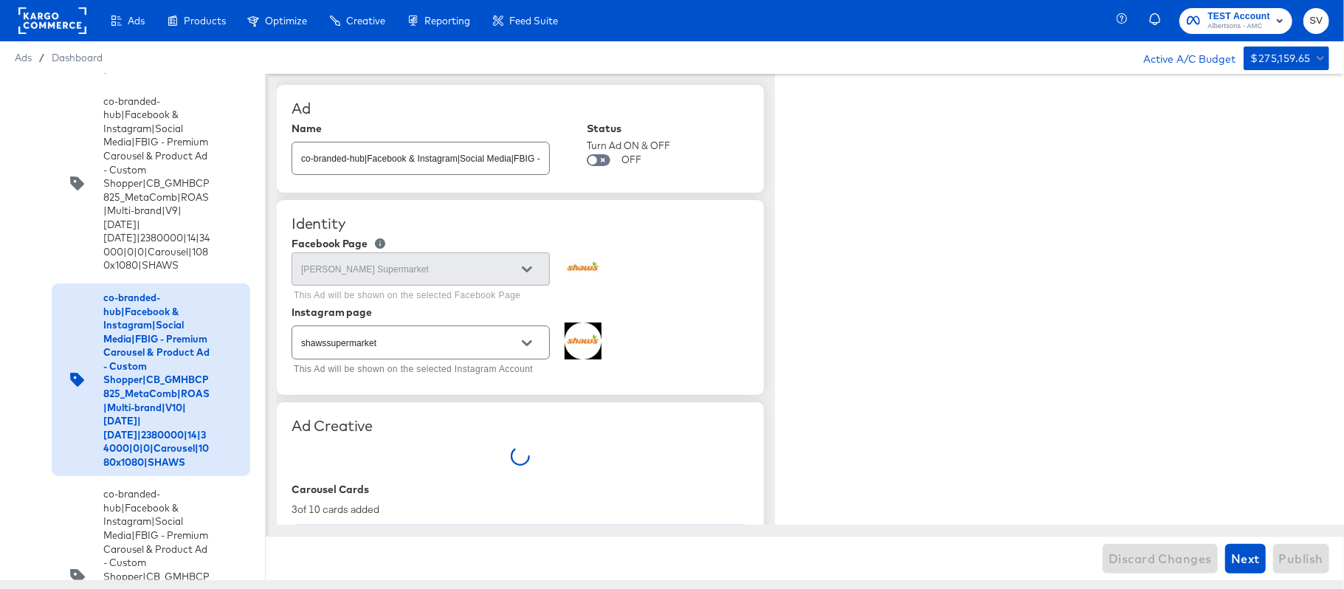
type textarea "x"
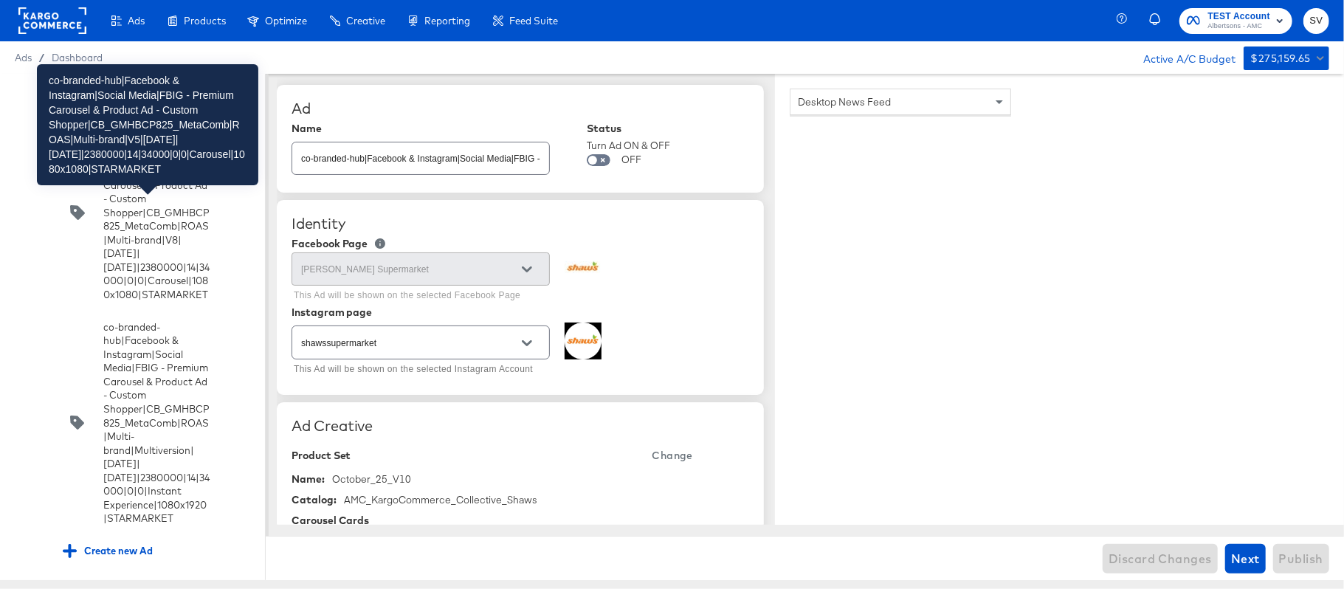
click at [189, 105] on div "co-branded-hub|Facebook & Instagram|Social Media|FBIG - Premium Carousel & Prod…" at bounding box center [156, 16] width 106 height 178
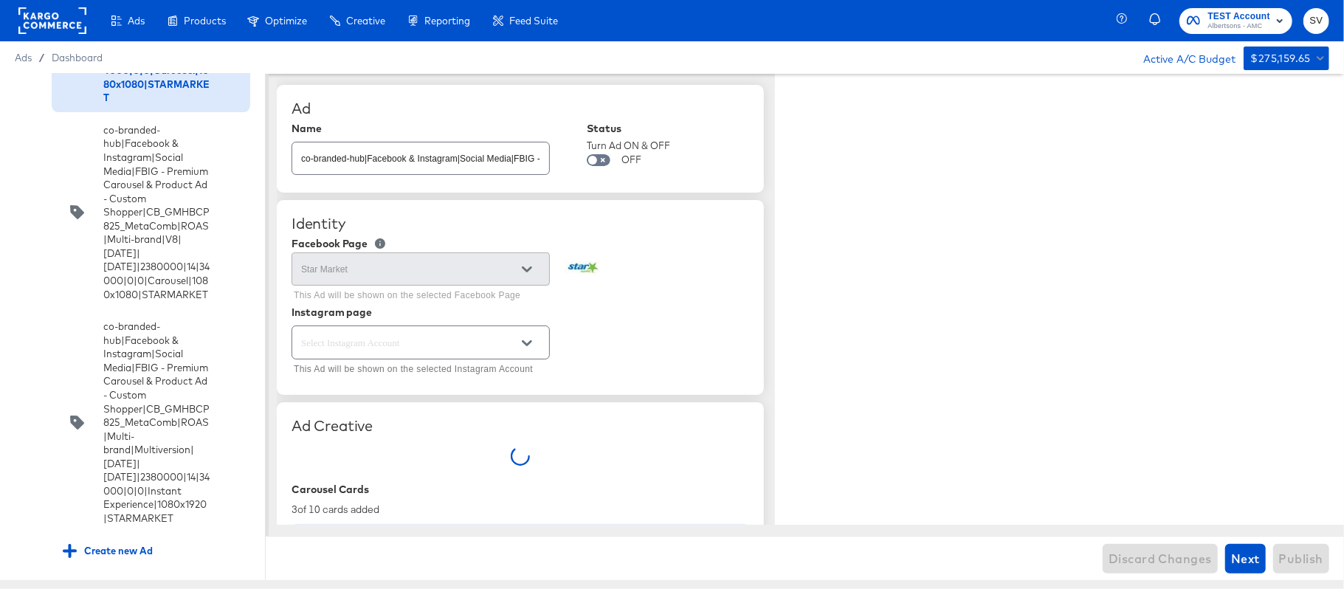
type textarea "x"
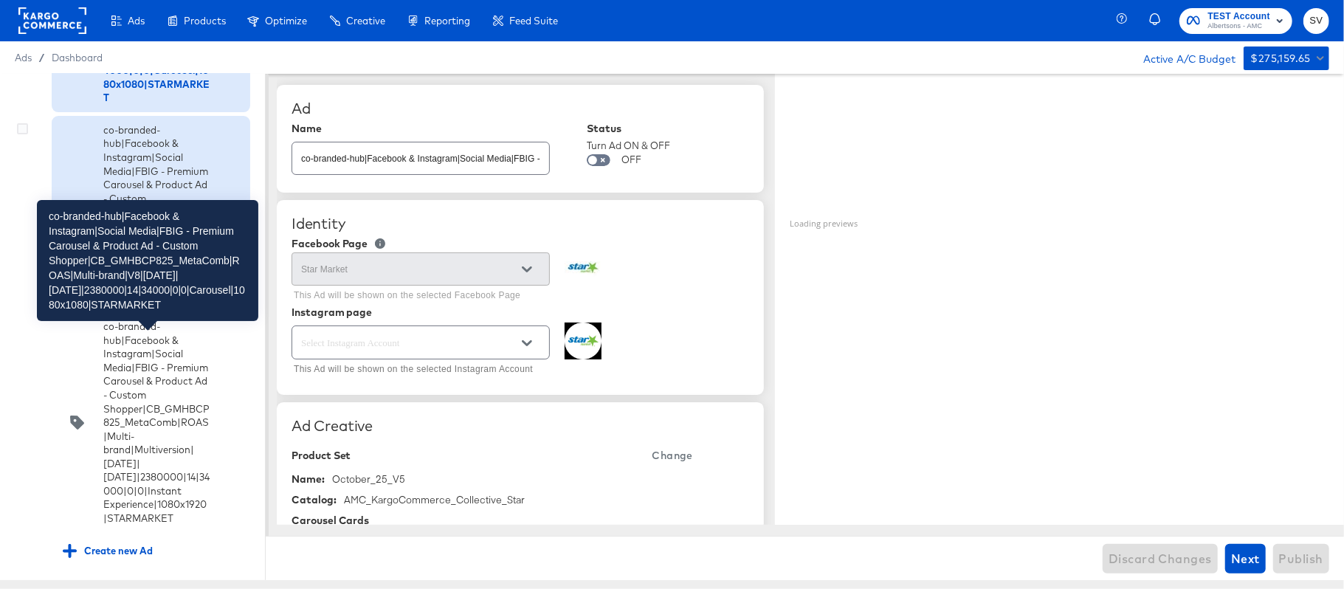
click at [165, 301] on div "co-branded-hub|Facebook & Instagram|Social Media|FBIG - Premium Carousel & Prod…" at bounding box center [156, 212] width 106 height 178
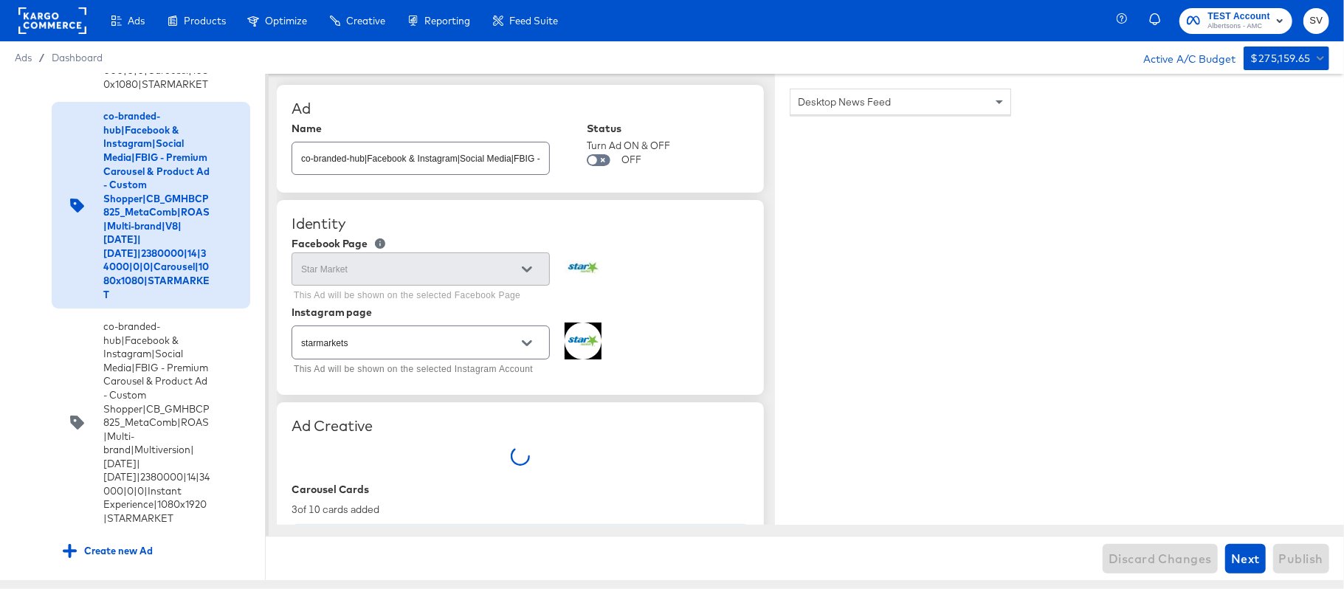
type textarea "x"
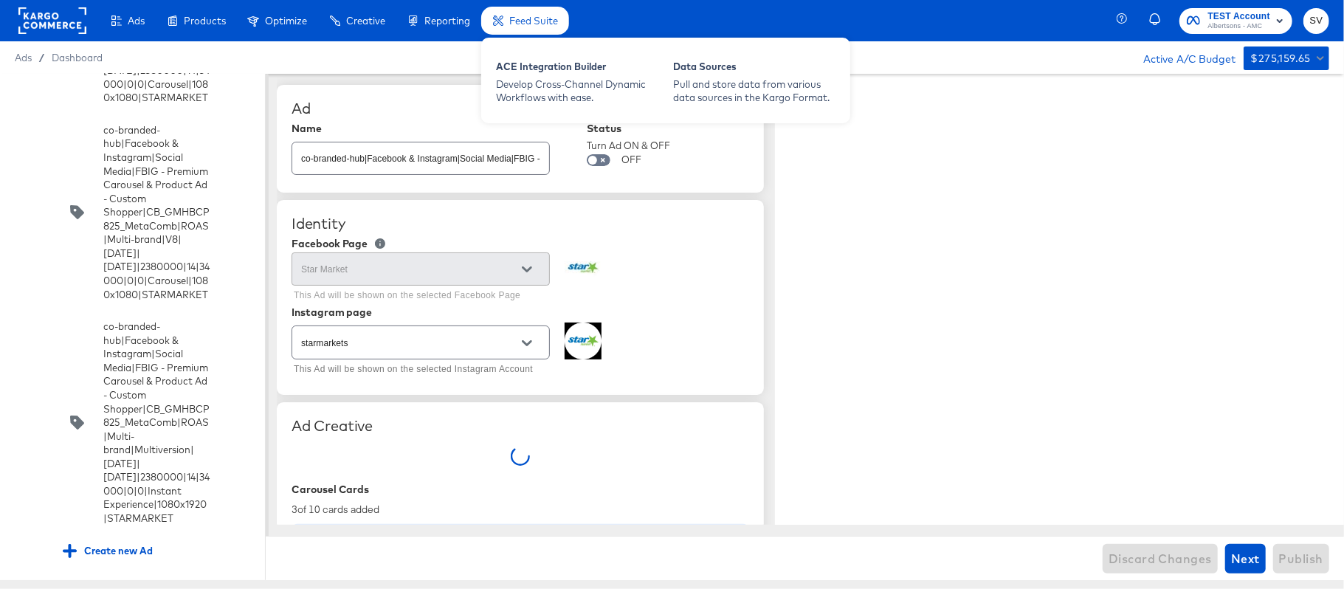
type textarea "x"
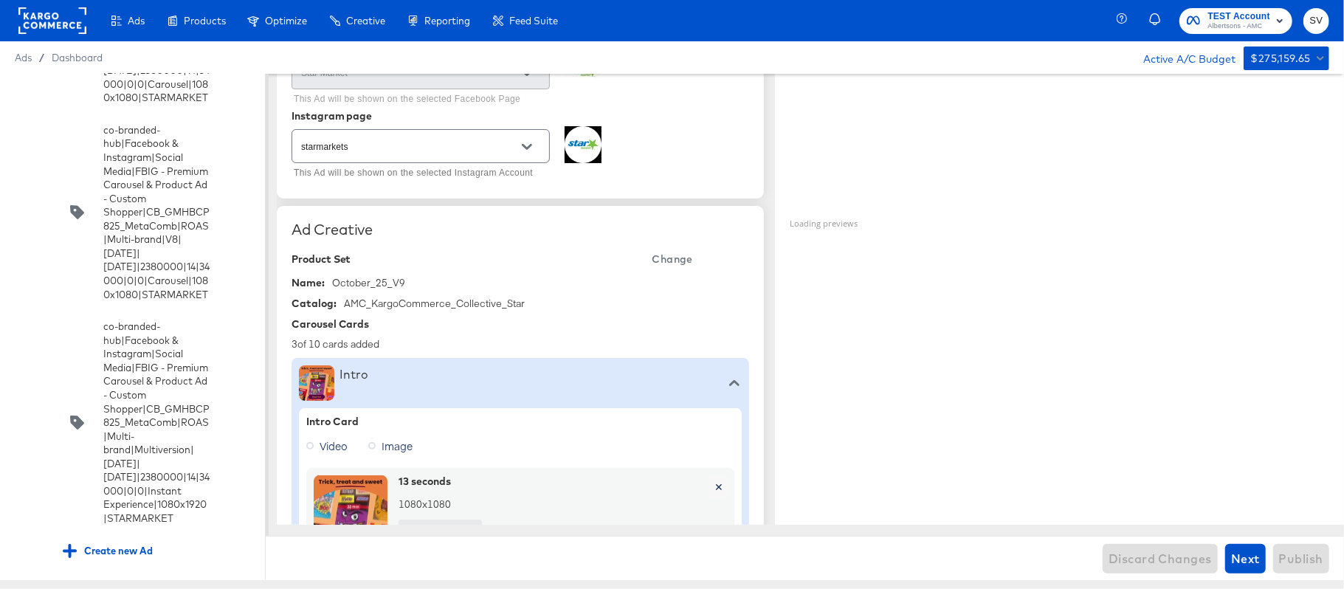
scroll to position [12880, 0]
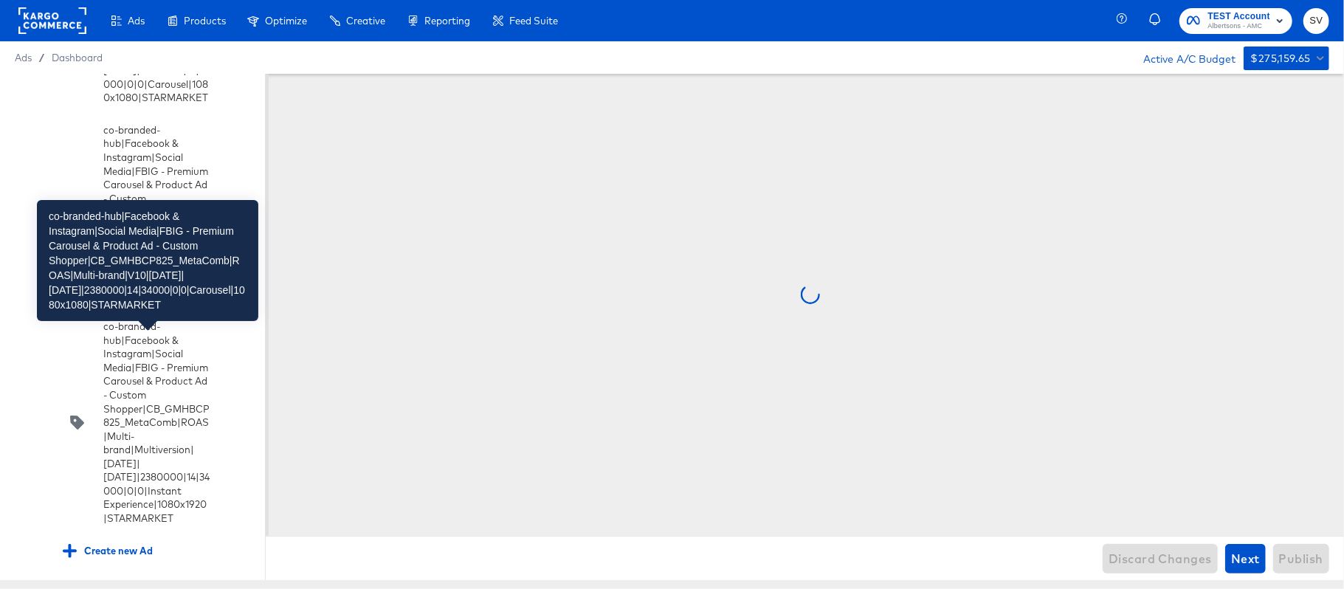
scroll to position [0, 0]
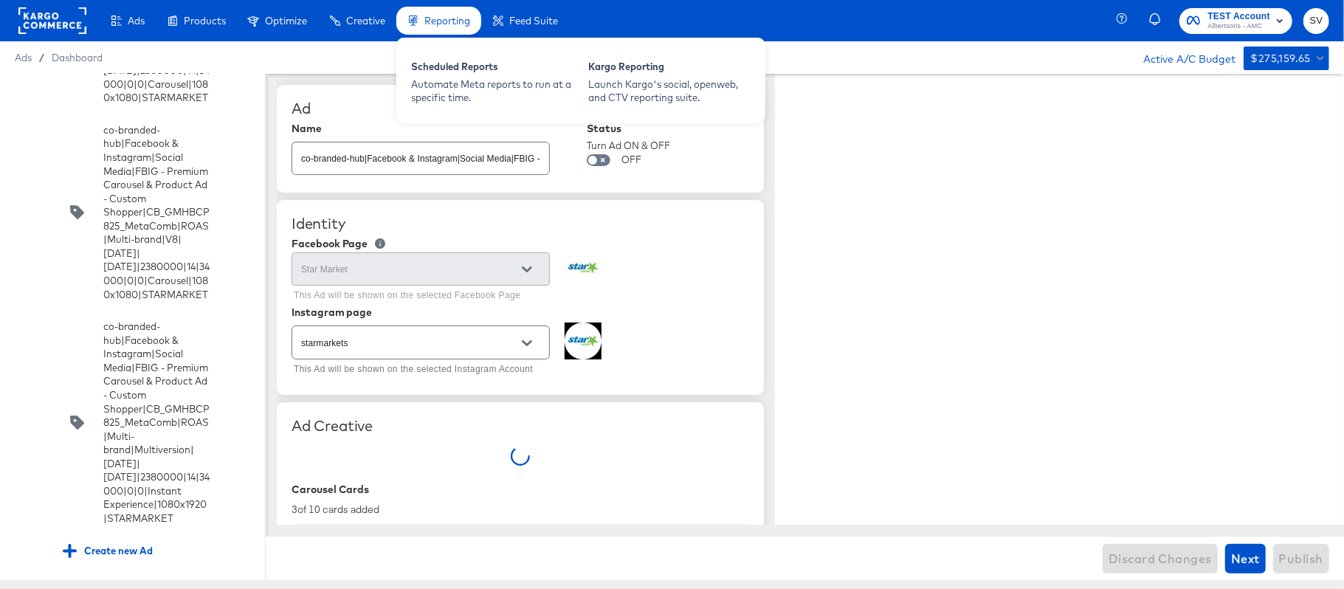
type textarea "x"
